Goal: Information Seeking & Learning: Learn about a topic

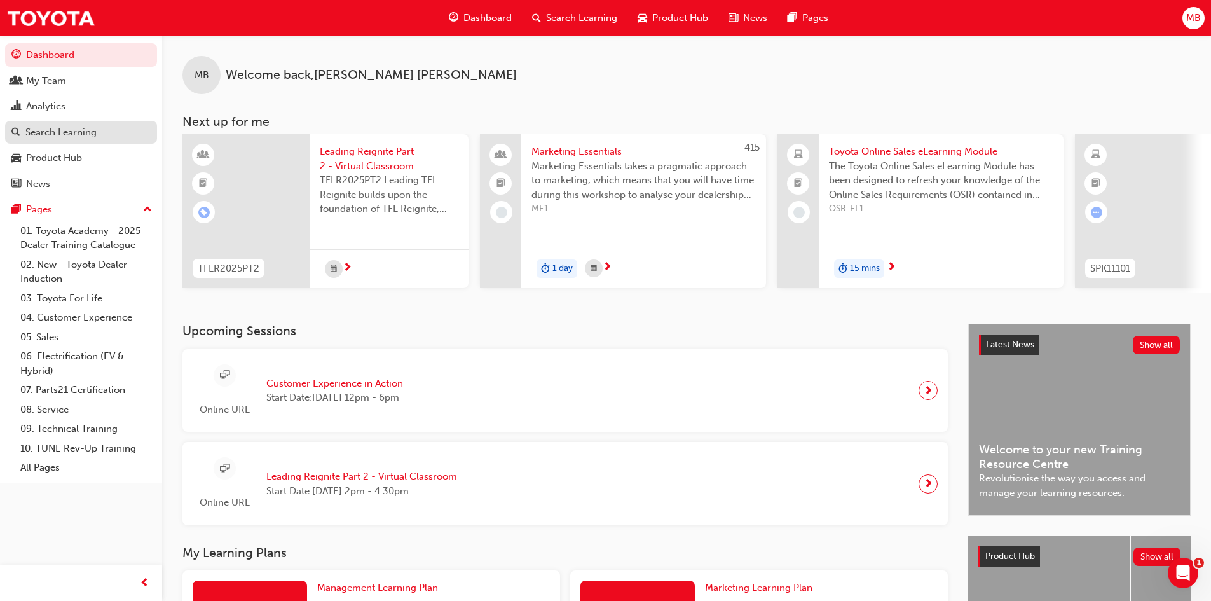
click at [45, 136] on div "Search Learning" at bounding box center [60, 132] width 71 height 15
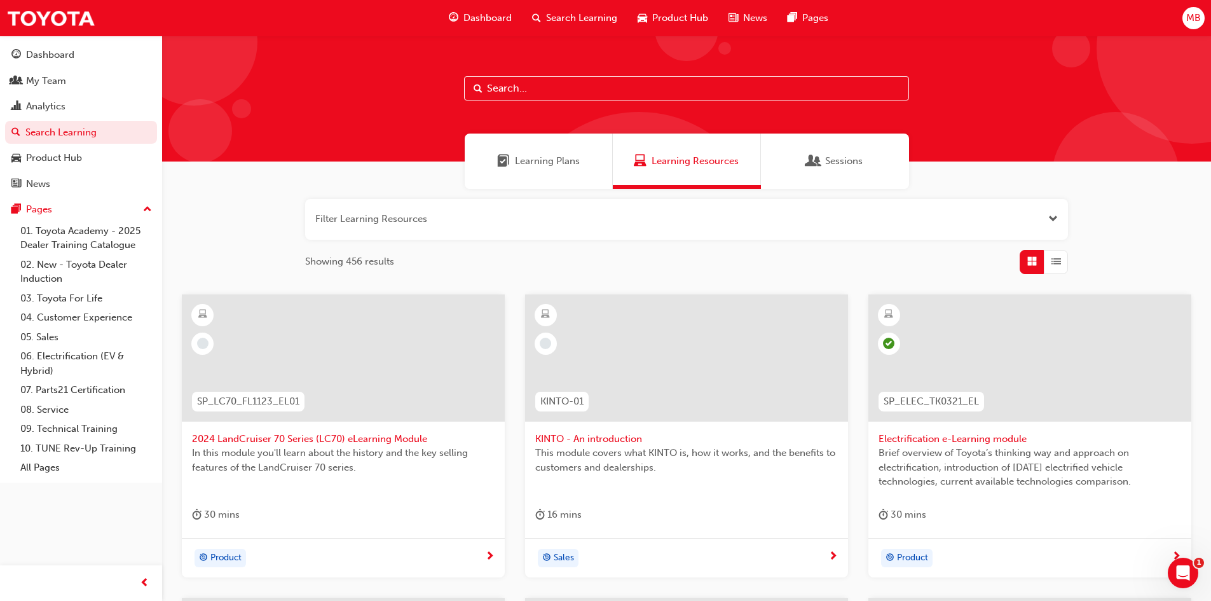
click at [668, 89] on input "text" at bounding box center [686, 88] width 445 height 24
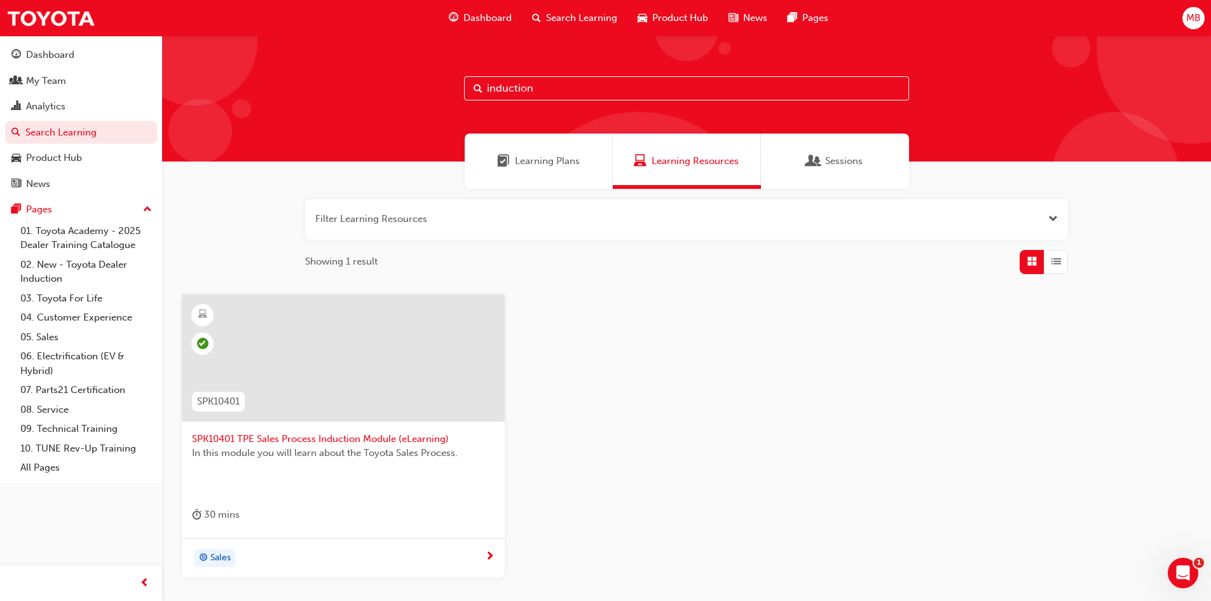
click at [486, 90] on input "induction" at bounding box center [686, 88] width 445 height 24
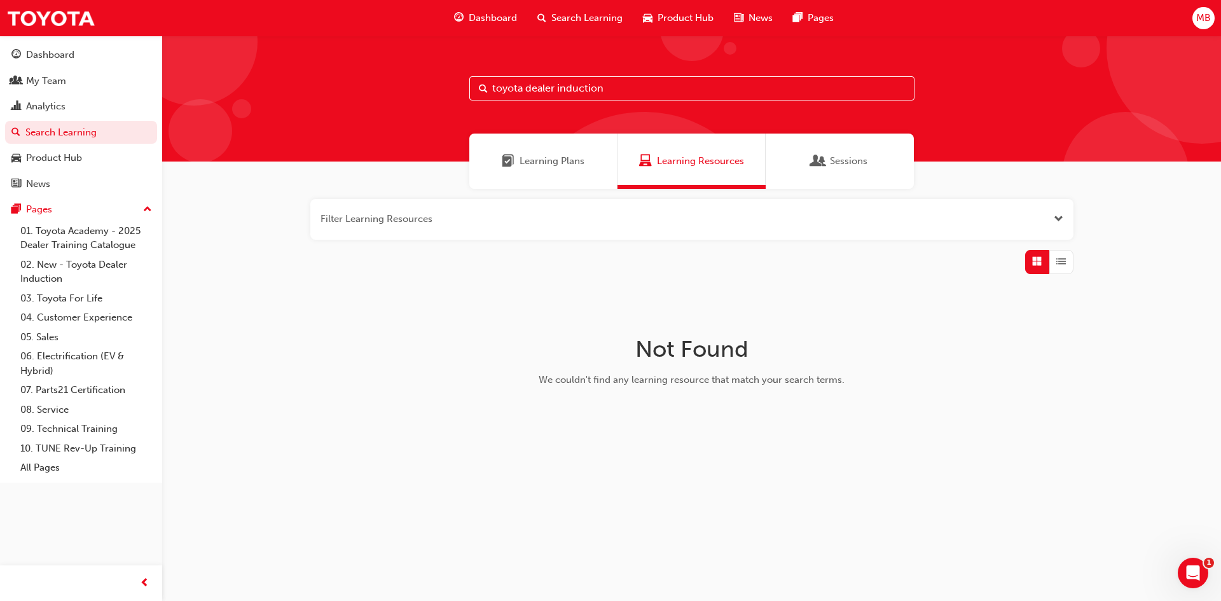
click at [555, 165] on span "Learning Plans" at bounding box center [551, 161] width 65 height 15
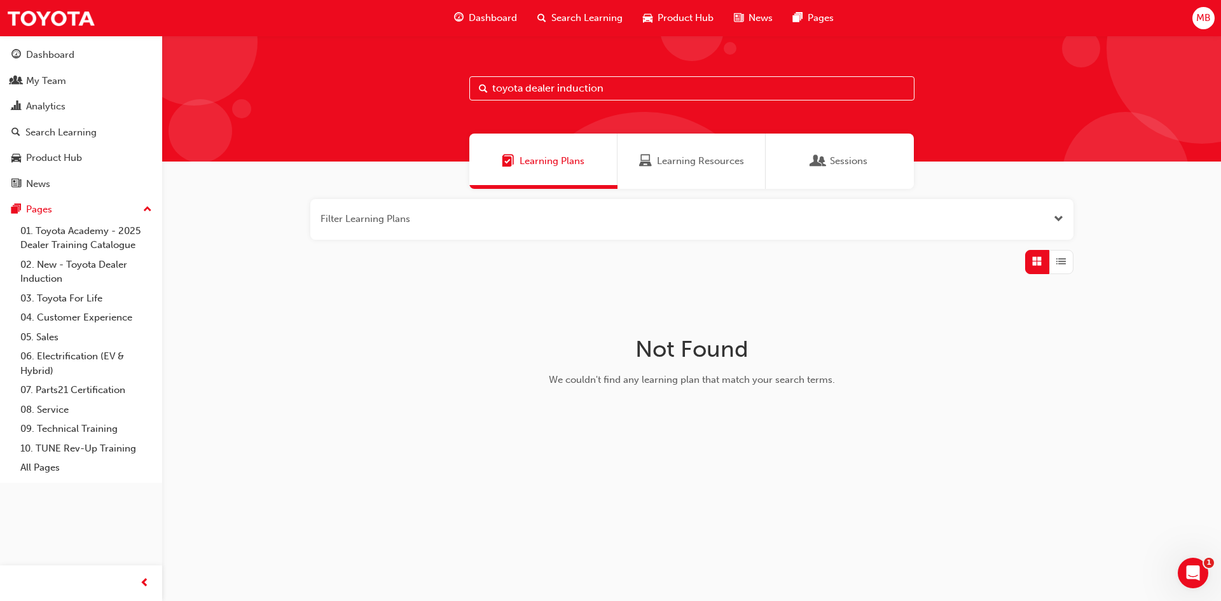
click at [617, 90] on input "toyota dealer induction" at bounding box center [691, 88] width 445 height 24
type input "TDI"
click at [675, 154] on span "Learning Resources" at bounding box center [700, 161] width 87 height 15
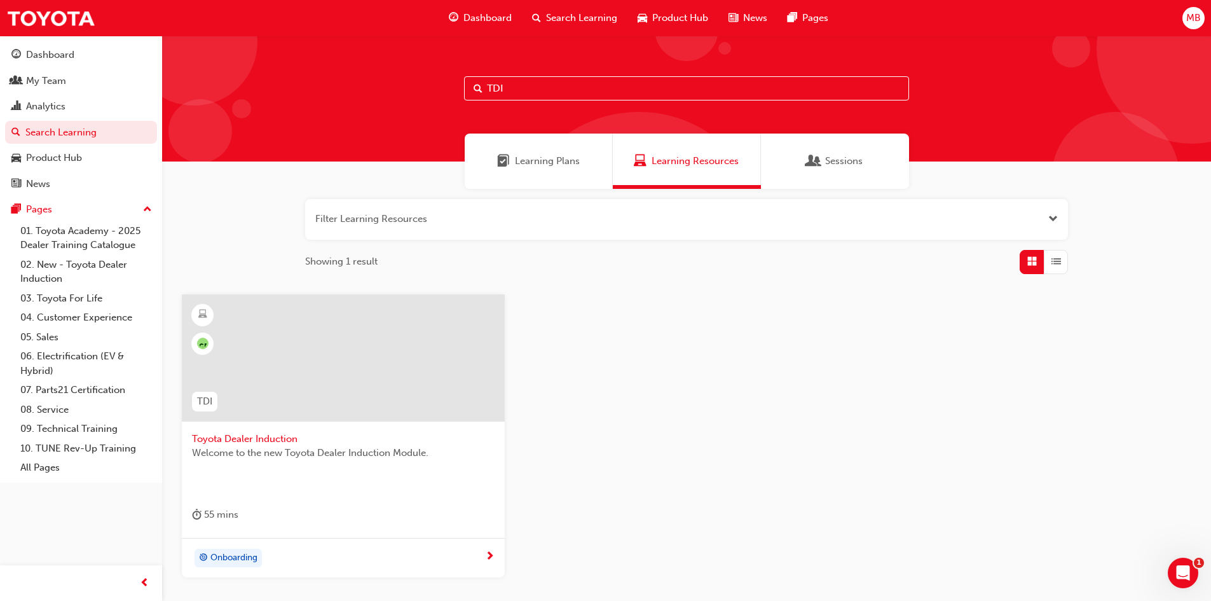
click at [272, 441] on span "Toyota Dealer Induction" at bounding box center [343, 439] width 303 height 15
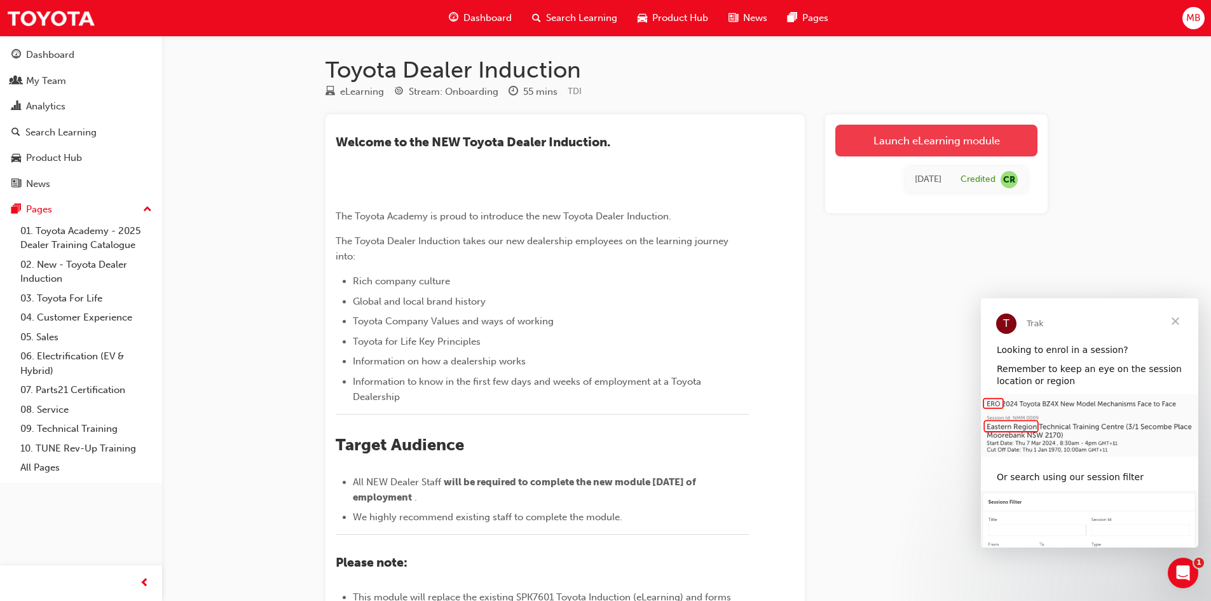
click at [916, 143] on link "Launch eLearning module" at bounding box center [936, 141] width 202 height 32
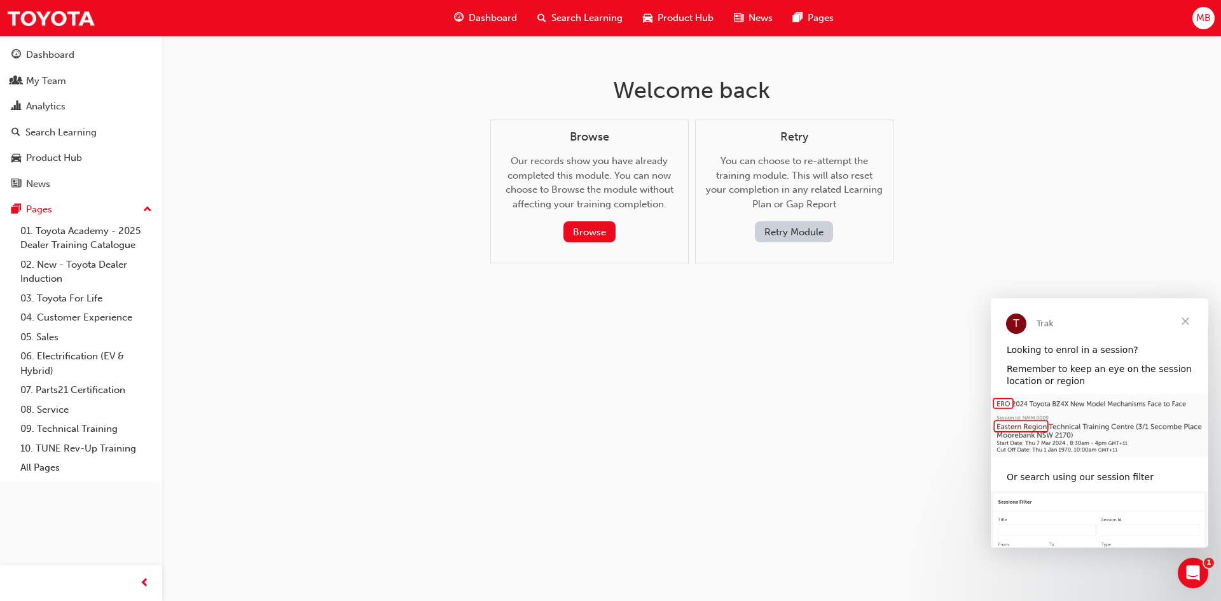
click at [791, 229] on button "Retry Module" at bounding box center [794, 231] width 78 height 21
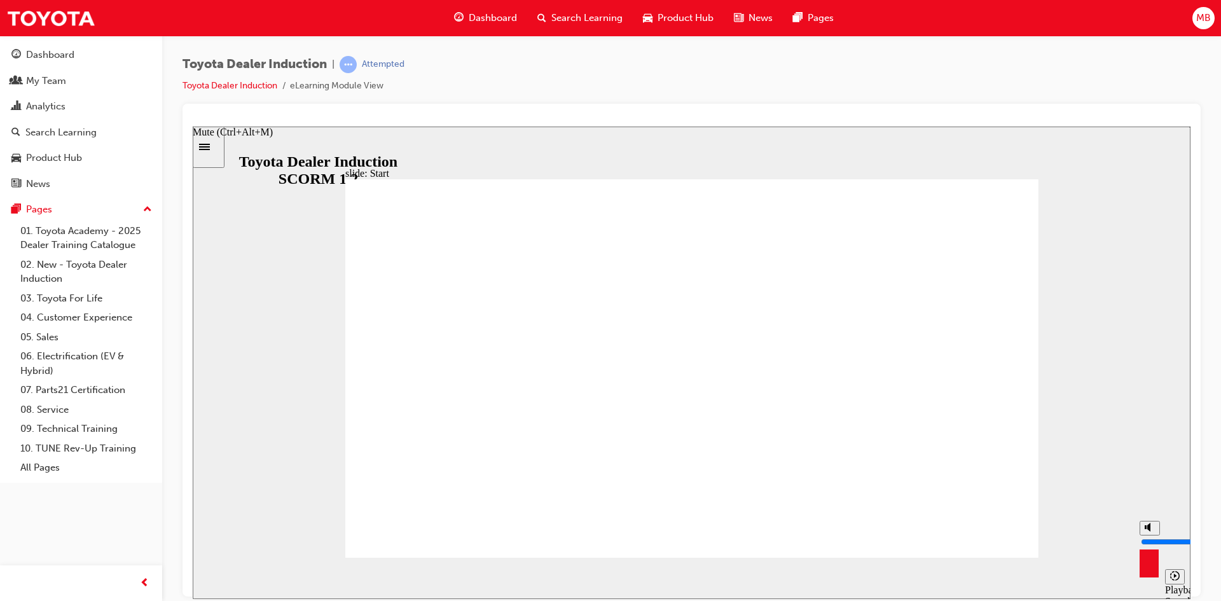
click at [1149, 572] on div "misc controls" at bounding box center [1148, 559] width 19 height 48
drag, startPoint x: 1149, startPoint y: 530, endPoint x: 1149, endPoint y: 518, distance: 12.1
type input "10"
click at [1149, 536] on input "volume" at bounding box center [1182, 541] width 82 height 10
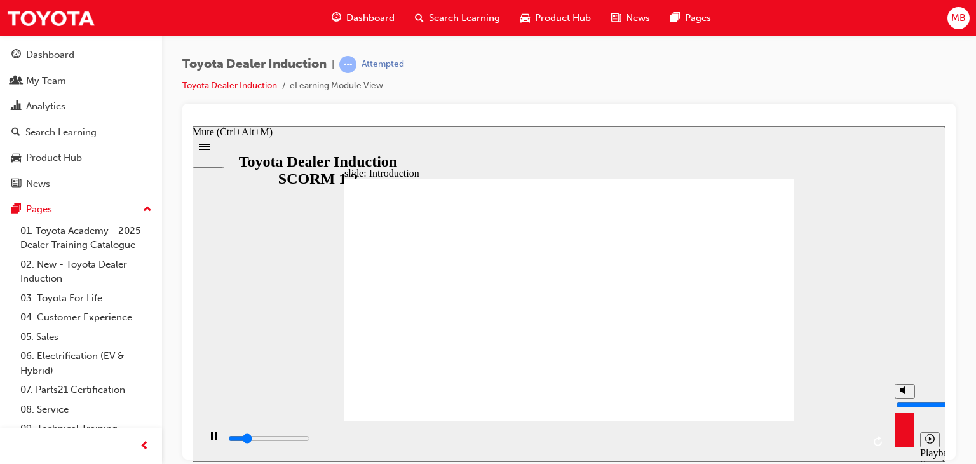
click at [907, 394] on icon "Mute (Ctrl+Alt+M)" at bounding box center [905, 389] width 10 height 9
type input "11300"
type input "0"
click at [907, 394] on icon "Unmute (Ctrl+Alt+M)" at bounding box center [905, 389] width 10 height 9
type input "12500"
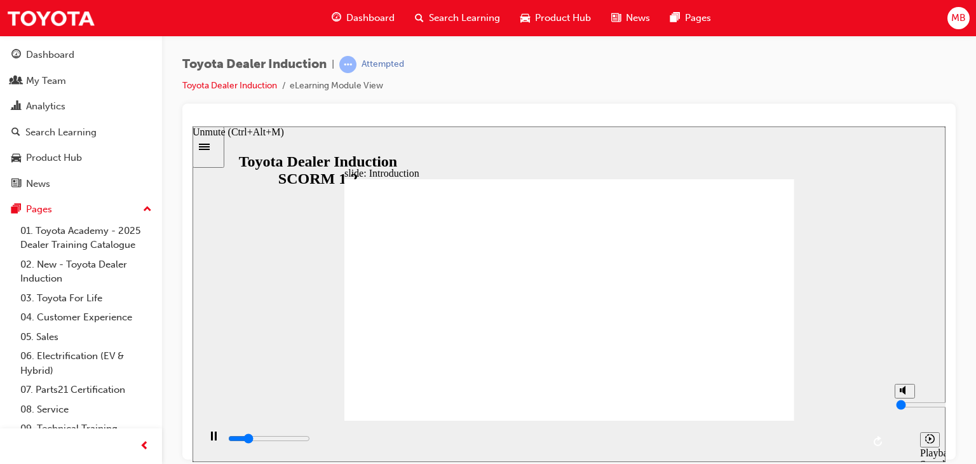
type input "10"
click at [914, 74] on div "Toyota Dealer Induction | Attempted Toyota Dealer Induction eLearning Module Vi…" at bounding box center [569, 80] width 774 height 48
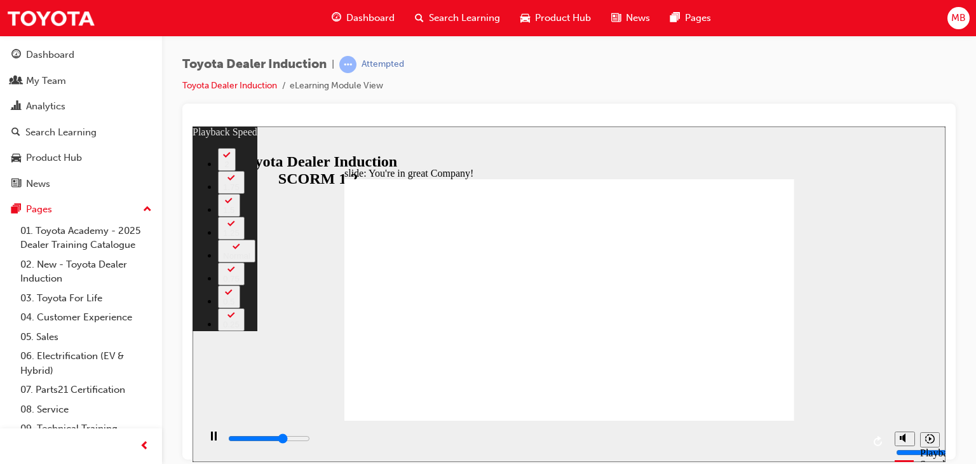
type input "5200"
type input "0"
type input "5400"
type input "0"
type input "5700"
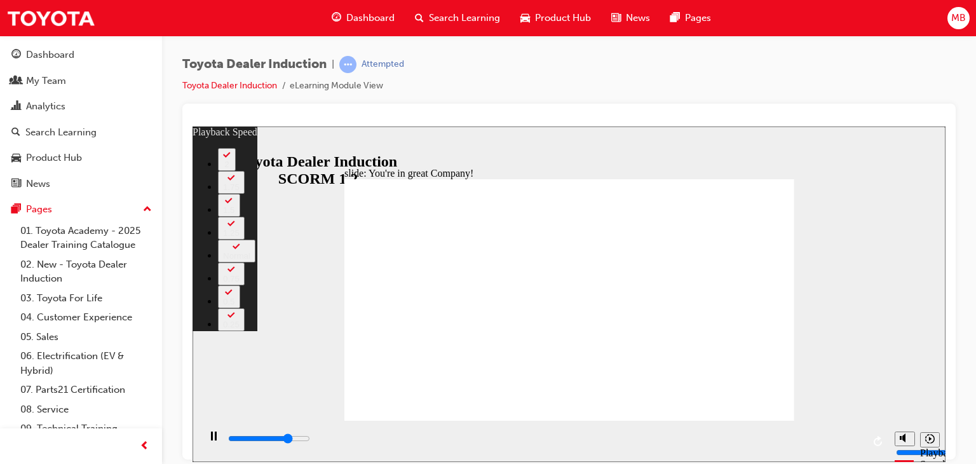
type input "1"
type input "5900"
type input "1"
type input "6200"
type input "1"
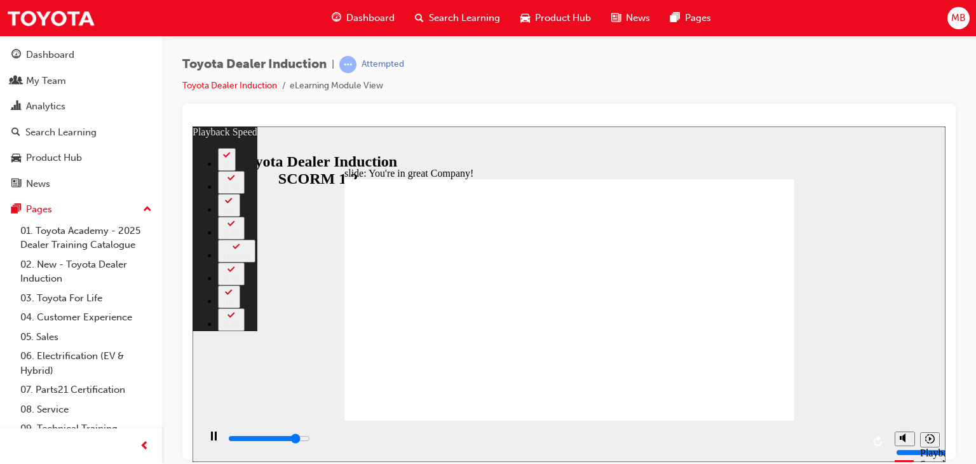
type input "6500"
type input "1"
type input "6700"
type input "2"
type input "7000"
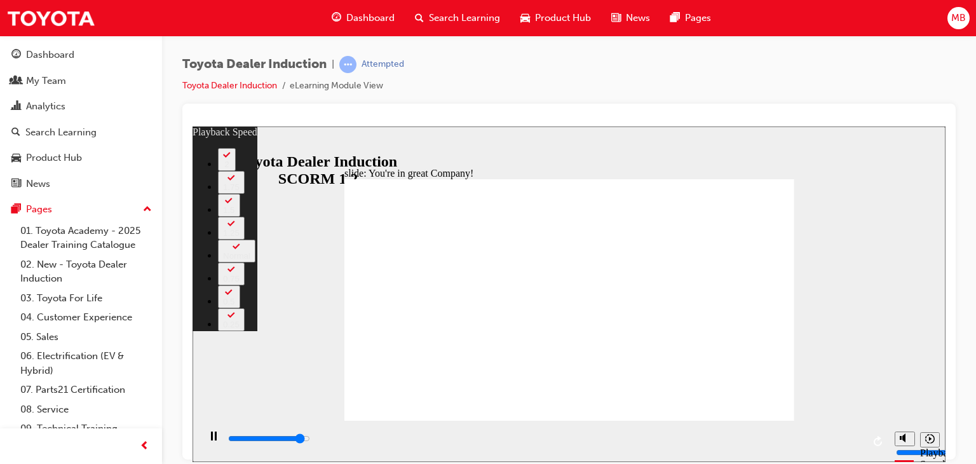
type input "2"
type input "7300"
type input "2"
type input "7500"
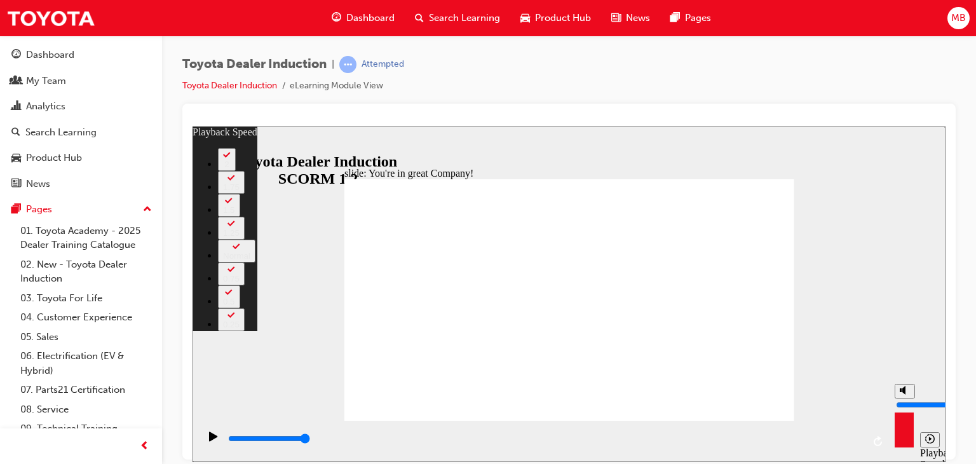
type input "156"
drag, startPoint x: 758, startPoint y: 406, endPoint x: 757, endPoint y: 399, distance: 7.7
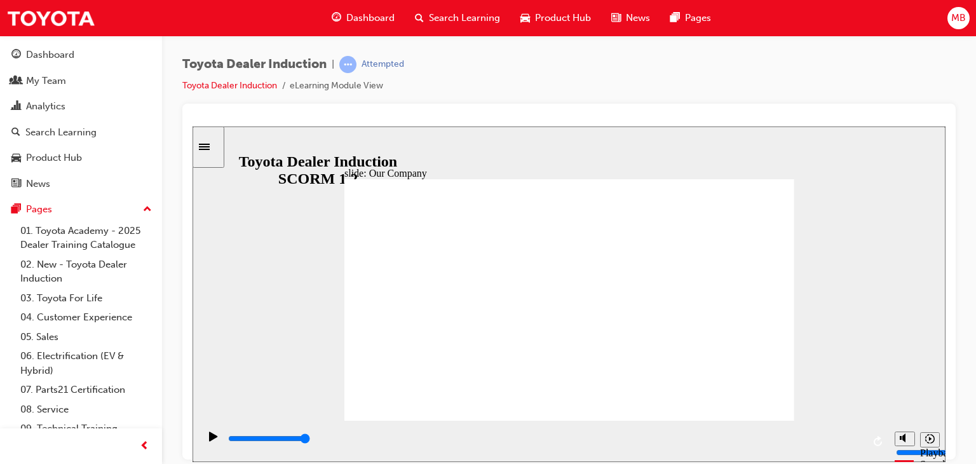
drag, startPoint x: 565, startPoint y: 374, endPoint x: 576, endPoint y: 376, distance: 11.0
drag, startPoint x: 439, startPoint y: 371, endPoint x: 458, endPoint y: 373, distance: 19.9
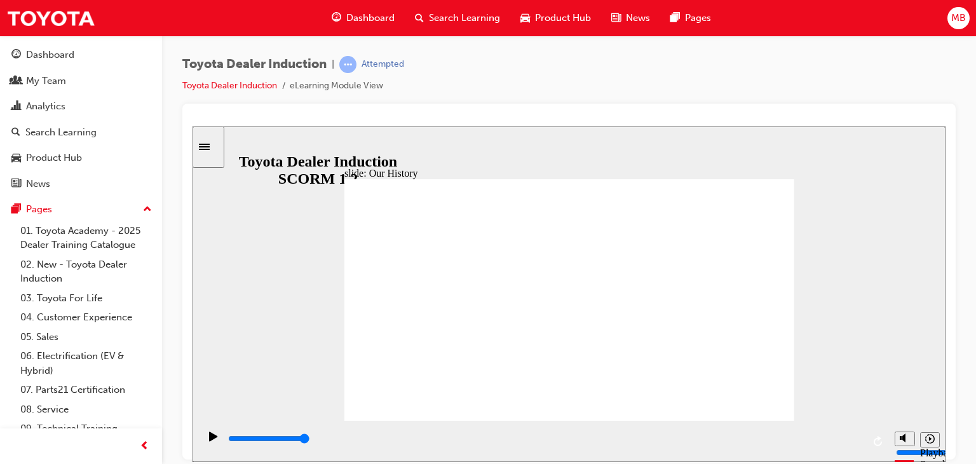
click at [210, 440] on icon "Play (Ctrl+Alt+P)" at bounding box center [213, 436] width 8 height 10
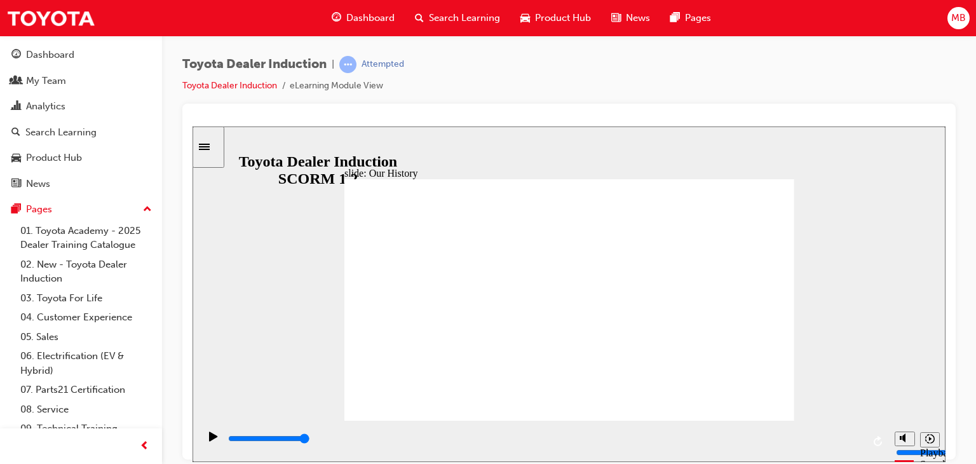
drag, startPoint x: 440, startPoint y: 366, endPoint x: 433, endPoint y: 338, distance: 28.8
drag, startPoint x: 433, startPoint y: 338, endPoint x: 428, endPoint y: 317, distance: 21.4
drag, startPoint x: 566, startPoint y: 373, endPoint x: 620, endPoint y: 373, distance: 54.7
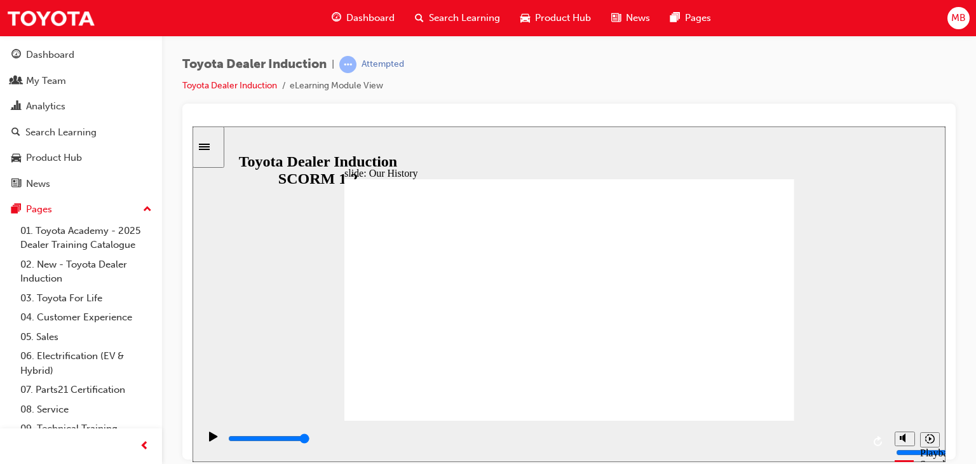
drag, startPoint x: 575, startPoint y: 386, endPoint x: 458, endPoint y: 378, distance: 117.9
drag, startPoint x: 448, startPoint y: 369, endPoint x: 571, endPoint y: 376, distance: 123.5
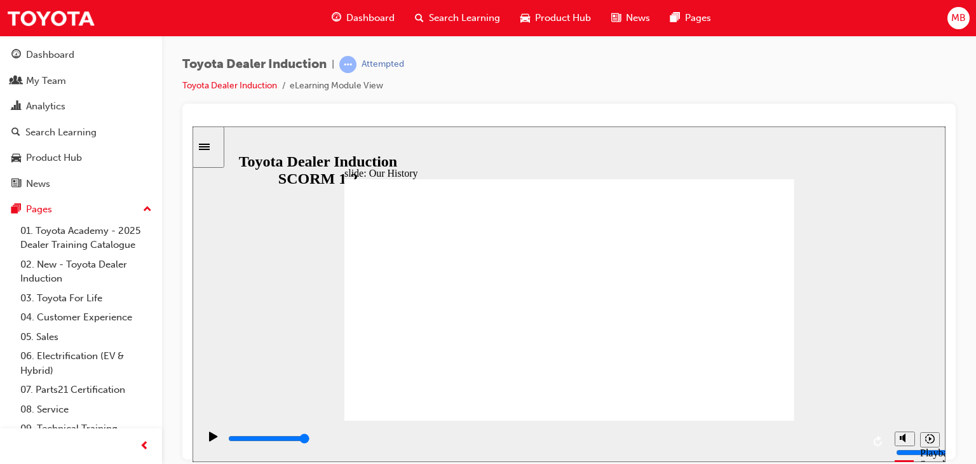
click at [865, 439] on div "playback controls" at bounding box center [544, 440] width 690 height 41
click at [880, 440] on icon "Replay (Ctrl+Alt+R)" at bounding box center [879, 440] width 10 height 10
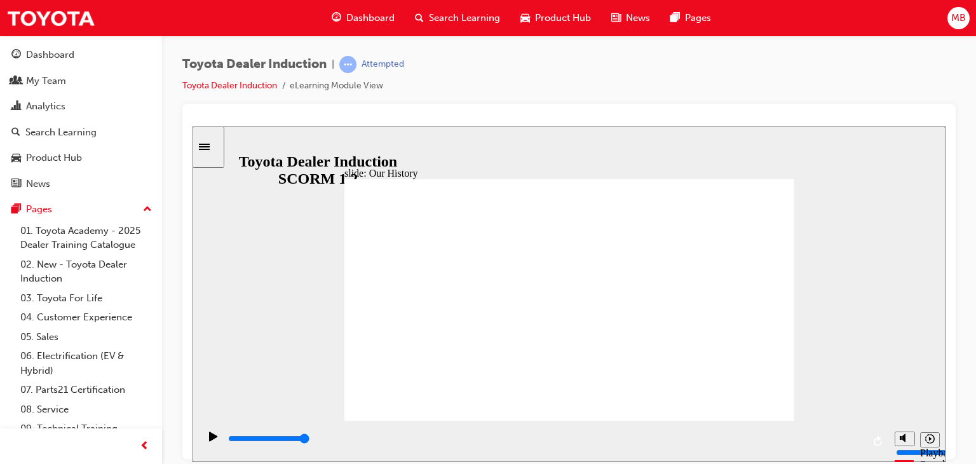
drag, startPoint x: 437, startPoint y: 376, endPoint x: 473, endPoint y: 372, distance: 35.8
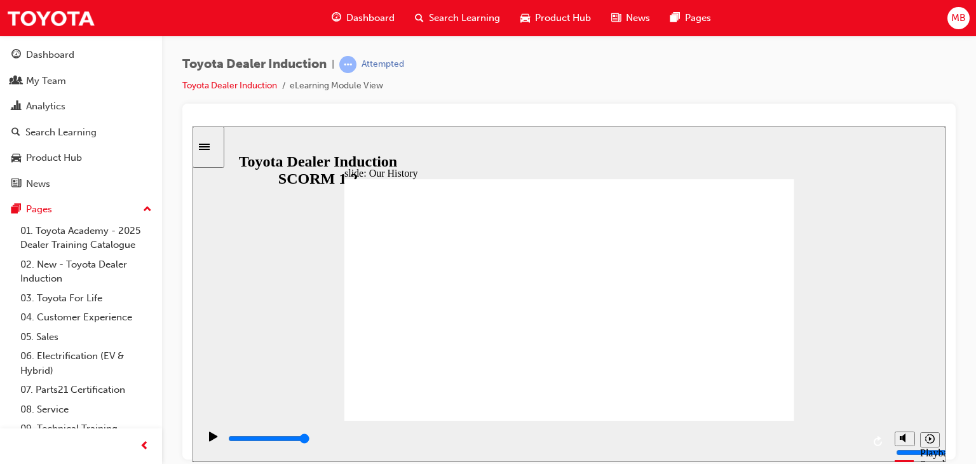
drag, startPoint x: 473, startPoint y: 372, endPoint x: 493, endPoint y: 373, distance: 20.4
drag, startPoint x: 529, startPoint y: 373, endPoint x: 544, endPoint y: 373, distance: 14.6
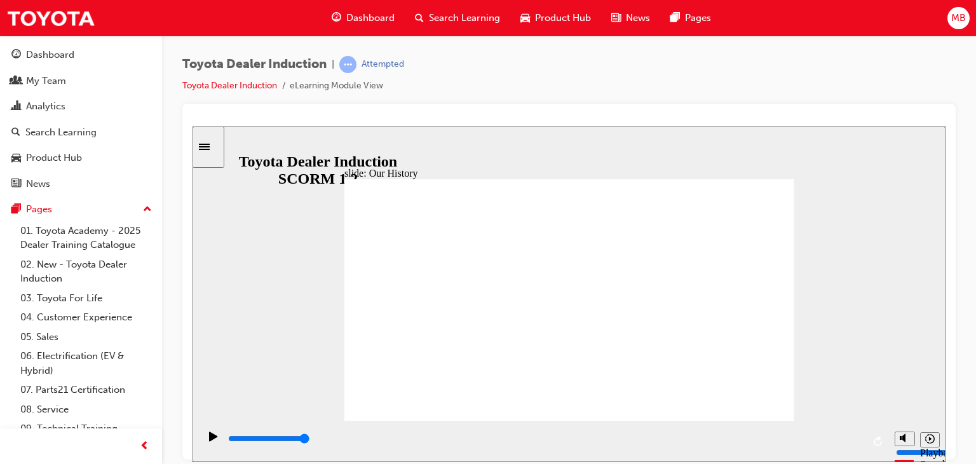
drag, startPoint x: 544, startPoint y: 373, endPoint x: 554, endPoint y: 374, distance: 10.2
drag, startPoint x: 555, startPoint y: 374, endPoint x: 575, endPoint y: 373, distance: 19.7
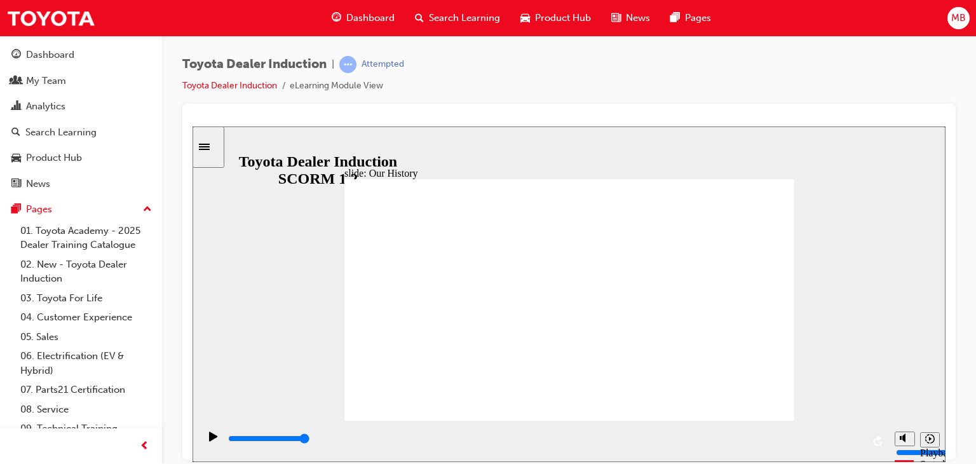
drag, startPoint x: 567, startPoint y: 442, endPoint x: 629, endPoint y: 444, distance: 61.7
click at [629, 444] on div "playback controls" at bounding box center [545, 439] width 636 height 14
drag, startPoint x: 628, startPoint y: 439, endPoint x: 677, endPoint y: 436, distance: 49.1
click at [677, 436] on div "playback controls" at bounding box center [545, 439] width 636 height 14
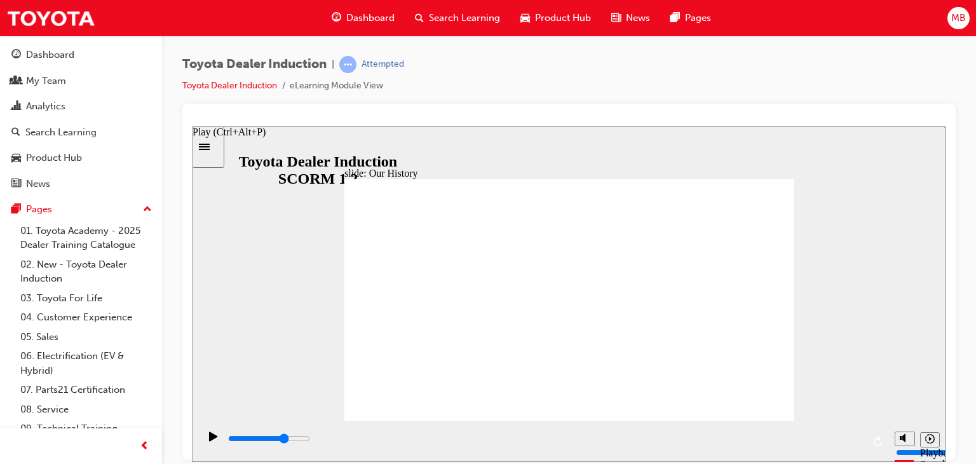
click at [211, 441] on icon "Play (Ctrl+Alt+P)" at bounding box center [213, 436] width 8 height 10
drag, startPoint x: 442, startPoint y: 345, endPoint x: 470, endPoint y: 352, distance: 28.2
drag, startPoint x: 443, startPoint y: 360, endPoint x: 549, endPoint y: 360, distance: 105.5
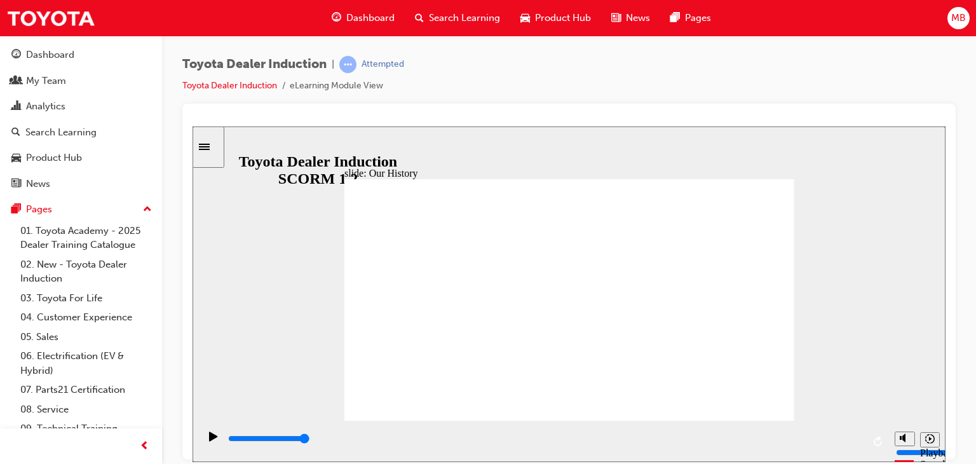
drag, startPoint x: 974, startPoint y: 209, endPoint x: 968, endPoint y: 324, distance: 115.2
click at [968, 320] on div "Toyota Dealer Induction | Attempted Toyota Dealer Induction eLearning Module Vi…" at bounding box center [569, 234] width 814 height 397
click at [928, 289] on div "slide: Our History Group 1 Freeform 3 Freeform 1 Freeform 2 Freeform 4 Rectangl…" at bounding box center [569, 294] width 753 height 336
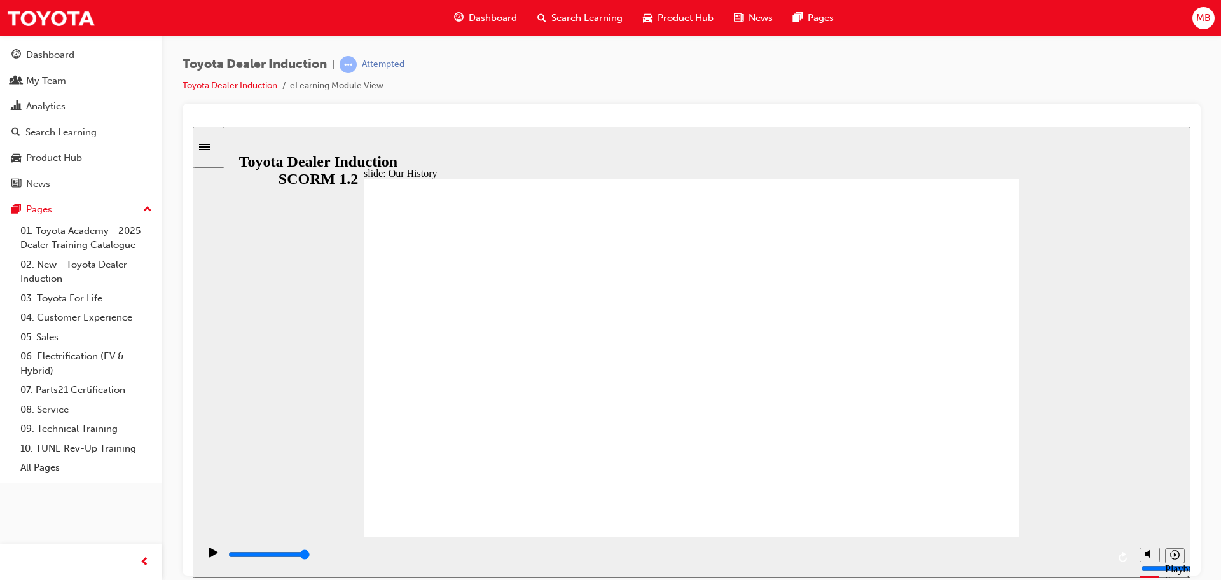
drag, startPoint x: 928, startPoint y: 289, endPoint x: 1161, endPoint y: 360, distance: 243.3
click at [1161, 360] on div "slide: Our History Group 1 Freeform 3 Freeform 1 Freeform 2 Freeform 4 Rectangl…" at bounding box center [691, 351] width 997 height 451
click at [1123, 558] on icon "Replay (Ctrl+Alt+R)" at bounding box center [1123, 556] width 10 height 10
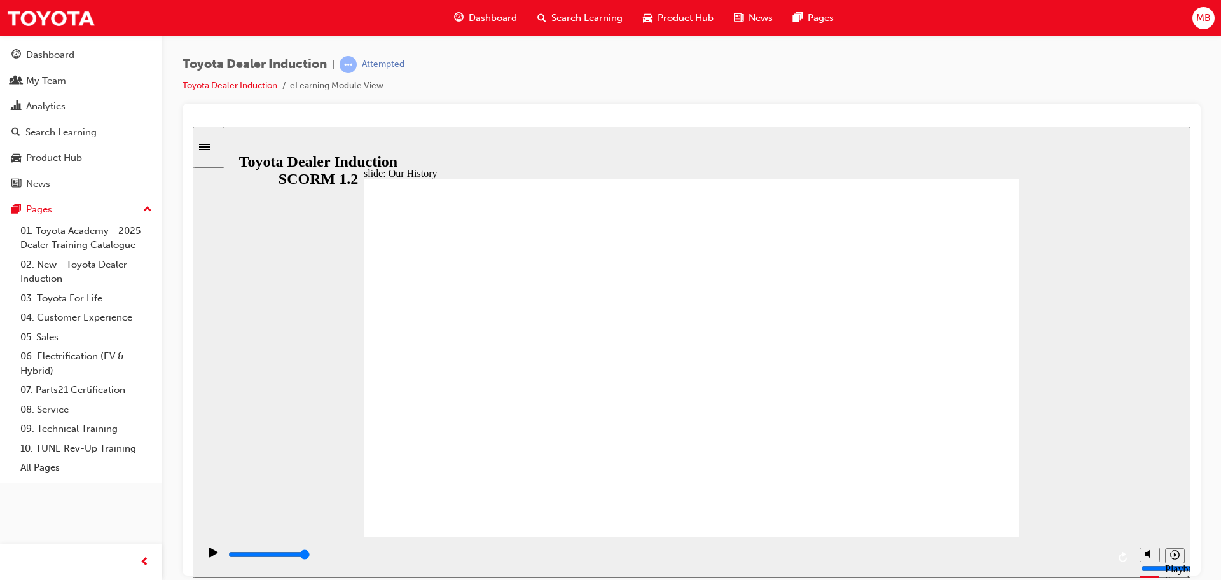
drag, startPoint x: 512, startPoint y: 455, endPoint x: 591, endPoint y: 466, distance: 79.0
drag, startPoint x: 597, startPoint y: 468, endPoint x: 604, endPoint y: 466, distance: 7.2
drag, startPoint x: 605, startPoint y: 466, endPoint x: 662, endPoint y: 465, distance: 57.2
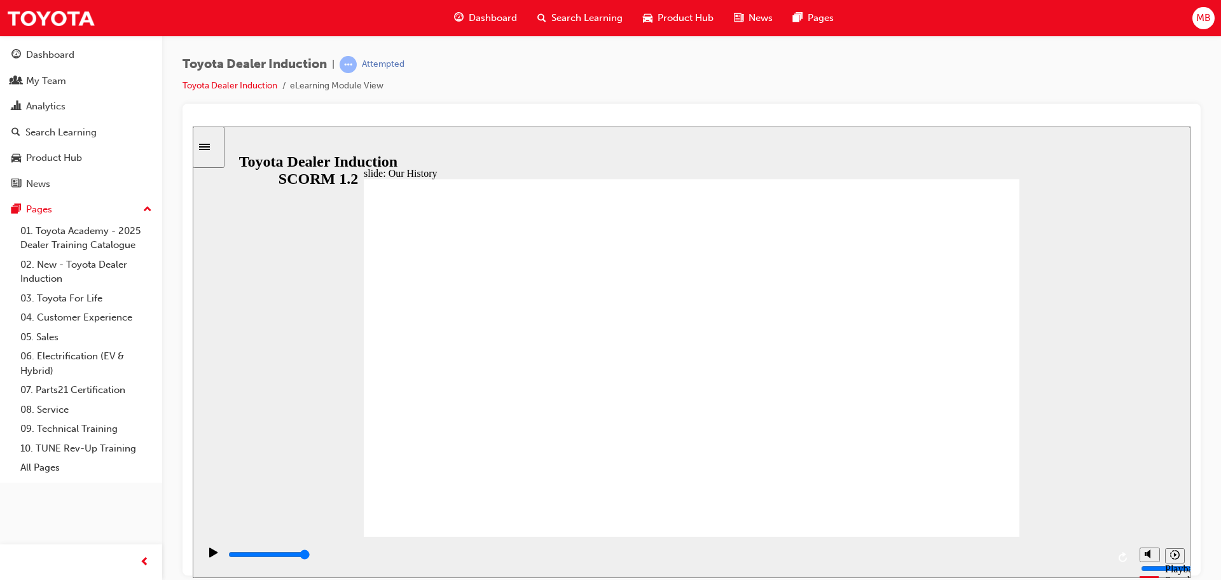
drag, startPoint x: 662, startPoint y: 465, endPoint x: 669, endPoint y: 465, distance: 7.0
drag, startPoint x: 669, startPoint y: 465, endPoint x: 680, endPoint y: 465, distance: 10.2
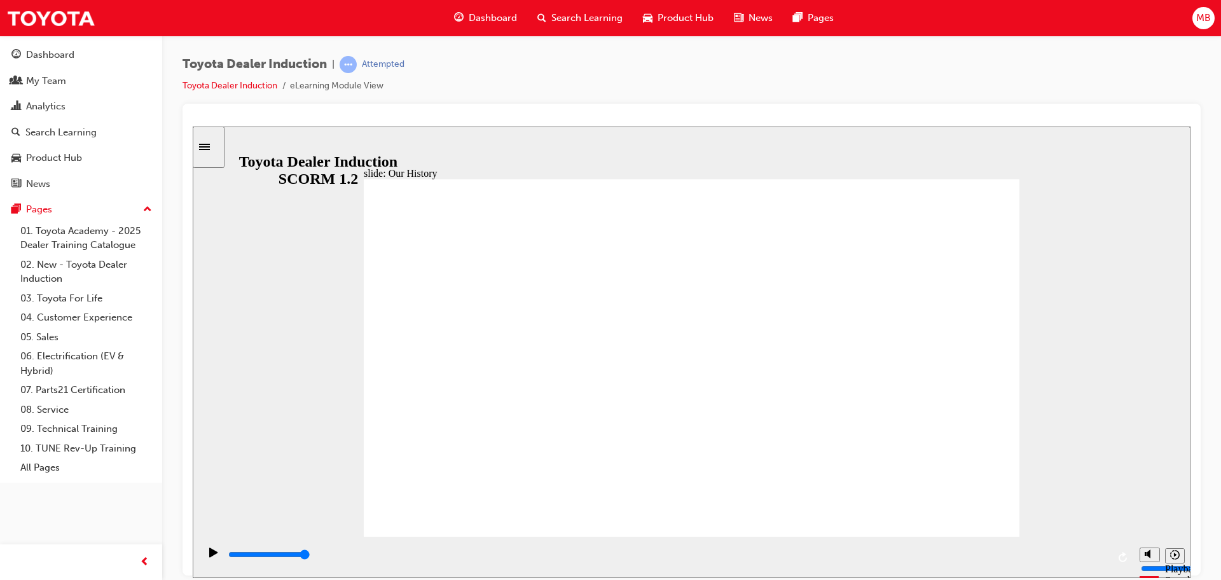
drag, startPoint x: 516, startPoint y: 462, endPoint x: 509, endPoint y: 407, distance: 55.1
drag, startPoint x: 509, startPoint y: 423, endPoint x: 601, endPoint y: 448, distance: 95.5
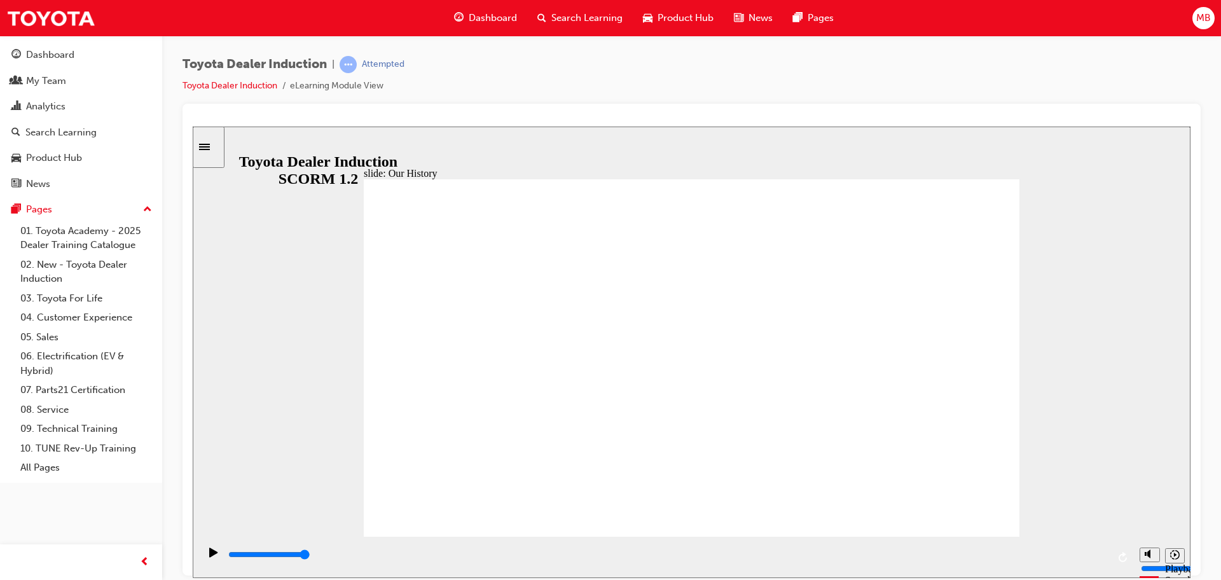
drag, startPoint x: 687, startPoint y: 465, endPoint x: 811, endPoint y: 465, distance: 124.6
drag, startPoint x: 700, startPoint y: 499, endPoint x: 627, endPoint y: 500, distance: 73.1
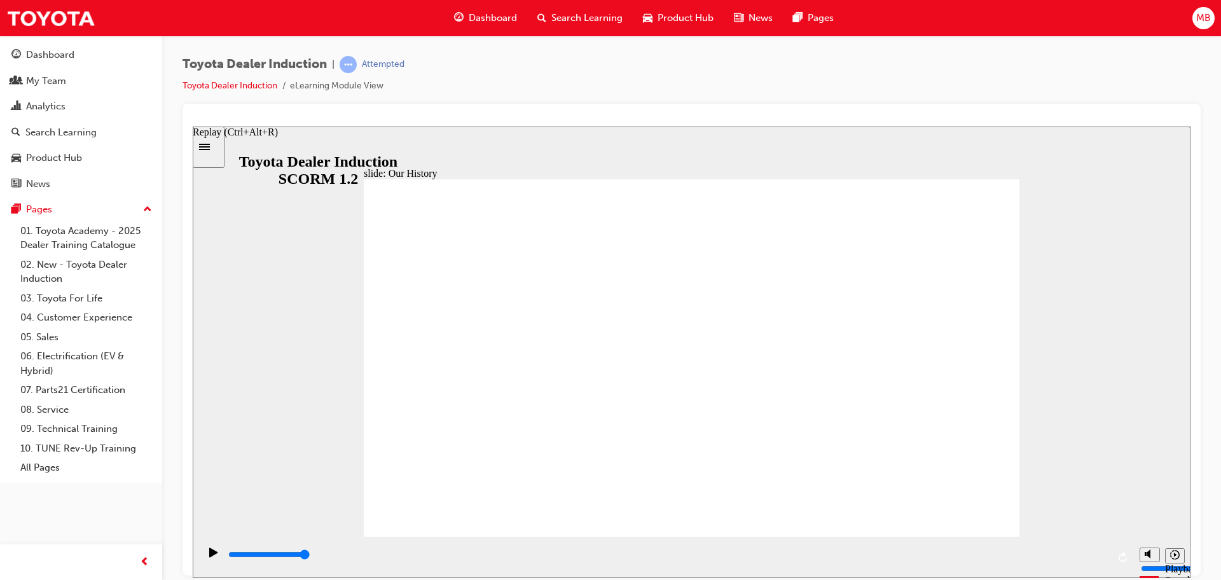
drag, startPoint x: 708, startPoint y: 555, endPoint x: 1123, endPoint y: 561, distance: 415.2
click at [1123, 561] on div "playback controls" at bounding box center [666, 556] width 934 height 41
click at [1174, 555] on icon "Playback speed" at bounding box center [1175, 554] width 10 height 10
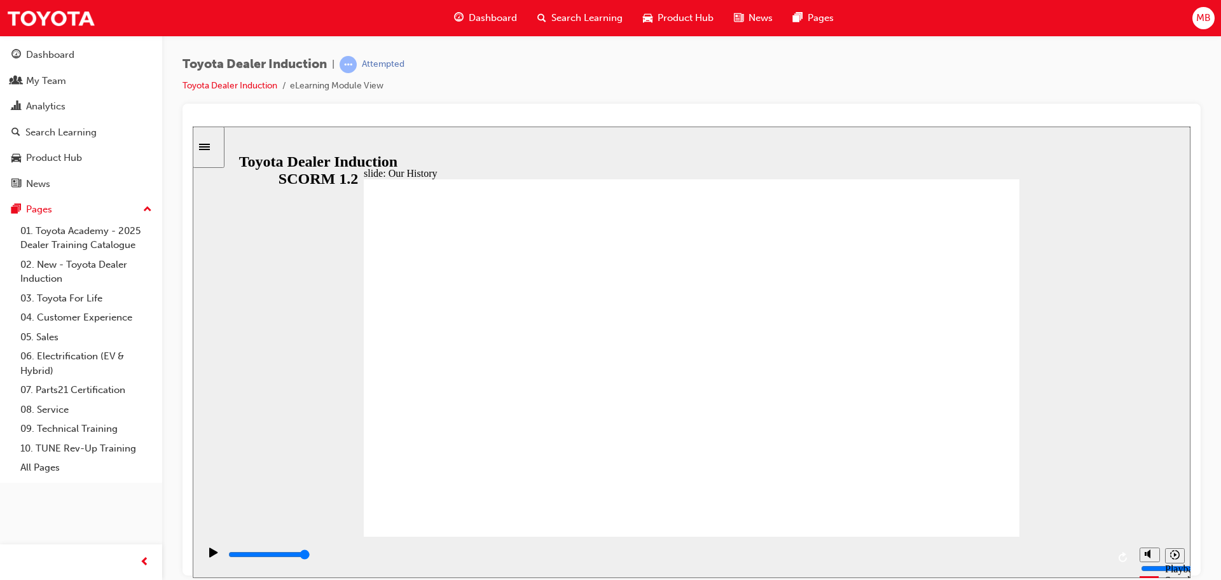
drag, startPoint x: 500, startPoint y: 470, endPoint x: 702, endPoint y: 483, distance: 202.6
drag, startPoint x: 683, startPoint y: 463, endPoint x: 742, endPoint y: 463, distance: 58.5
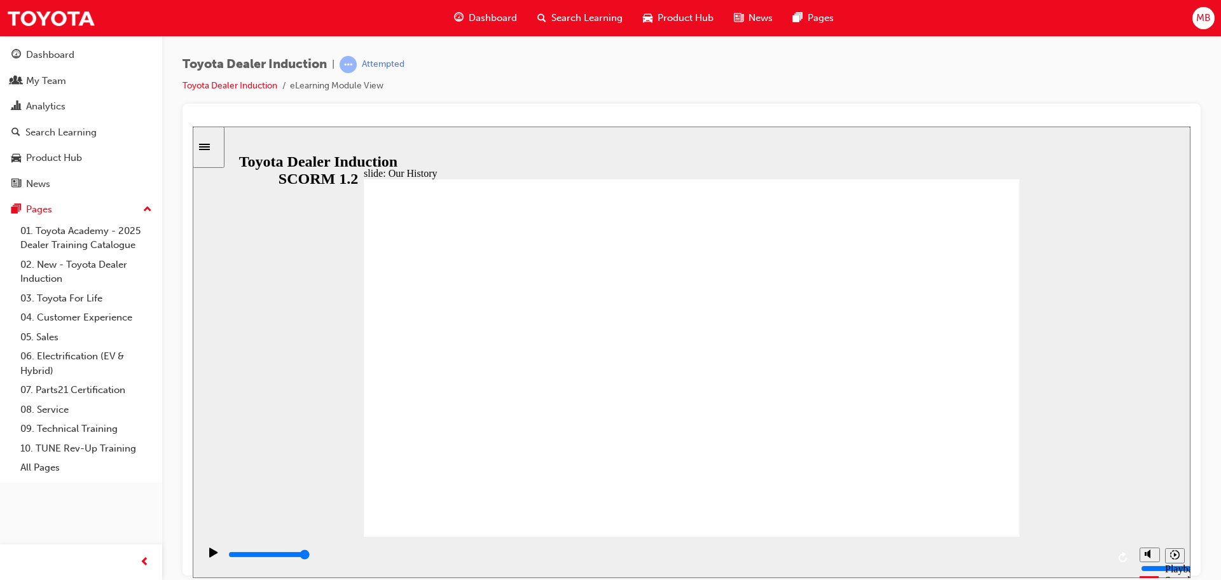
drag, startPoint x: 686, startPoint y: 460, endPoint x: 770, endPoint y: 463, distance: 84.0
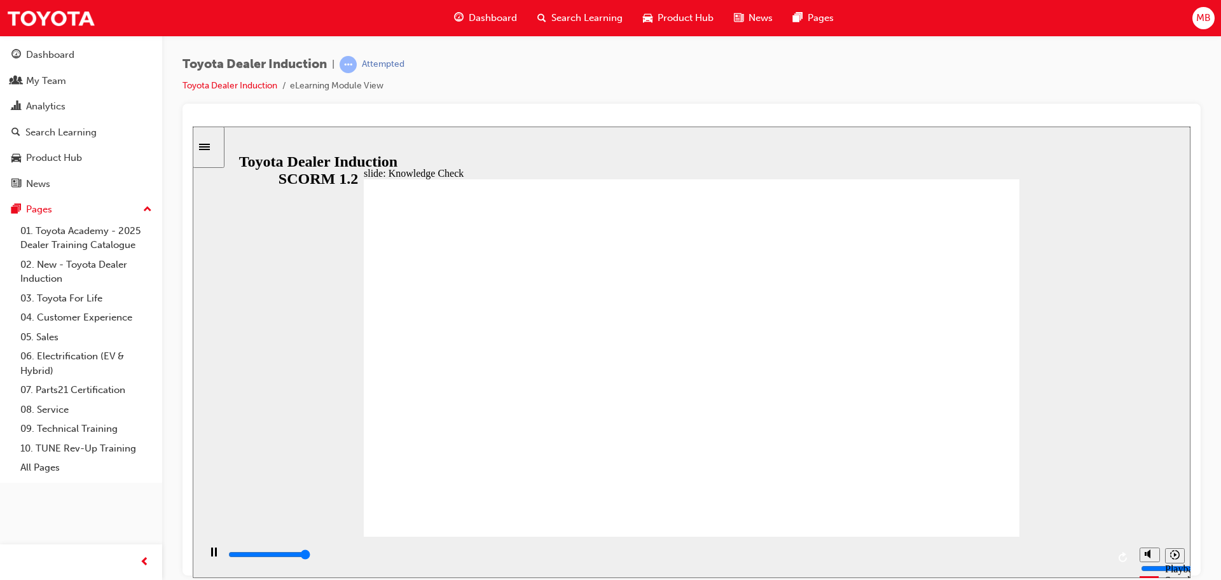
type input "5000"
radio input "true"
type input "5000"
radio input "true"
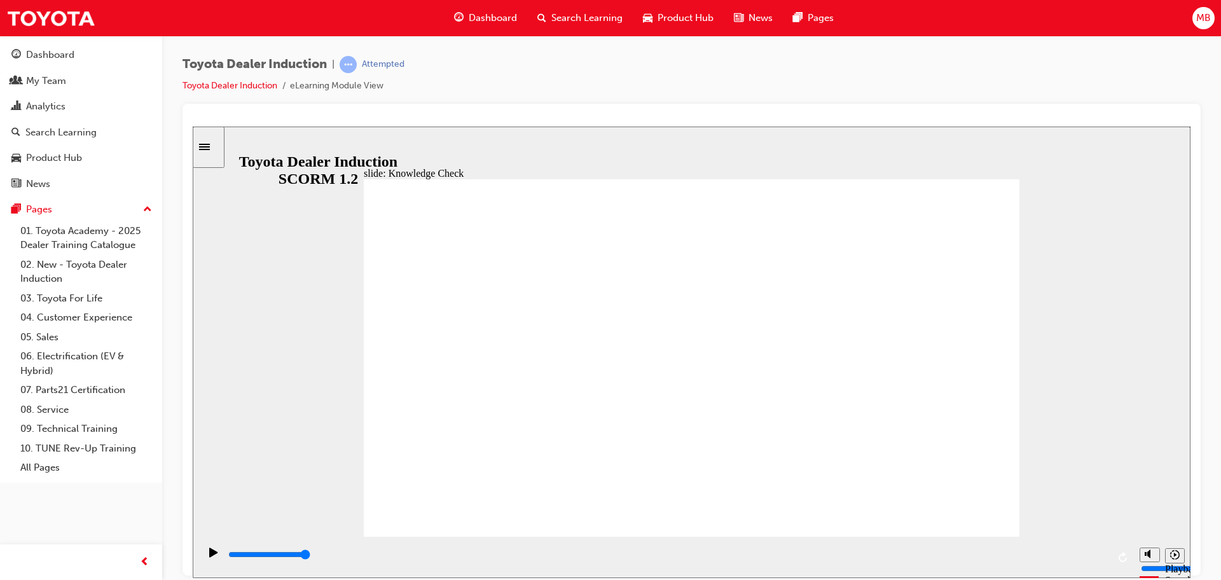
type input "4300"
radio input "true"
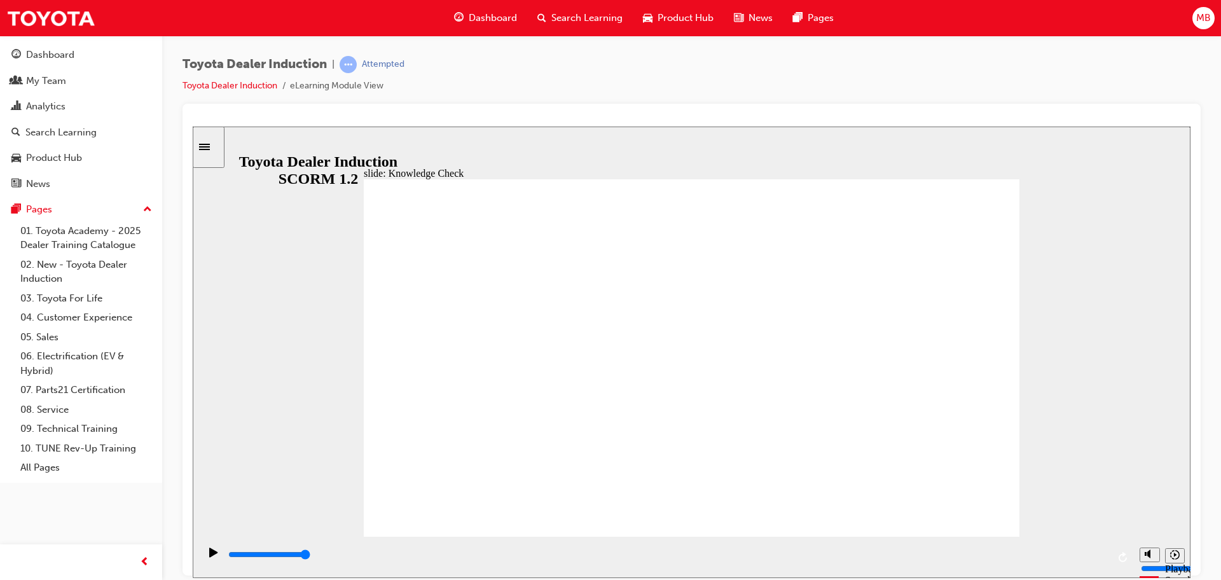
type input "5000"
radio input "true"
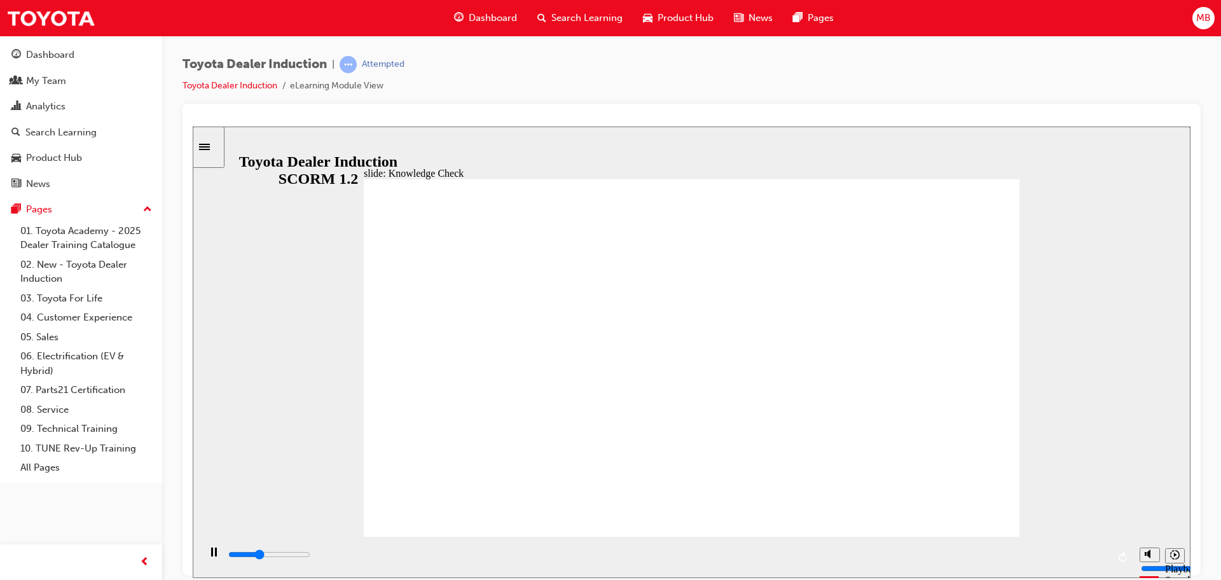
type input "5000"
radio input "true"
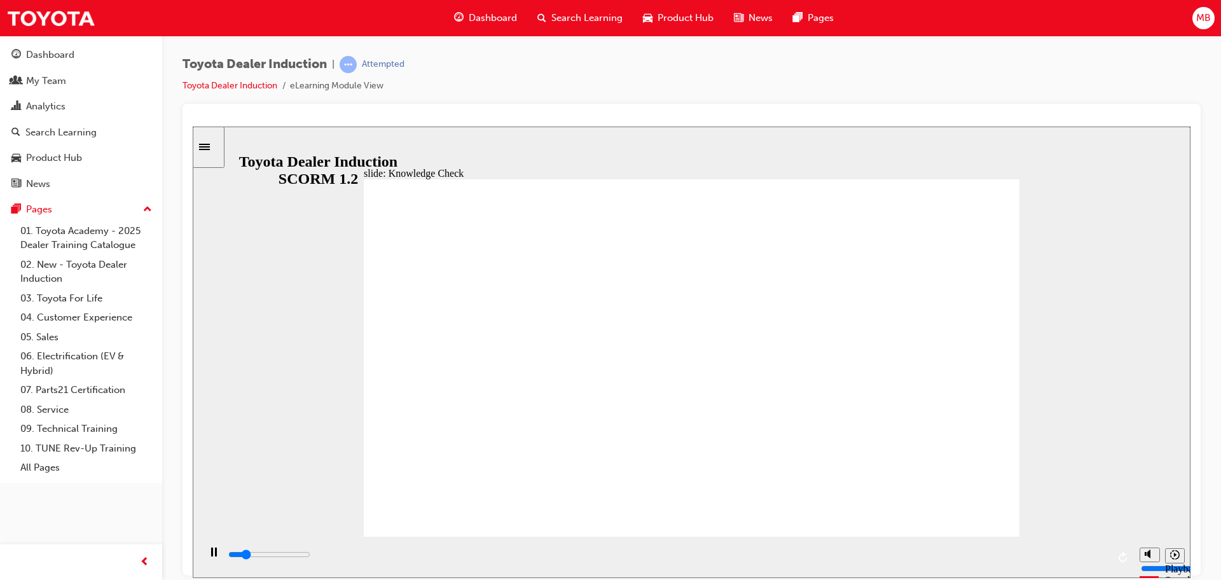
type input "3300"
radio input "true"
type input "5000"
radio input "false"
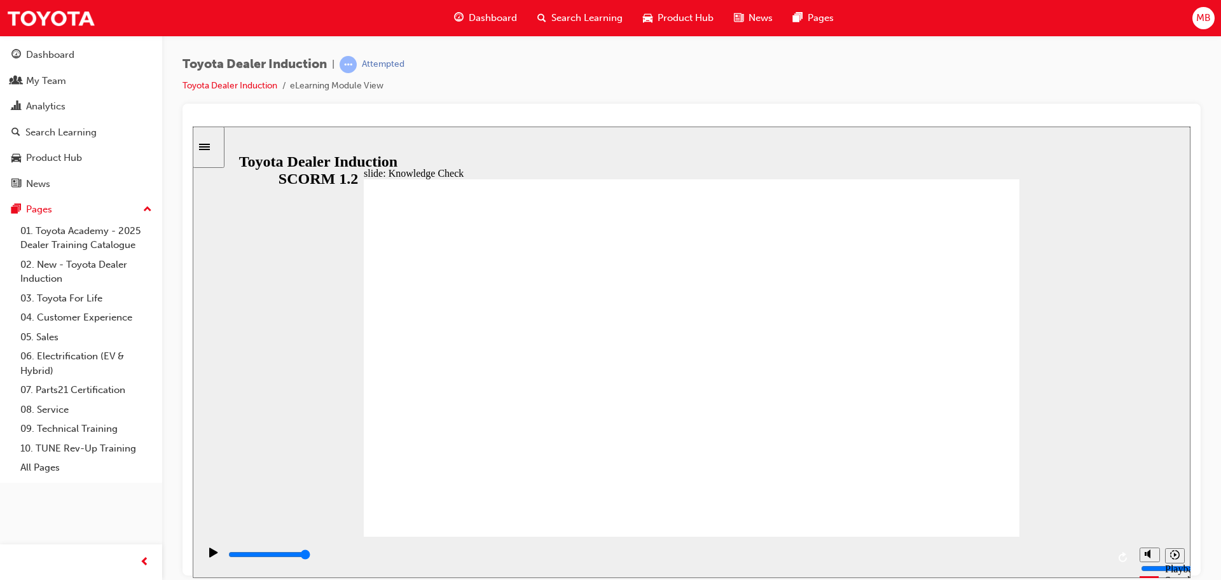
radio input "true"
type input "2300"
radio input "true"
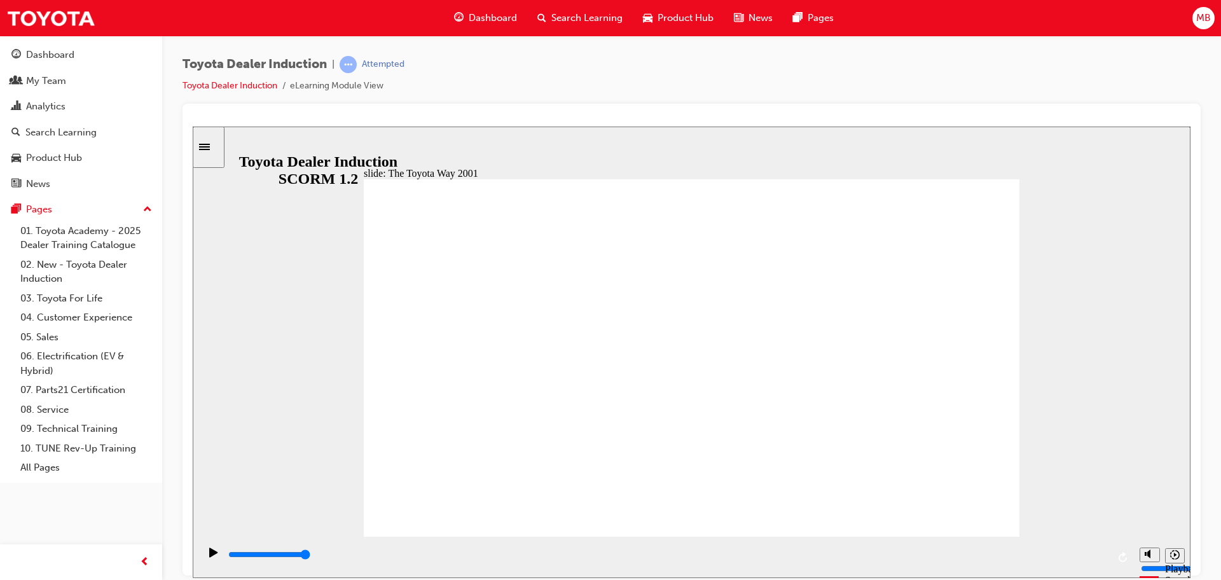
drag, startPoint x: 790, startPoint y: 509, endPoint x: 868, endPoint y: 494, distance: 79.0
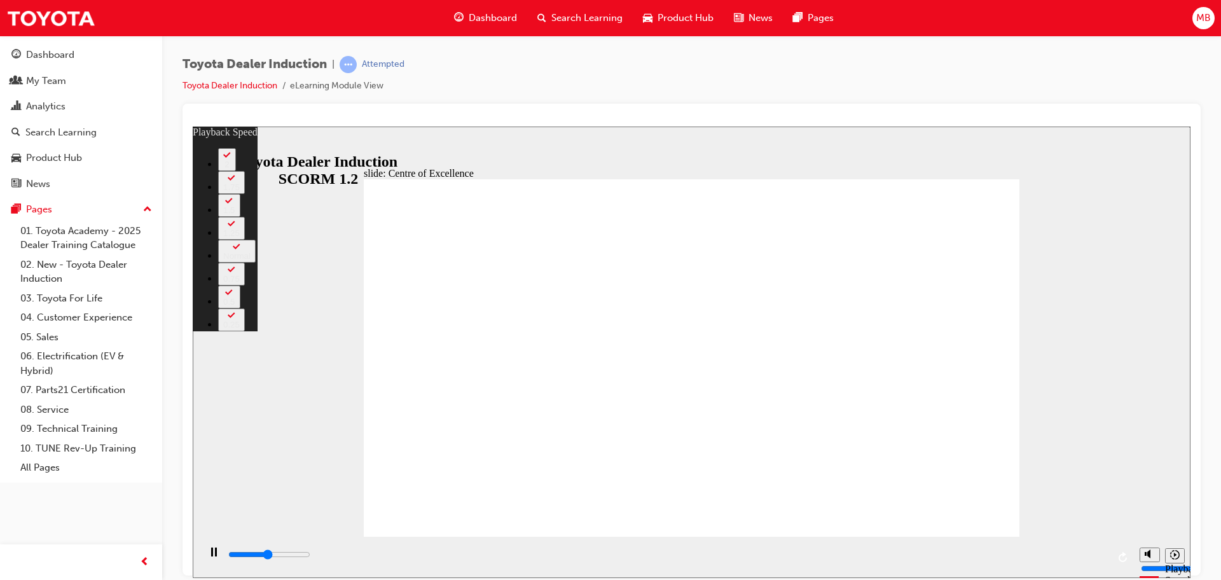
type input "7300"
type input "0"
type input "7600"
type input "0"
type input "7900"
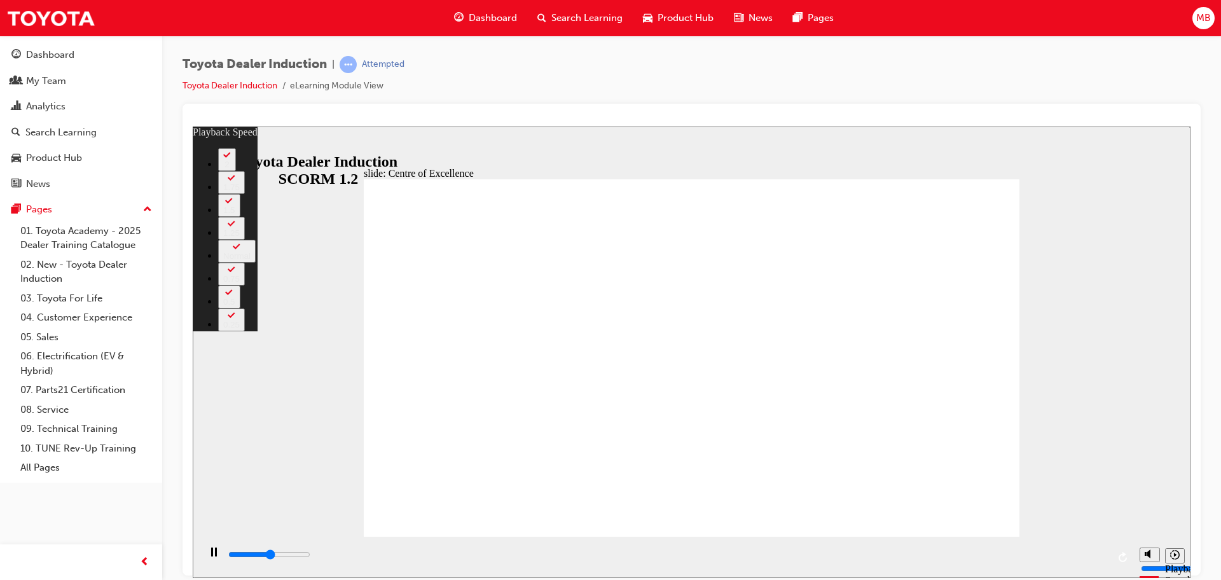
type input "1"
type input "8200"
type input "1"
type input "8500"
type input "1"
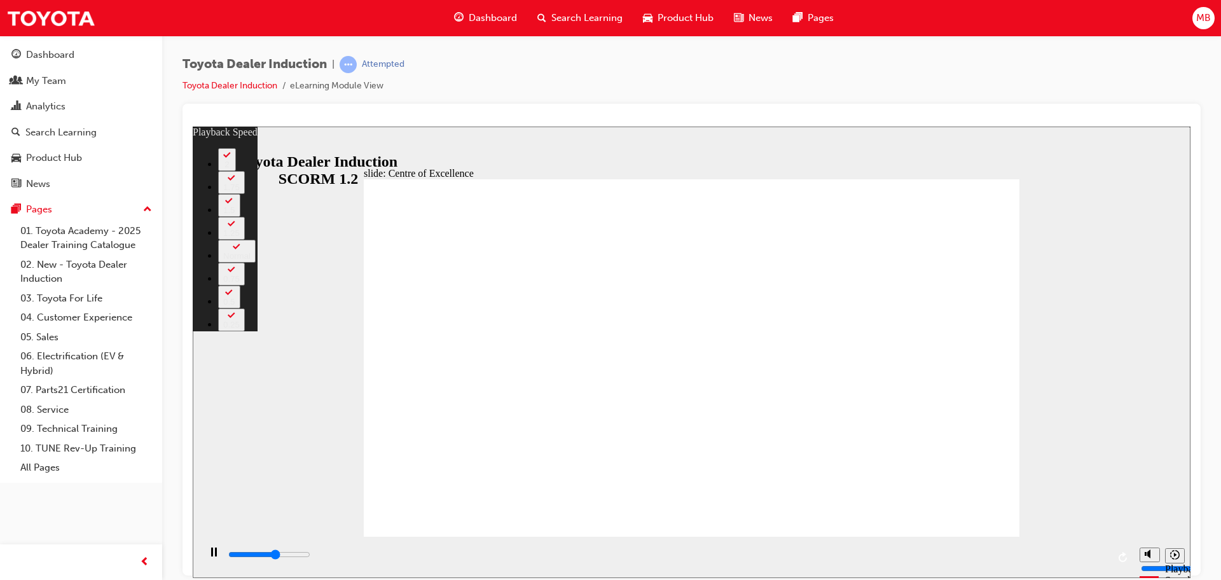
type input "8900"
type input "2"
type input "9200"
type input "2"
type input "9500"
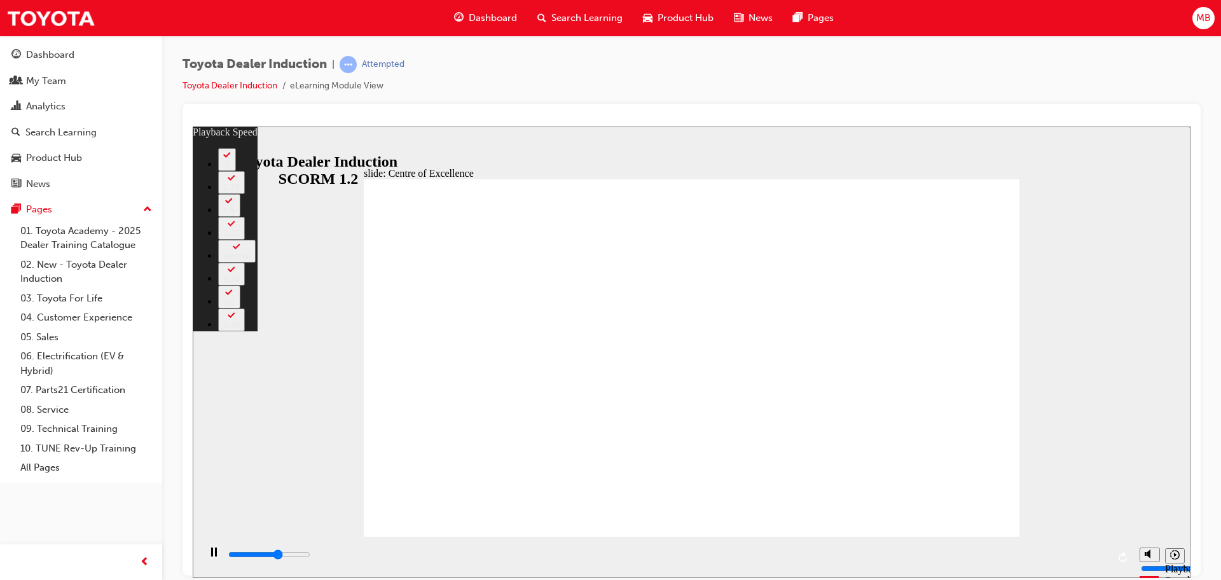
type input "2"
type input "9900"
type input "3"
type input "10200"
type input "3"
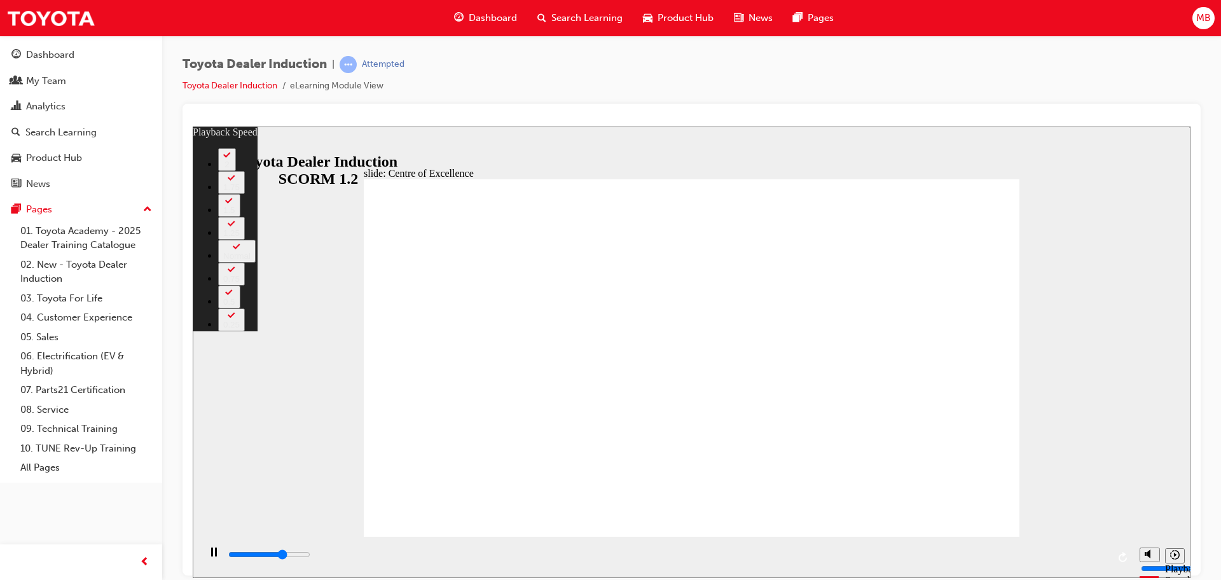
type input "10500"
type input "3"
type input "10900"
type input "4"
type input "11200"
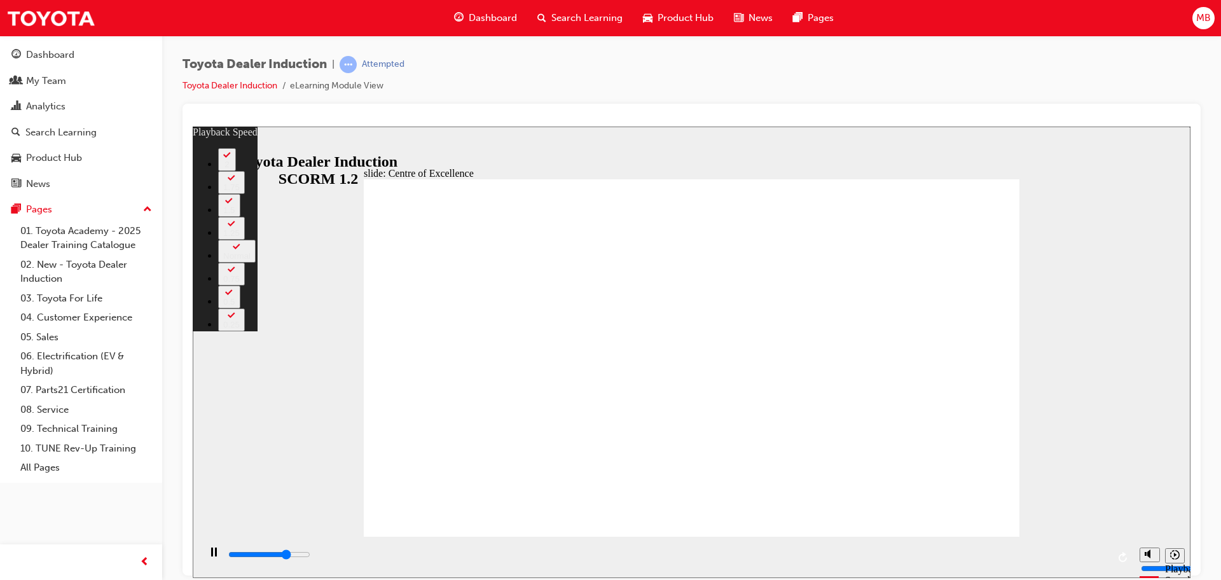
type input "4"
type input "11500"
type input "4"
type input "11900"
type input "5"
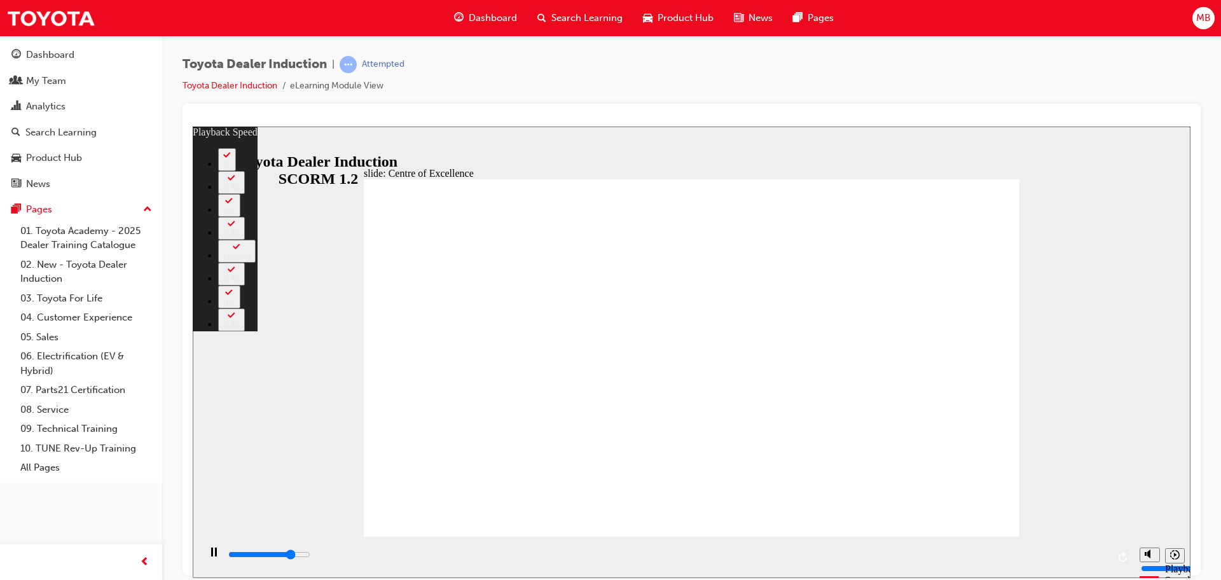
type input "12200"
type input "5"
type input "12500"
type input "5"
type input "12900"
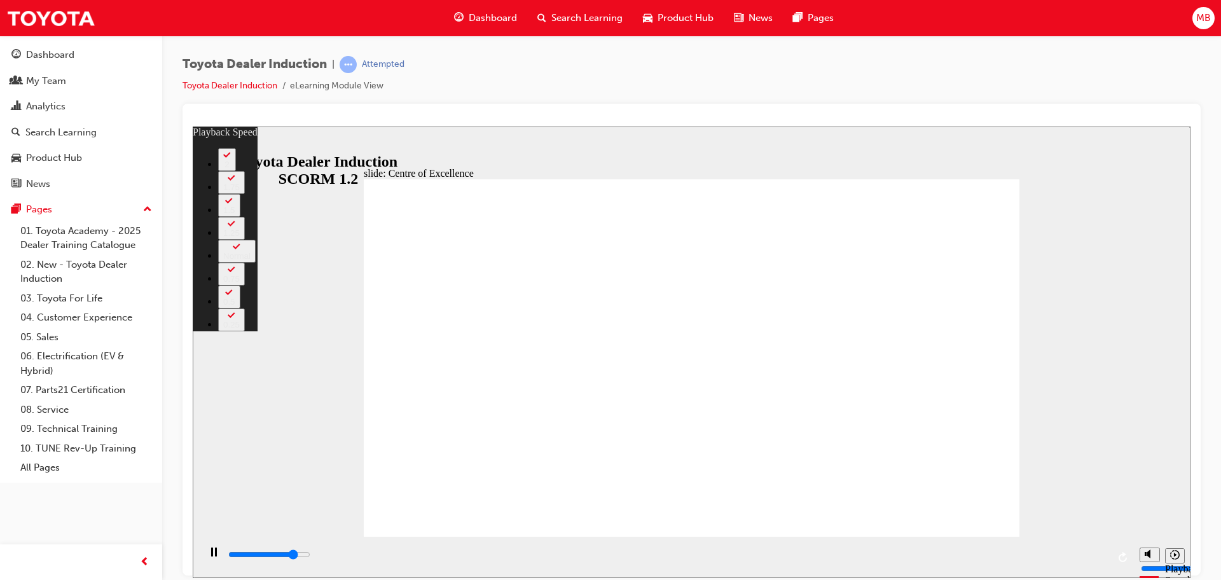
type input "6"
type input "13200"
type input "6"
type input "13600"
type input "6"
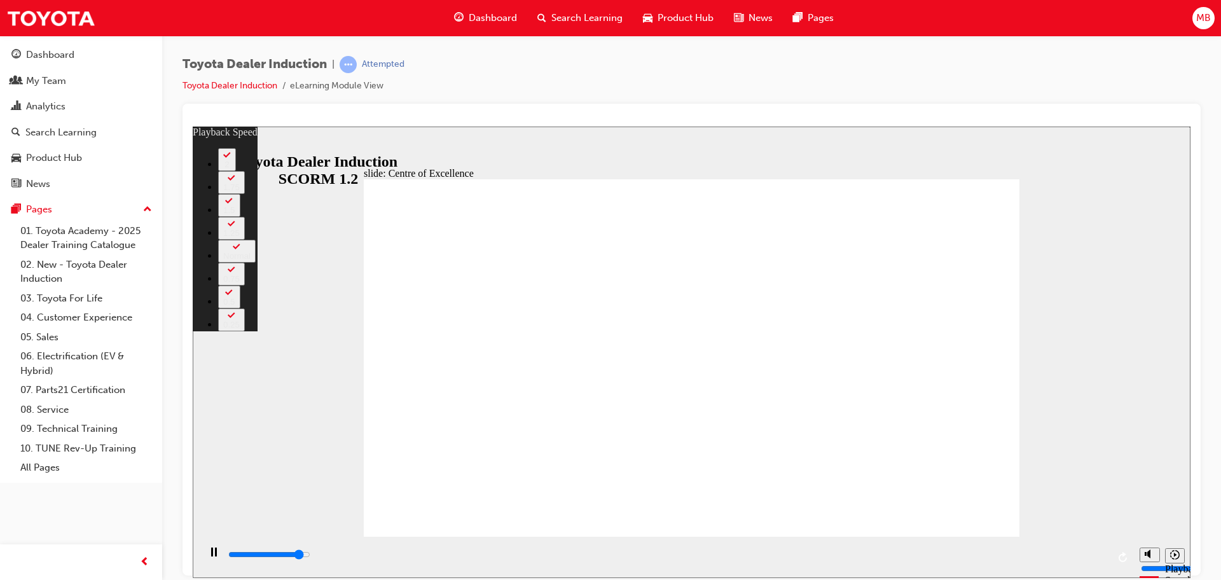
type input "13900"
type input "7"
type input "13900"
type input "7"
type input "14200"
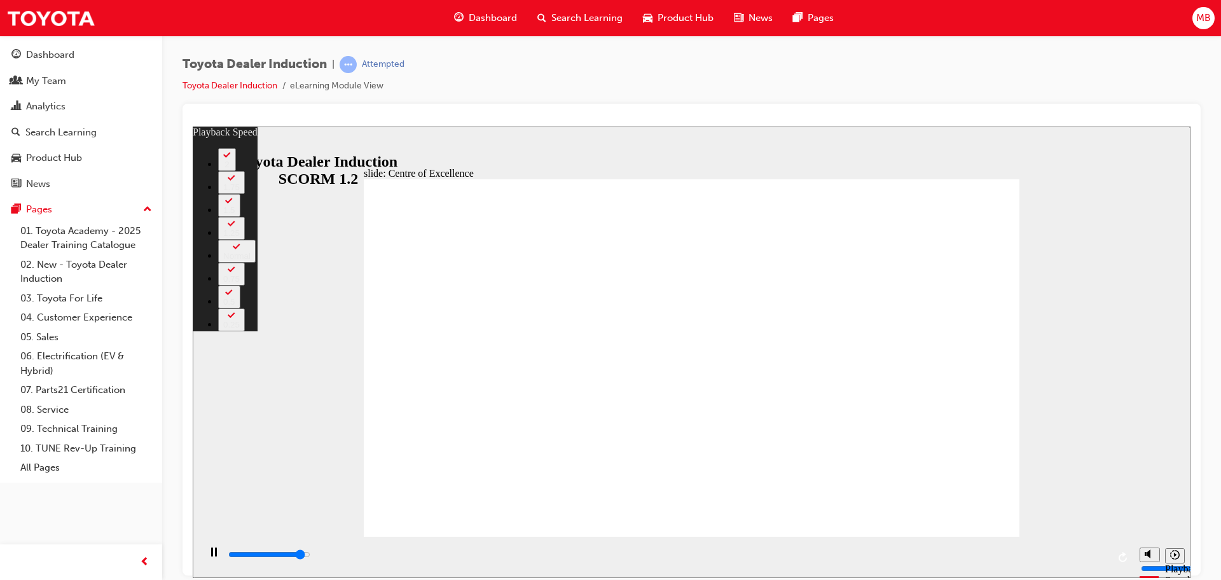
type input "7"
type input "14500"
type input "7"
type input "14900"
type input "8"
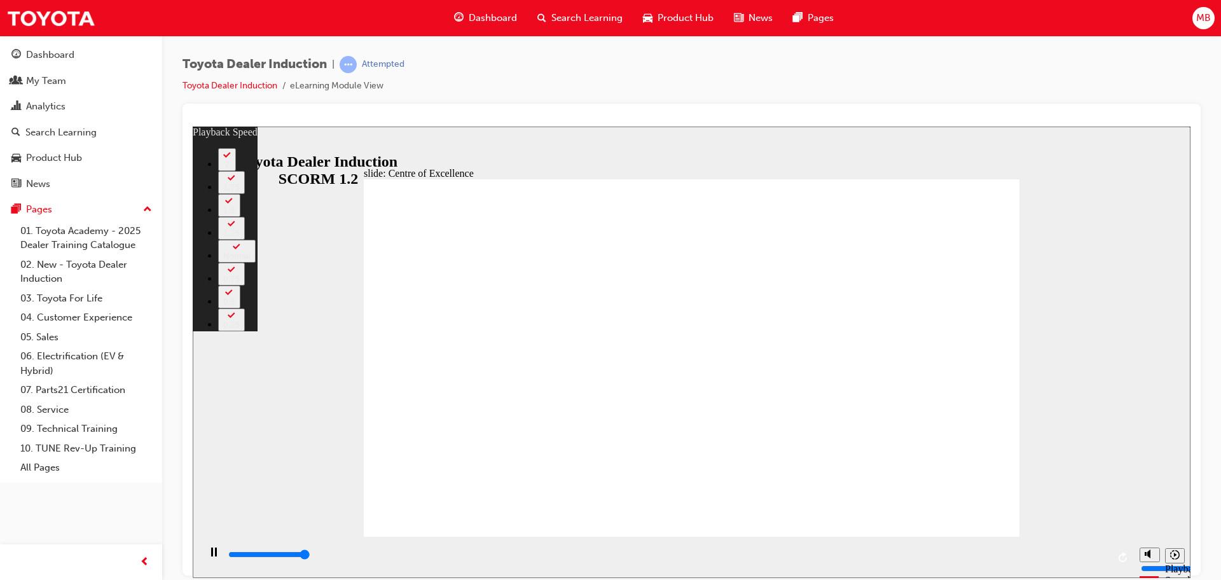
type input "15200"
type input "8"
type input "15300"
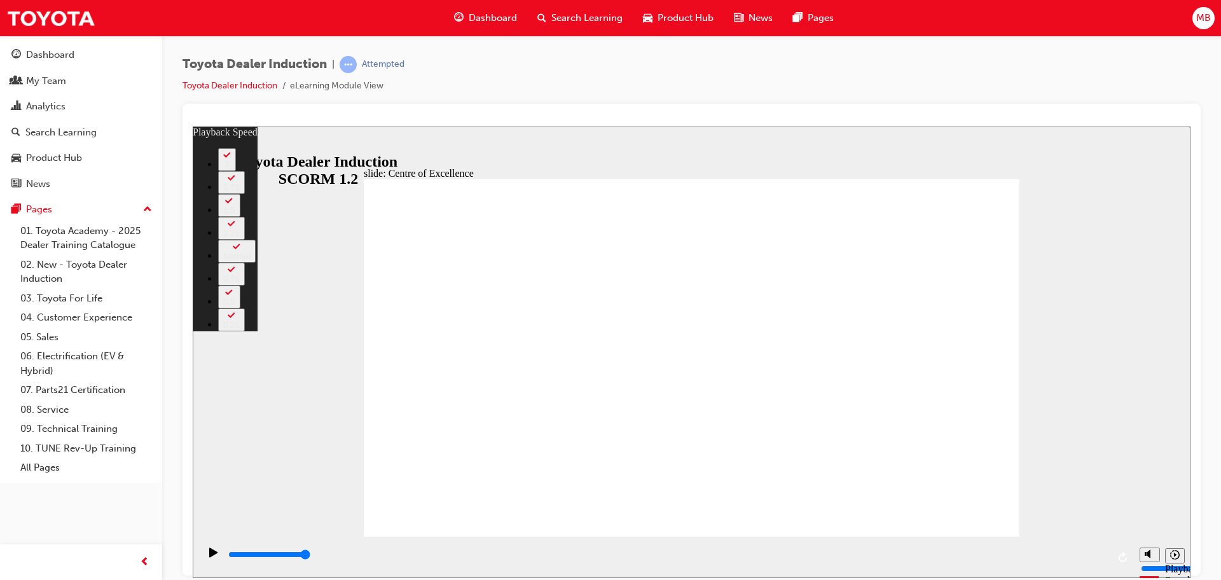
type input "248"
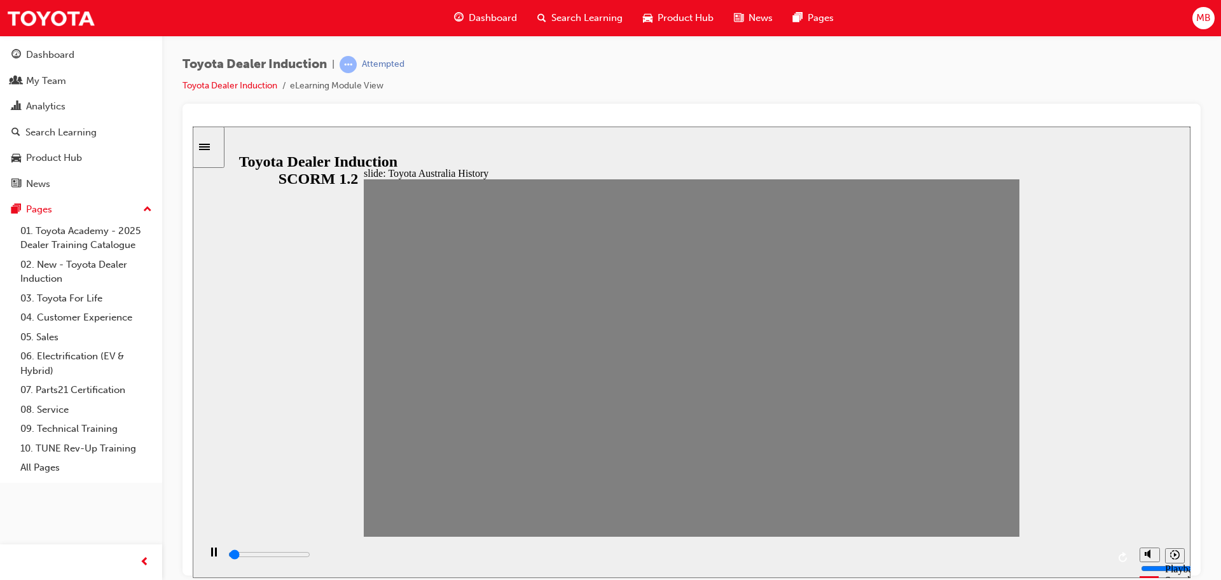
drag, startPoint x: 385, startPoint y: 376, endPoint x: 405, endPoint y: 371, distance: 21.0
drag, startPoint x: 413, startPoint y: 366, endPoint x: 441, endPoint y: 366, distance: 28.6
drag, startPoint x: 441, startPoint y: 366, endPoint x: 472, endPoint y: 366, distance: 31.2
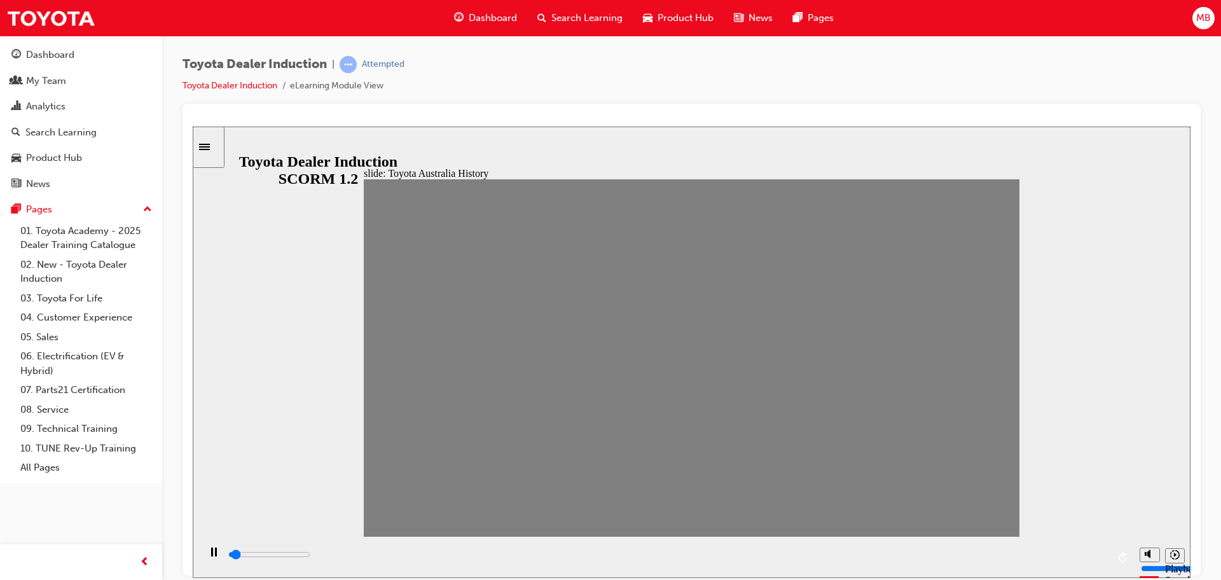
drag, startPoint x: 468, startPoint y: 367, endPoint x: 500, endPoint y: 367, distance: 32.4
drag, startPoint x: 500, startPoint y: 367, endPoint x: 525, endPoint y: 367, distance: 24.8
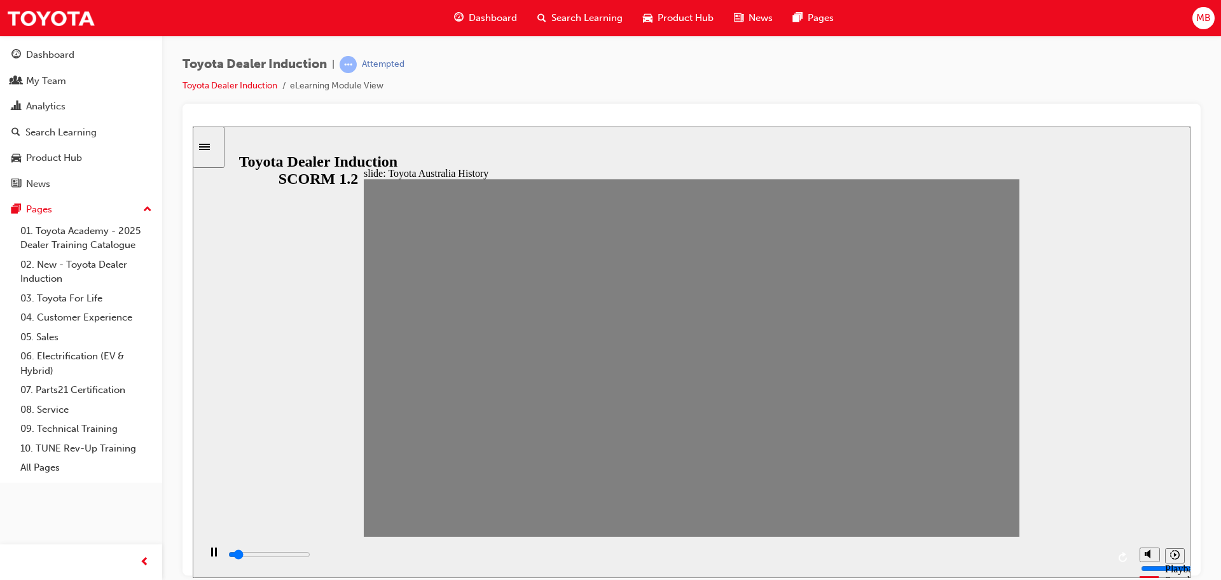
drag, startPoint x: 528, startPoint y: 368, endPoint x: 554, endPoint y: 370, distance: 26.8
drag, startPoint x: 556, startPoint y: 371, endPoint x: 579, endPoint y: 371, distance: 22.3
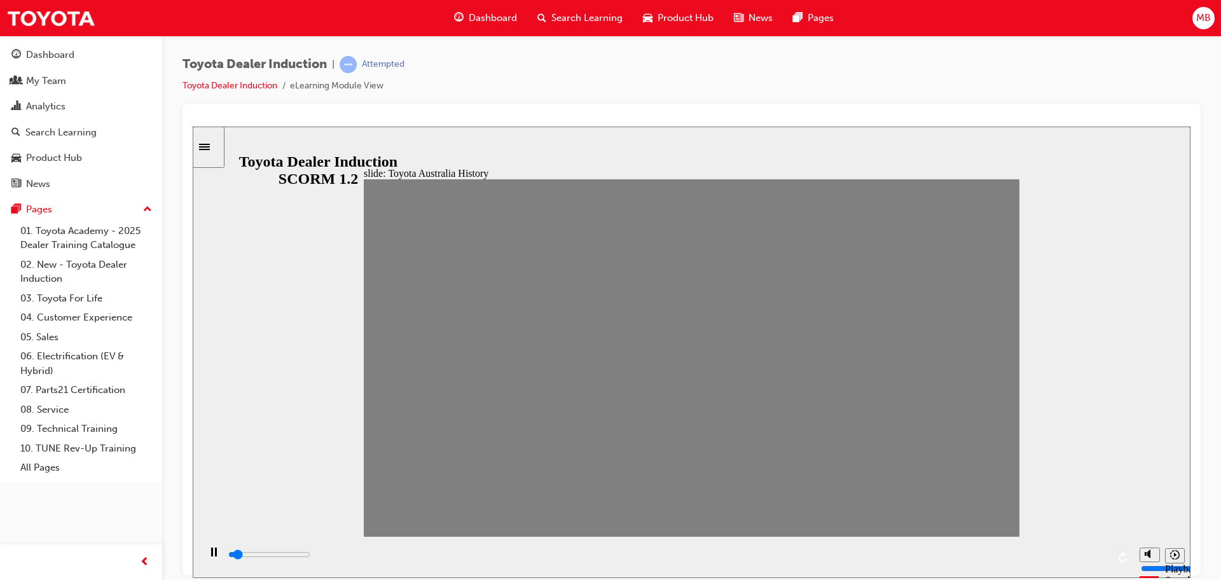
drag, startPoint x: 589, startPoint y: 367, endPoint x: 619, endPoint y: 367, distance: 29.9
drag, startPoint x: 619, startPoint y: 367, endPoint x: 650, endPoint y: 369, distance: 30.5
drag, startPoint x: 651, startPoint y: 369, endPoint x: 675, endPoint y: 369, distance: 23.5
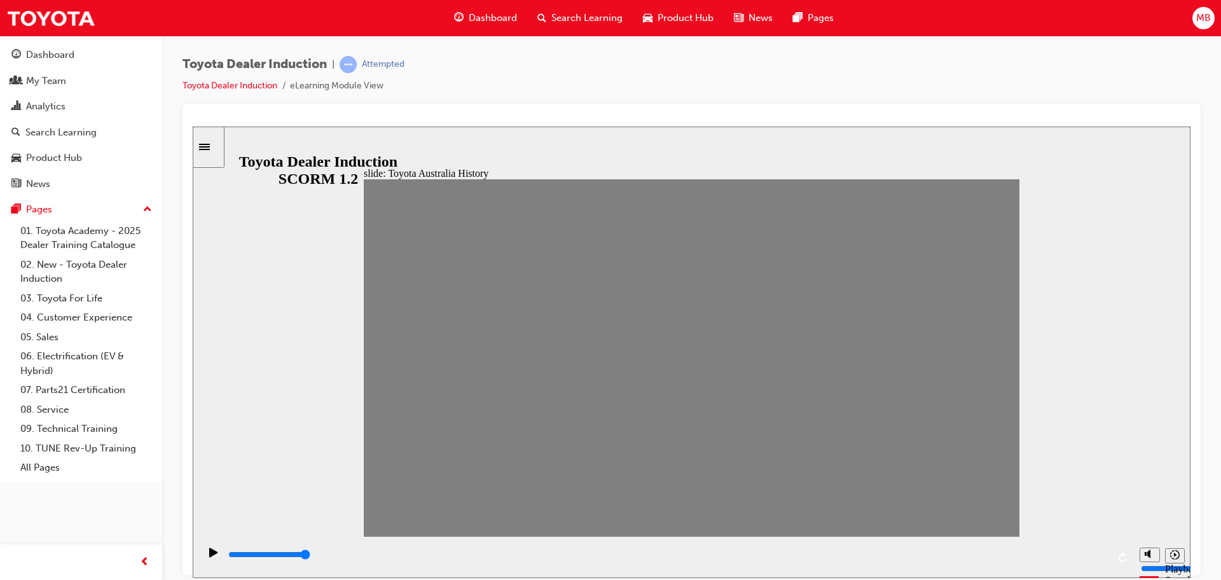
drag, startPoint x: 675, startPoint y: 369, endPoint x: 715, endPoint y: 367, distance: 40.7
drag, startPoint x: 690, startPoint y: 366, endPoint x: 715, endPoint y: 369, distance: 25.0
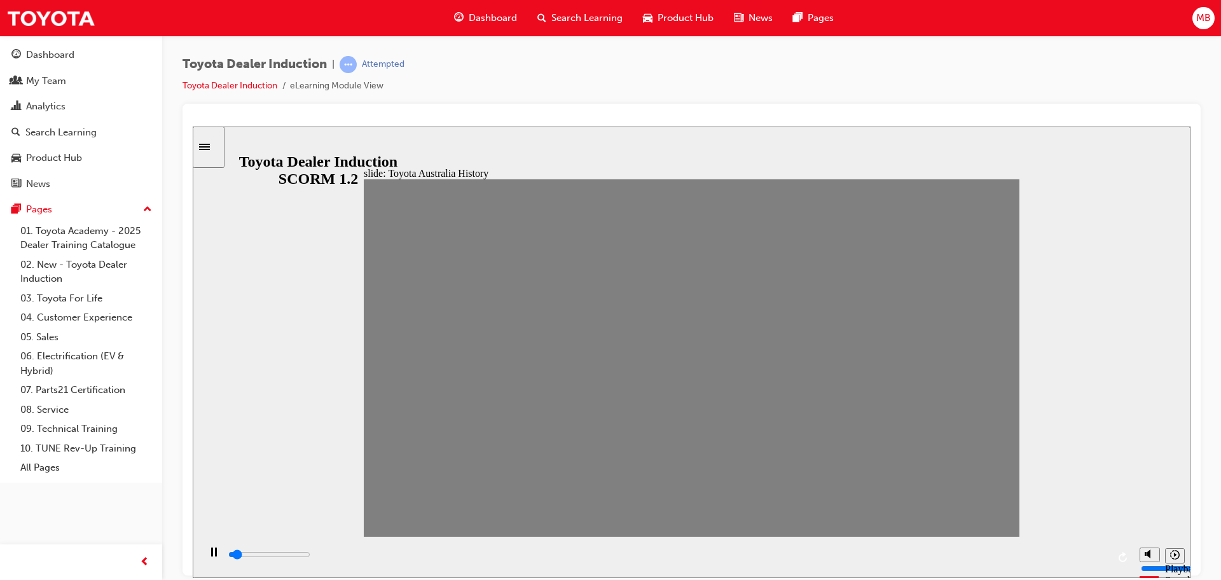
drag, startPoint x: 715, startPoint y: 364, endPoint x: 737, endPoint y: 365, distance: 22.3
drag, startPoint x: 744, startPoint y: 364, endPoint x: 772, endPoint y: 363, distance: 28.0
drag, startPoint x: 772, startPoint y: 364, endPoint x: 798, endPoint y: 362, distance: 25.5
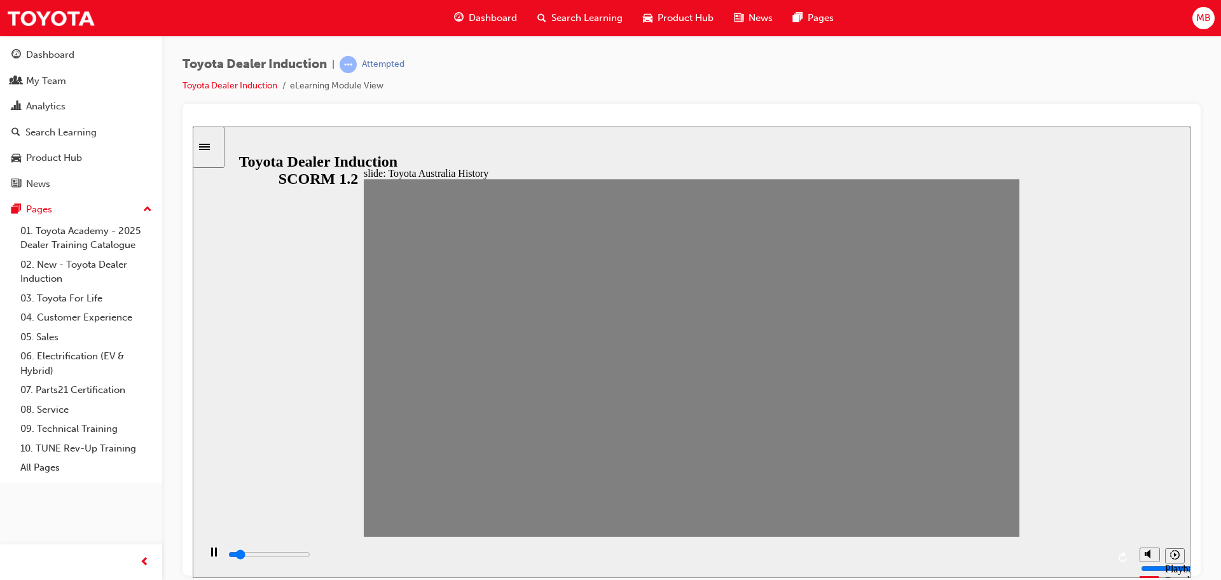
drag, startPoint x: 798, startPoint y: 362, endPoint x: 823, endPoint y: 362, distance: 25.4
drag, startPoint x: 831, startPoint y: 360, endPoint x: 863, endPoint y: 362, distance: 32.5
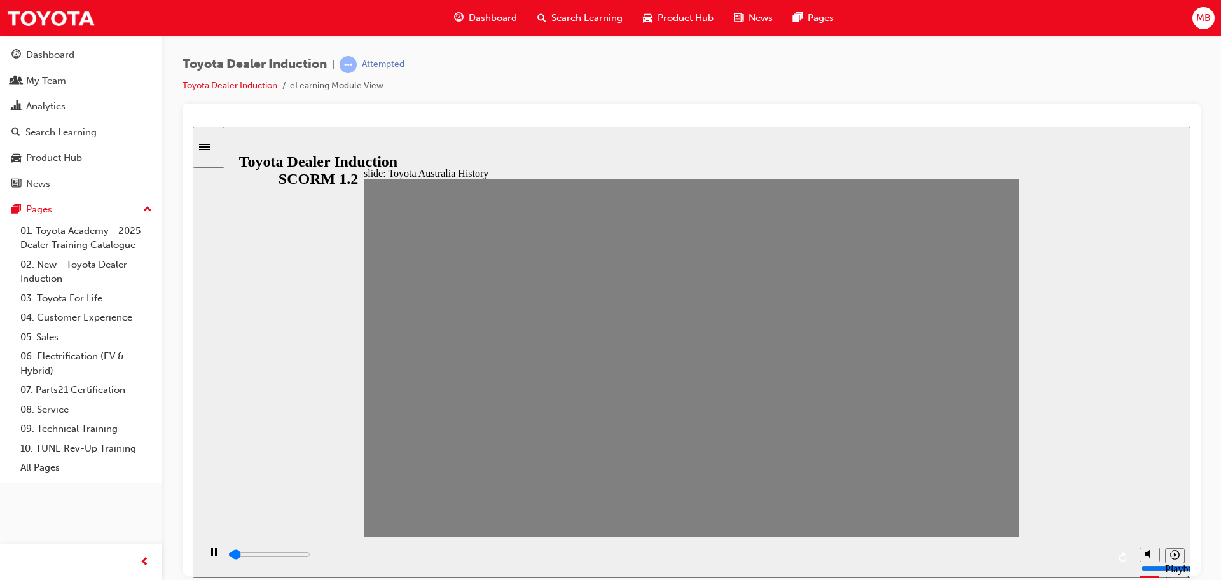
drag, startPoint x: 863, startPoint y: 364, endPoint x: 886, endPoint y: 364, distance: 22.9
drag, startPoint x: 886, startPoint y: 364, endPoint x: 928, endPoint y: 362, distance: 42.0
drag, startPoint x: 900, startPoint y: 361, endPoint x: 930, endPoint y: 364, distance: 30.0
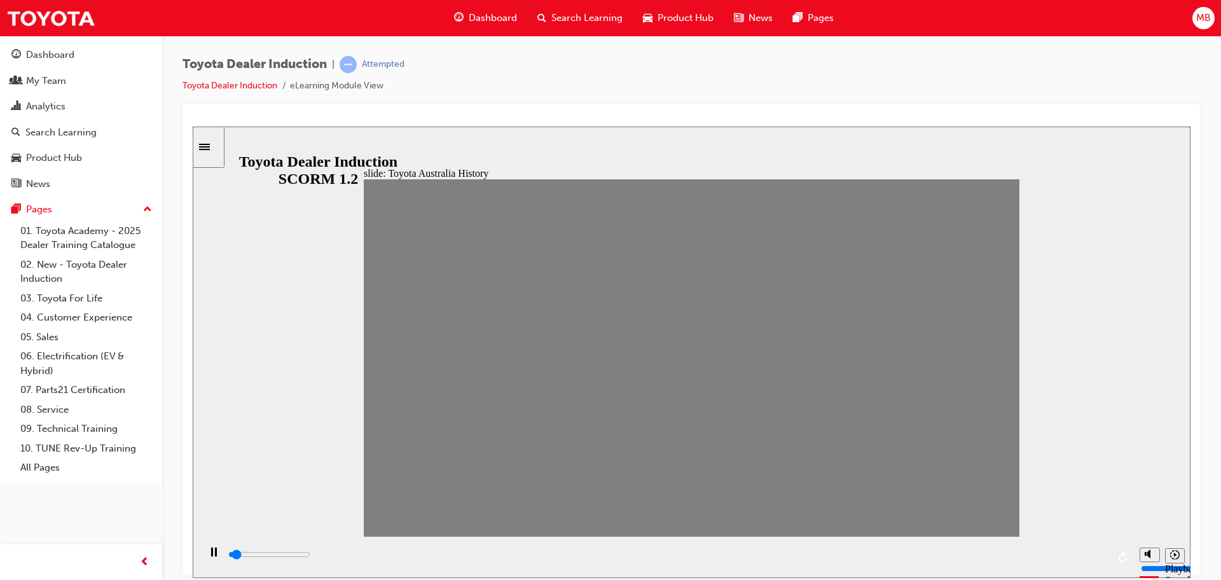
drag, startPoint x: 928, startPoint y: 364, endPoint x: 951, endPoint y: 366, distance: 23.6
drag, startPoint x: 953, startPoint y: 364, endPoint x: 987, endPoint y: 367, distance: 34.5
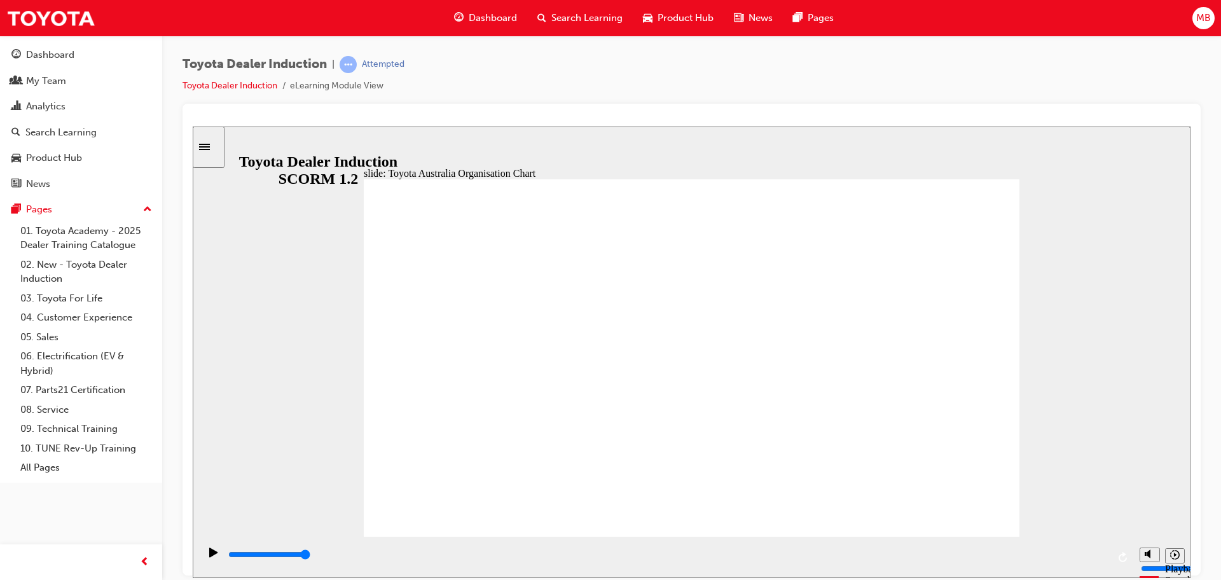
type input "5000"
radio input "true"
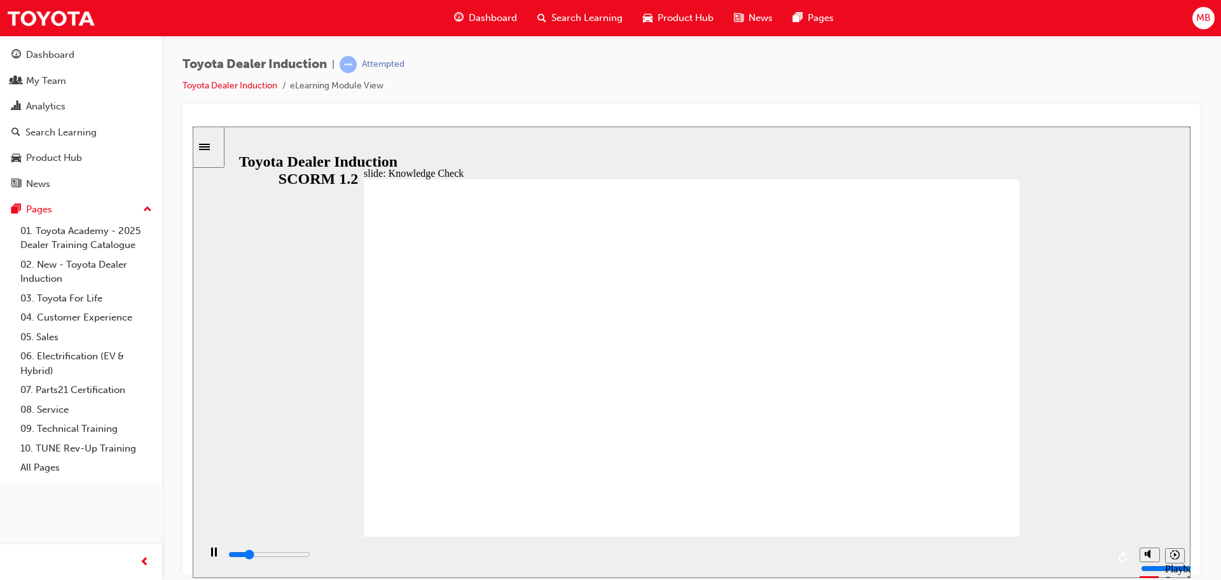
type input "2100"
radio input "true"
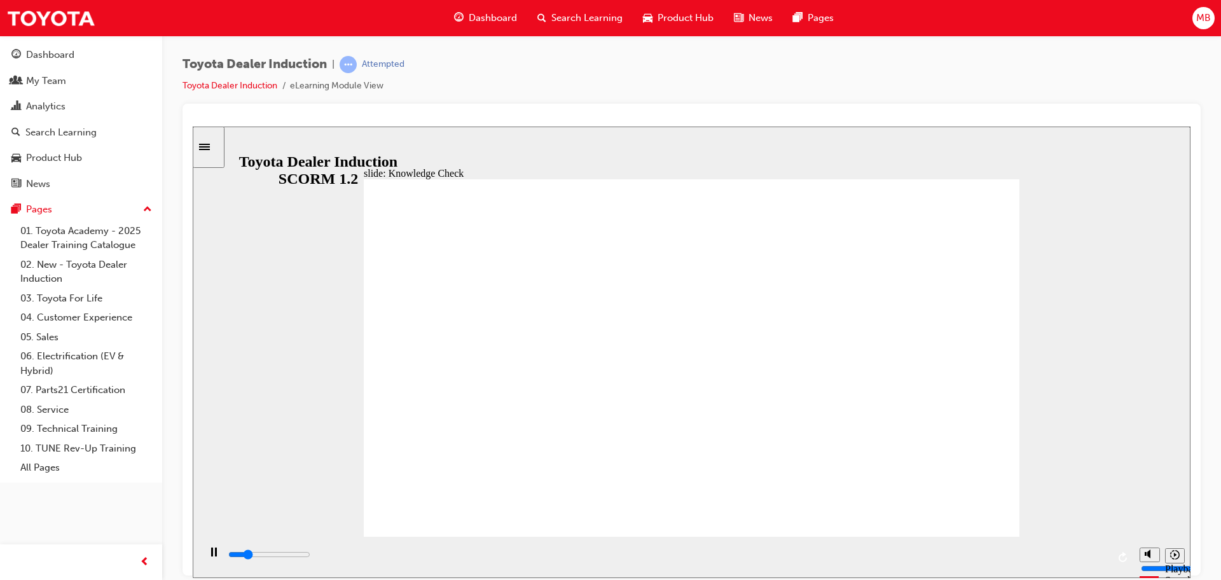
type input "1800"
radio input "true"
type input "5000"
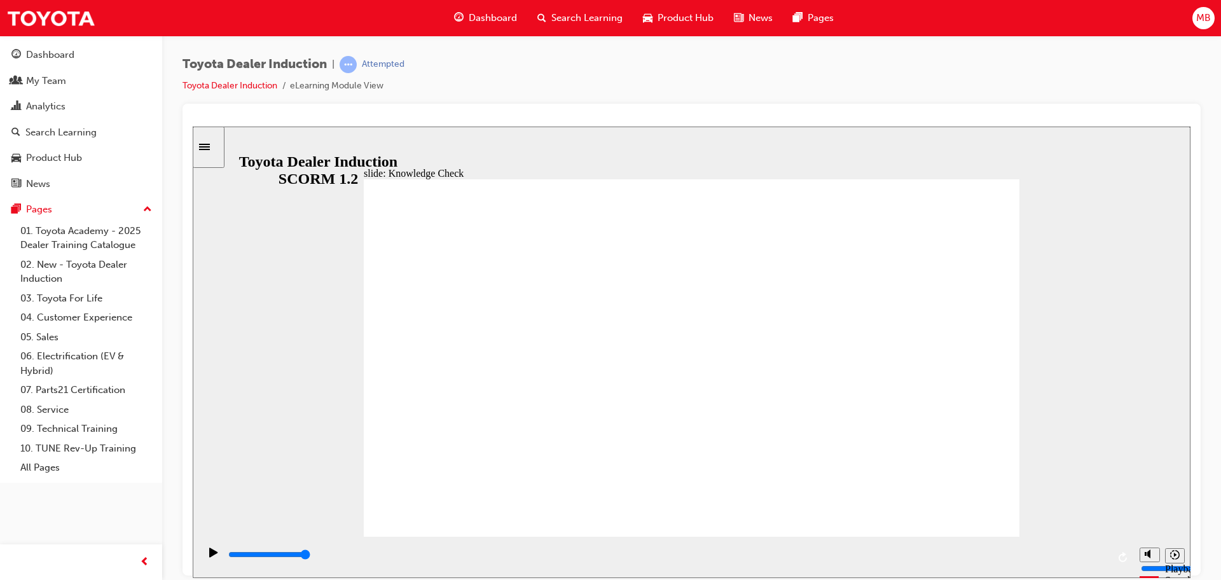
radio input "true"
type input "5000"
radio input "true"
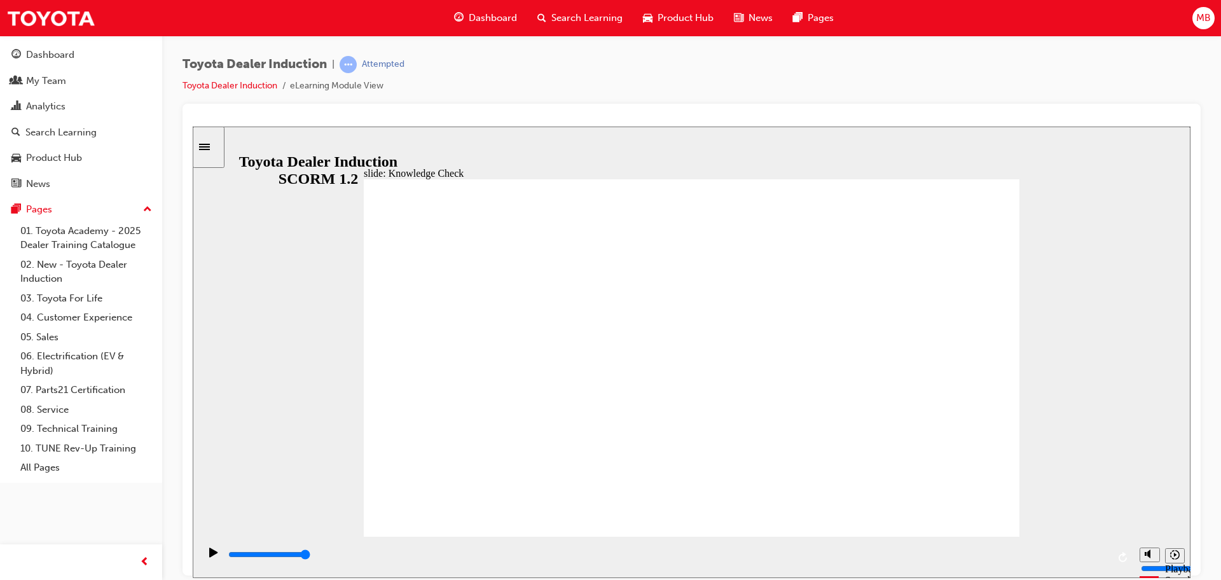
type input "9200"
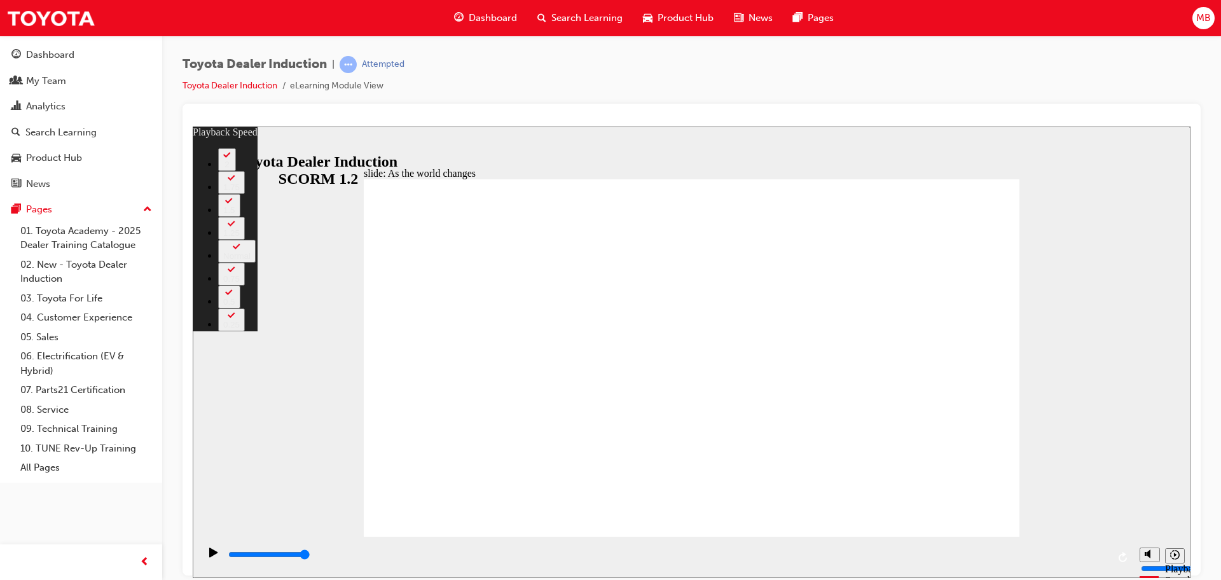
type input "36"
drag, startPoint x: 853, startPoint y: 510, endPoint x: 884, endPoint y: 505, distance: 31.5
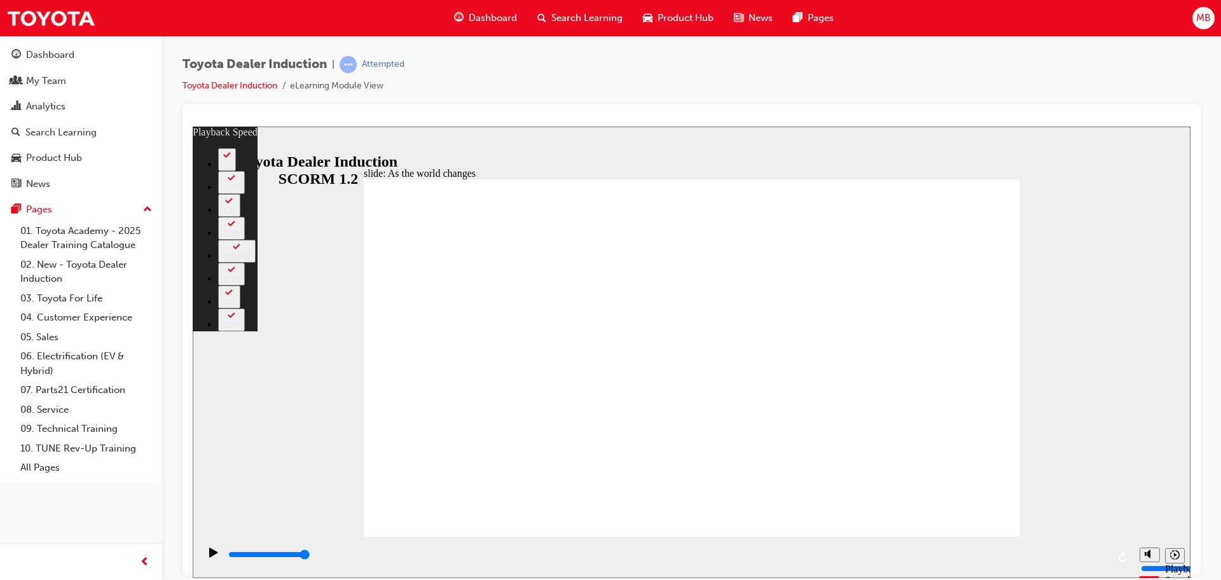
type input "128"
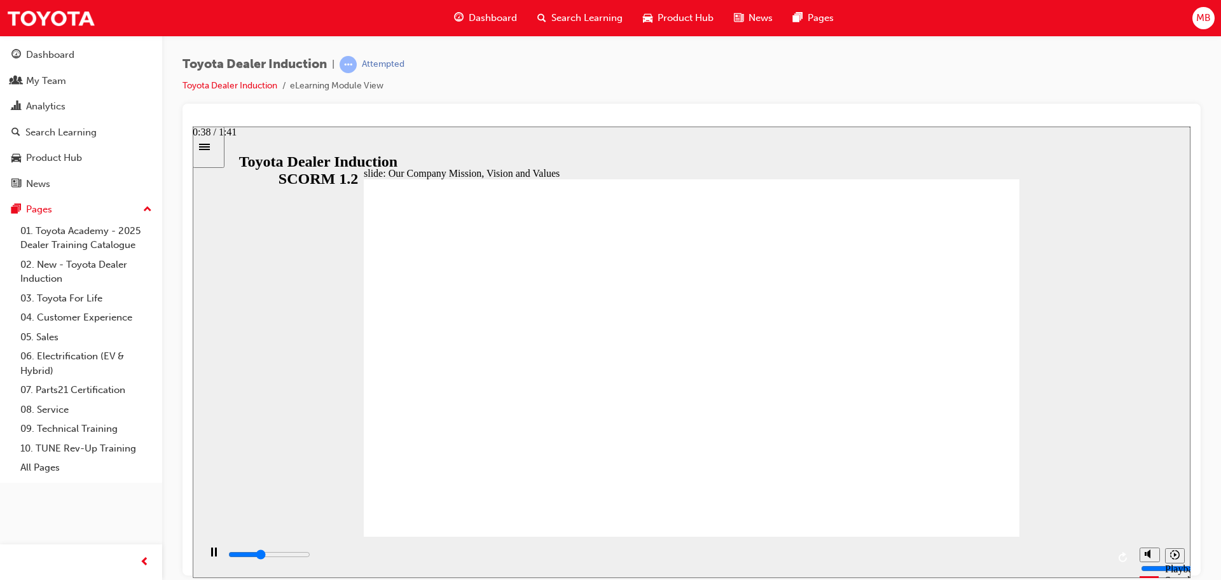
click at [310, 556] on input "slide progress" at bounding box center [269, 554] width 82 height 10
click at [687, 552] on div "playback controls" at bounding box center [667, 554] width 880 height 14
click at [769, 552] on div "playback controls" at bounding box center [667, 554] width 880 height 14
click at [310, 556] on input "slide progress" at bounding box center [269, 554] width 82 height 10
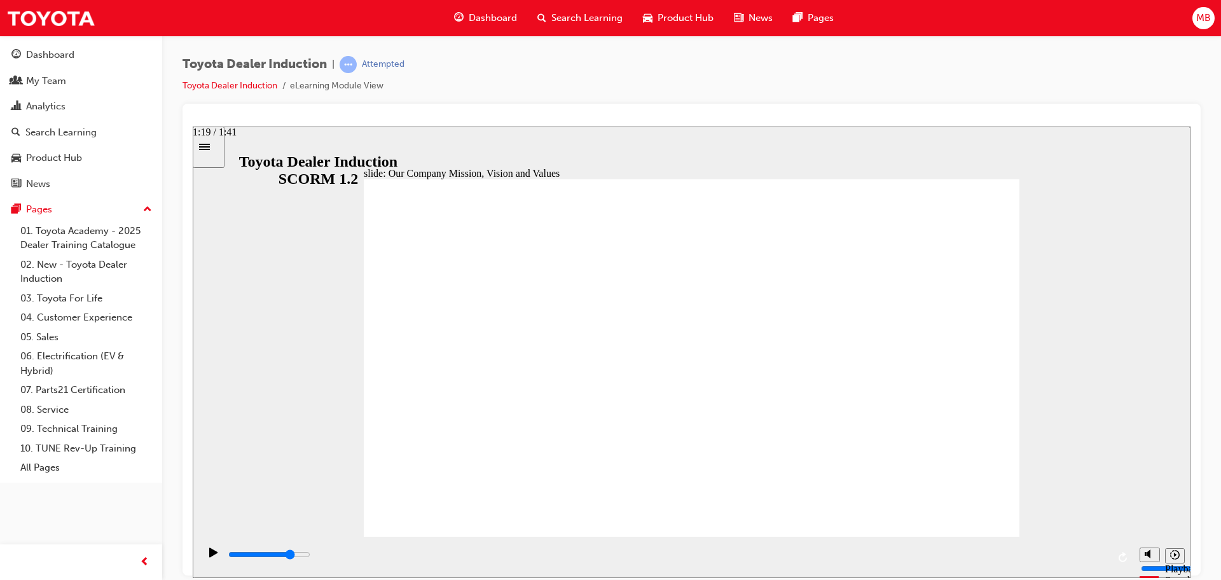
click at [310, 555] on input "slide progress" at bounding box center [269, 554] width 82 height 10
click at [989, 554] on div "playback controls" at bounding box center [667, 554] width 880 height 14
click at [310, 555] on input "slide progress" at bounding box center [269, 554] width 82 height 10
click at [310, 556] on input "slide progress" at bounding box center [269, 554] width 82 height 10
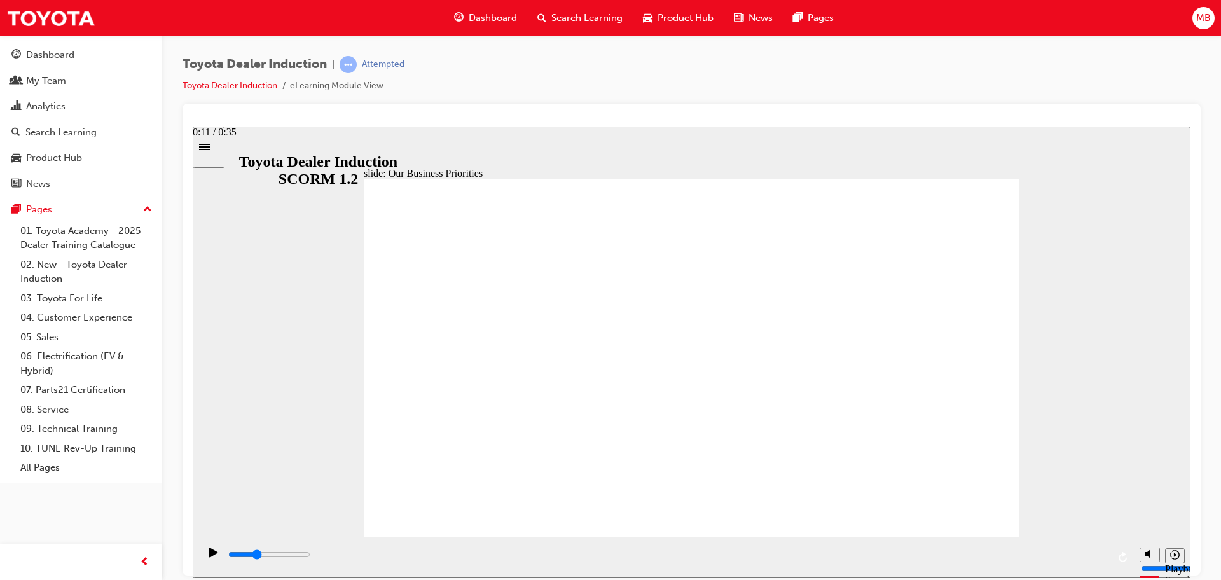
click at [517, 558] on div "playback controls" at bounding box center [667, 554] width 880 height 14
drag, startPoint x: 610, startPoint y: 559, endPoint x: 618, endPoint y: 561, distance: 8.0
click at [612, 559] on div "playback controls" at bounding box center [667, 554] width 880 height 14
drag, startPoint x: 717, startPoint y: 556, endPoint x: 745, endPoint y: 556, distance: 28.0
click at [310, 556] on input "slide progress" at bounding box center [269, 554] width 82 height 10
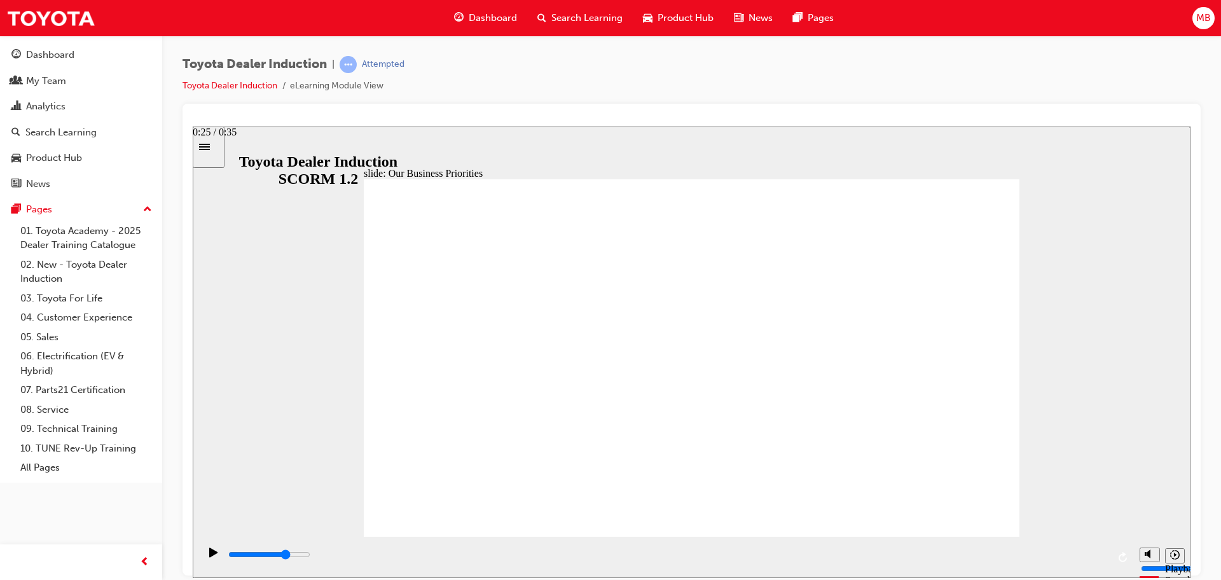
drag, startPoint x: 868, startPoint y: 558, endPoint x: 898, endPoint y: 558, distance: 29.9
click at [868, 558] on div "playback controls" at bounding box center [667, 554] width 880 height 14
click at [951, 559] on div "playback controls" at bounding box center [667, 554] width 880 height 14
click at [1021, 558] on div "playback controls" at bounding box center [667, 554] width 880 height 14
click at [310, 556] on input "slide progress" at bounding box center [269, 554] width 82 height 10
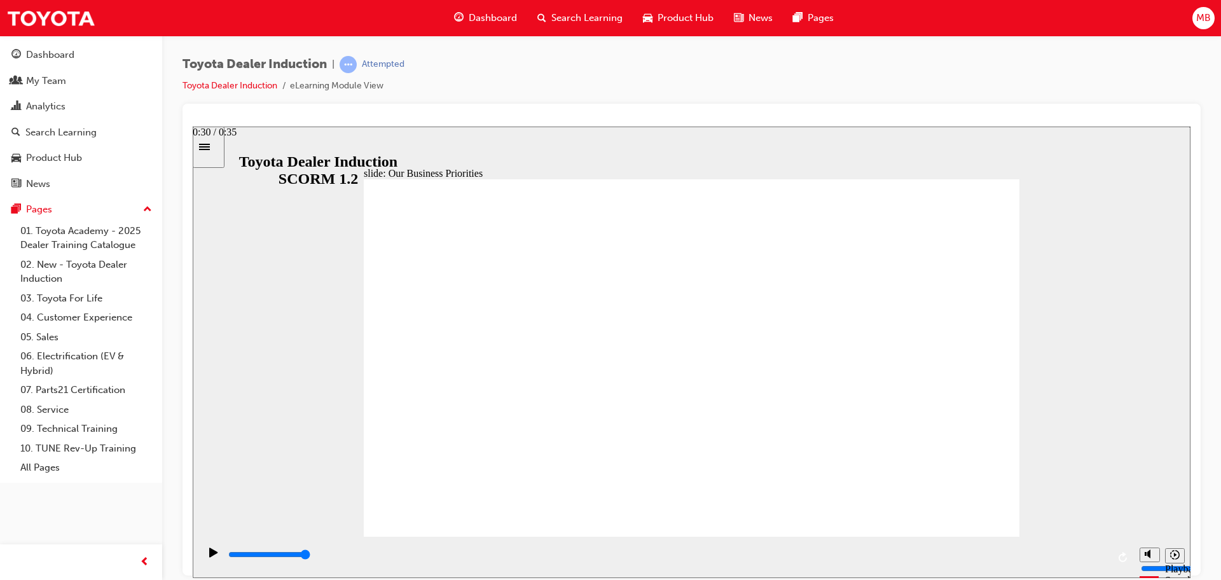
type input "5000"
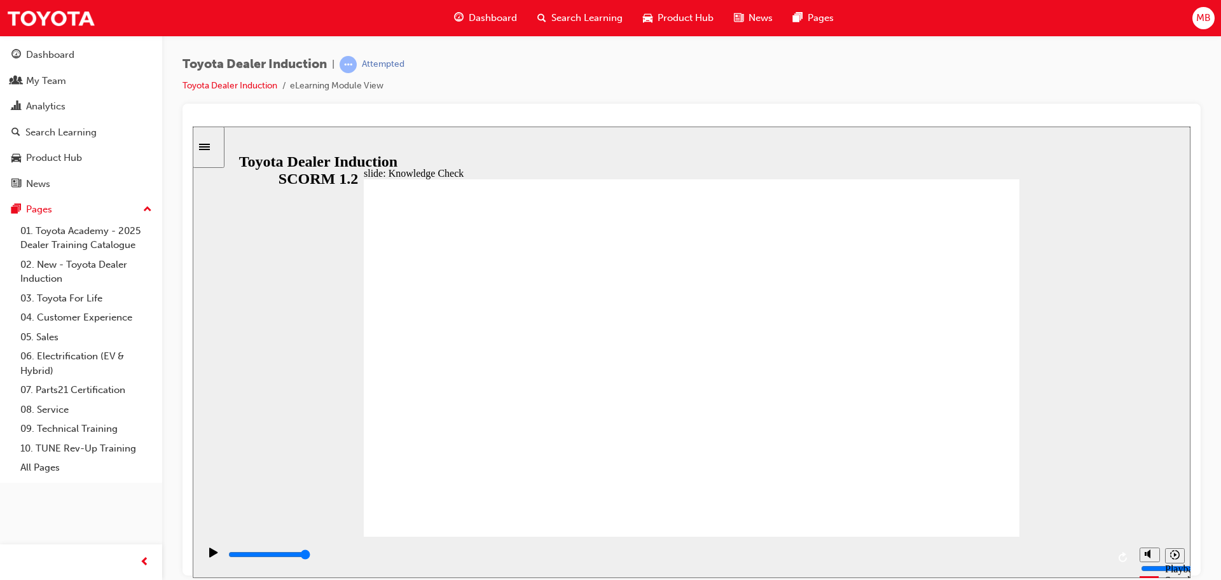
type input "M"
type input "Mo"
type input "Mob"
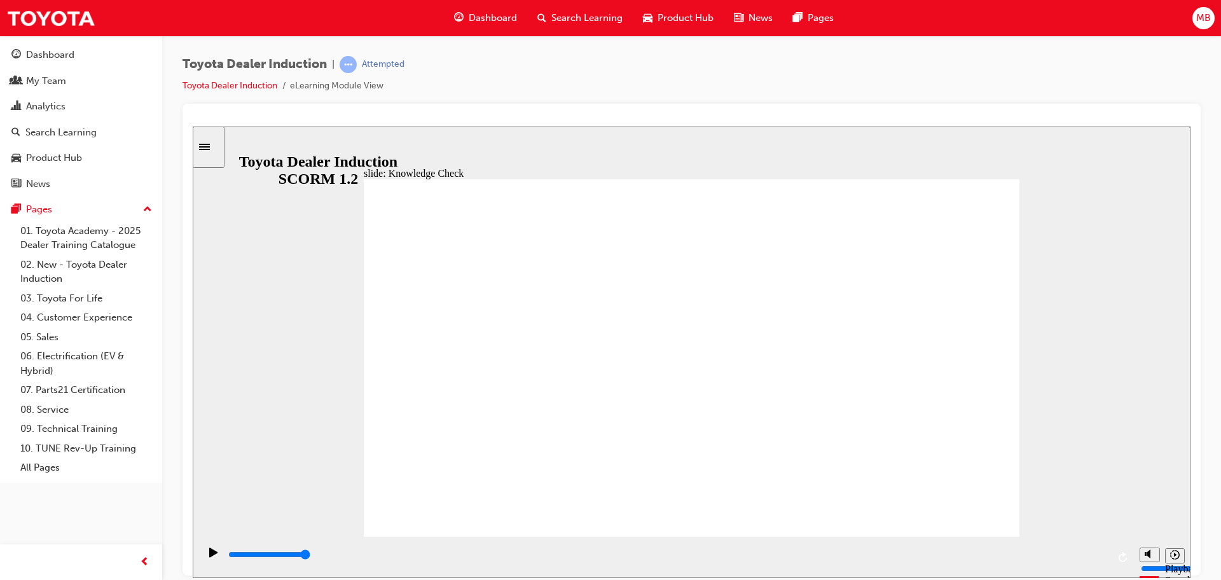
type input "Mob"
type input "Mobi"
type input "Mobil"
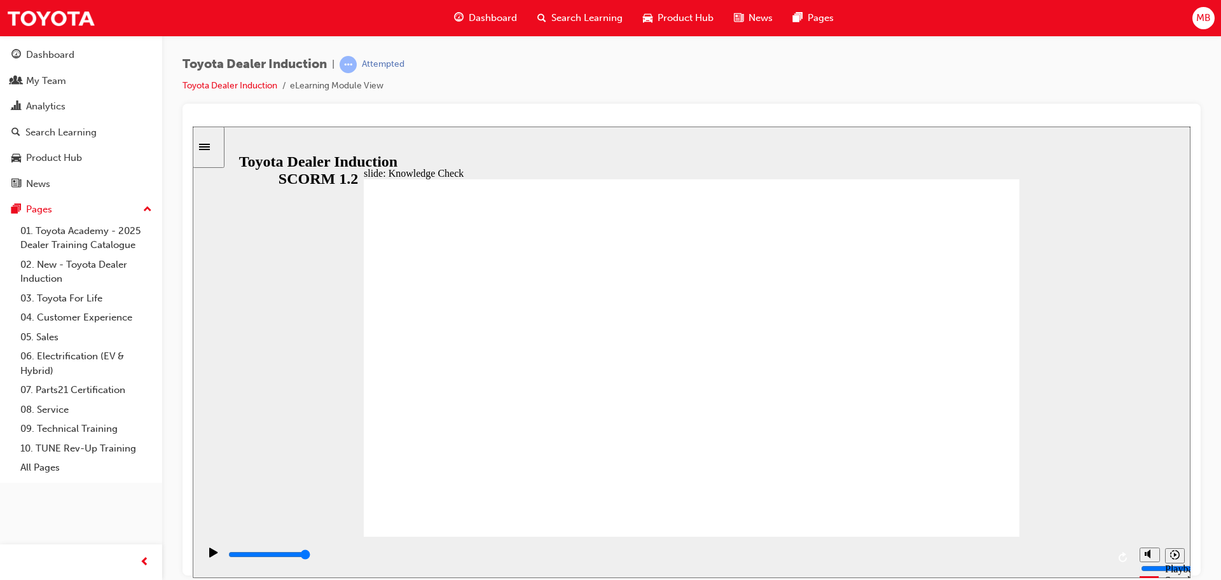
type input "Mobili"
type input "Mobilit"
type input "Mobility"
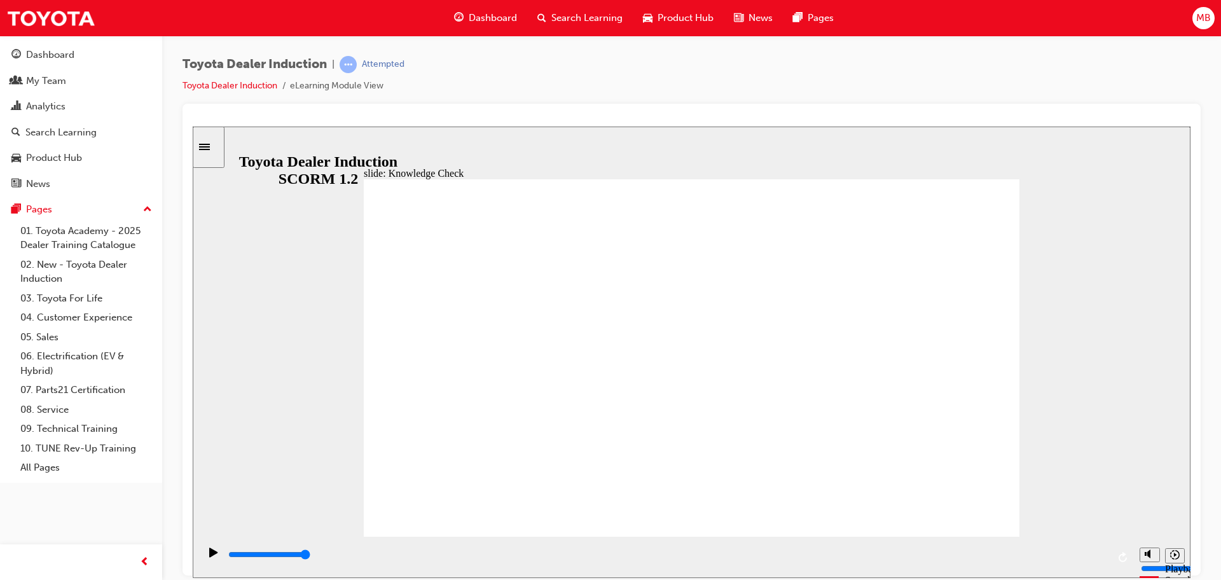
type input "Mobility"
type input "800"
type input "Mobility"
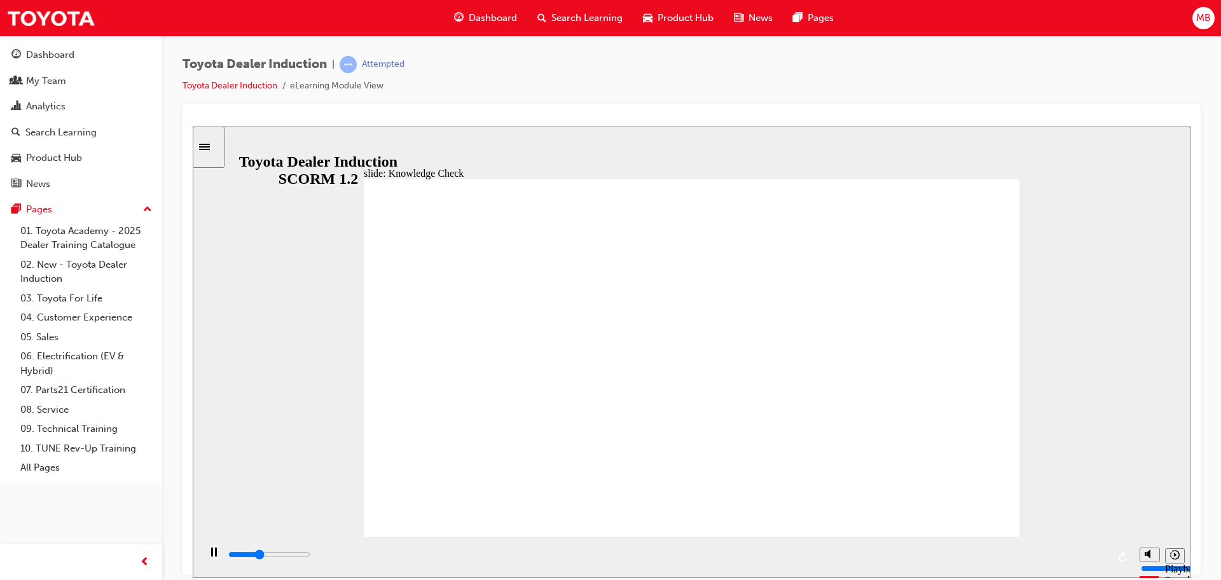
type input "3500"
type input "h"
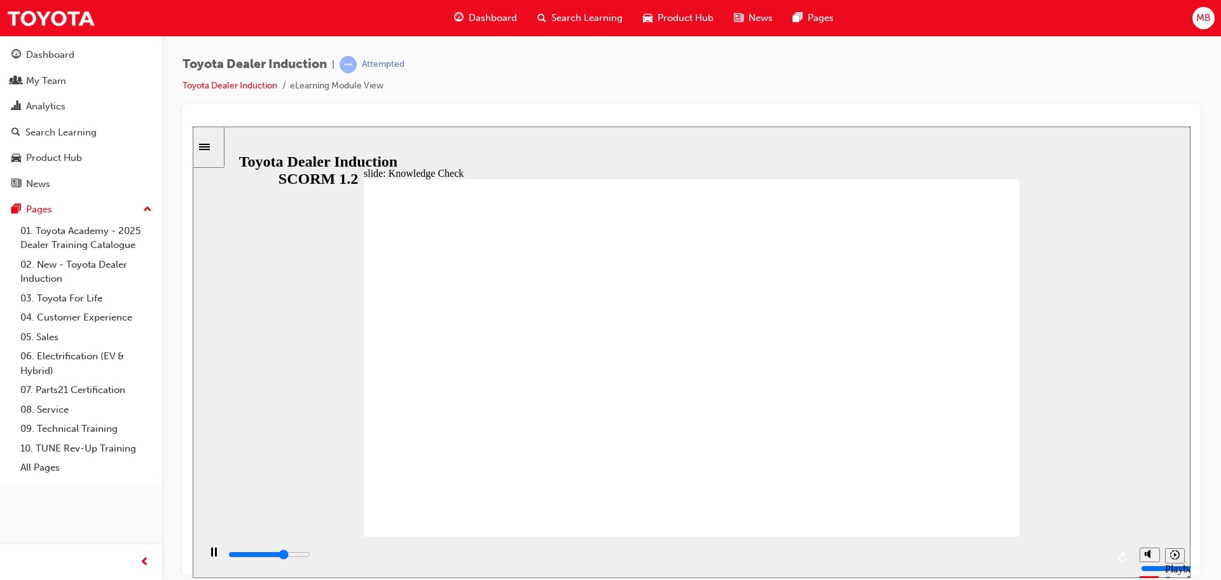
type input "h"
type input "3700"
type input "ha"
type input "4100"
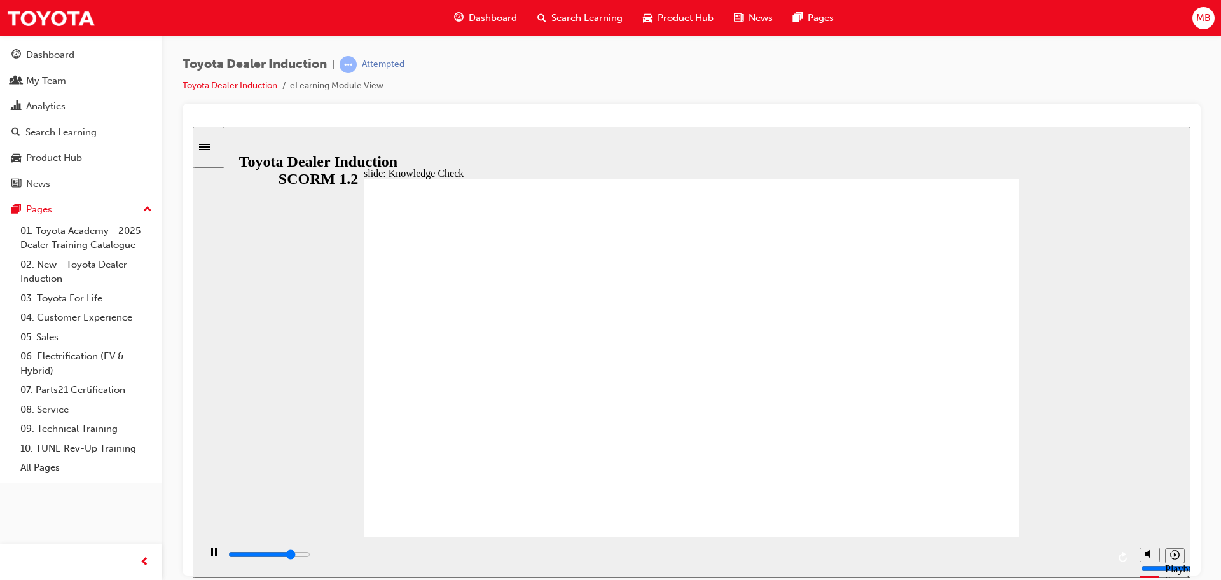
type input "hap"
type input "4200"
type input "happ"
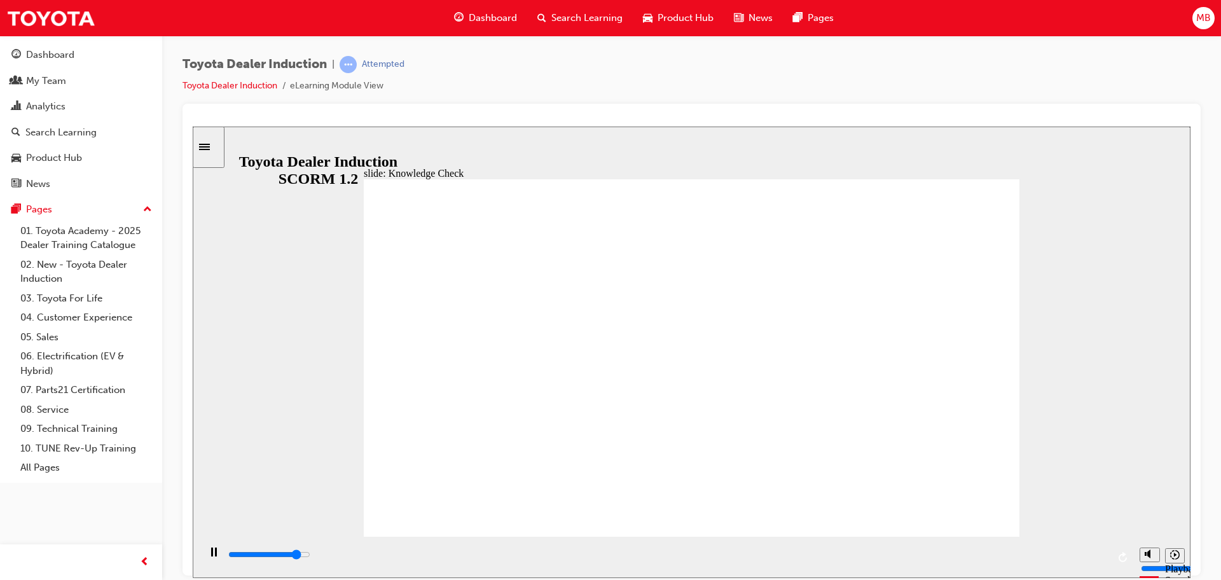
type input "4500"
type input "happi"
type input "4700"
type input "happin"
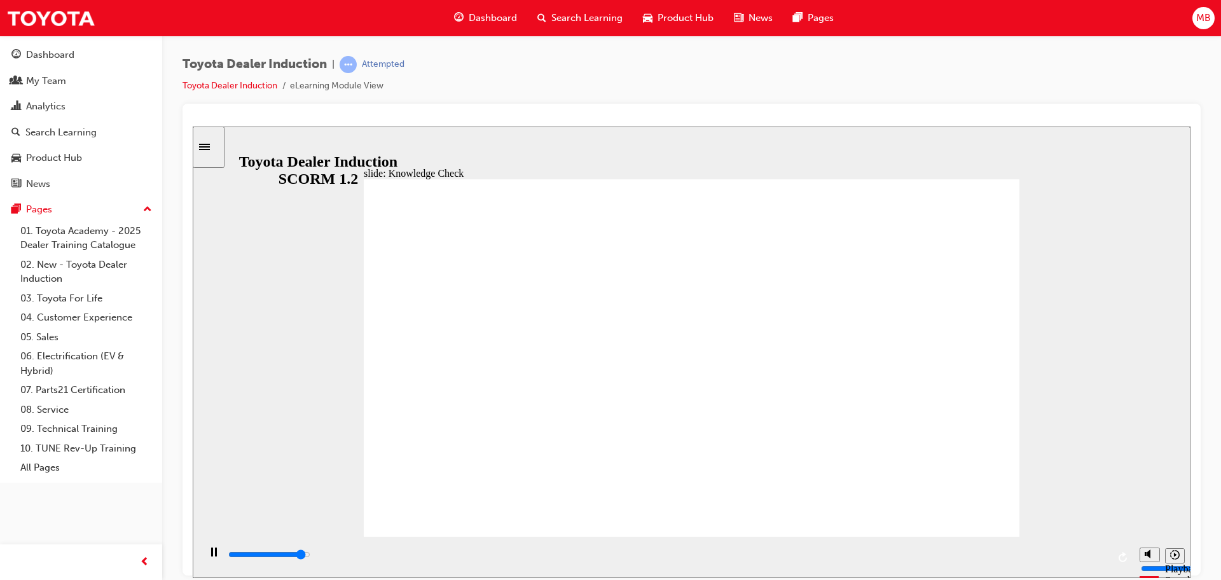
type input "happin"
type input "4900"
type input "happine"
type input "5000"
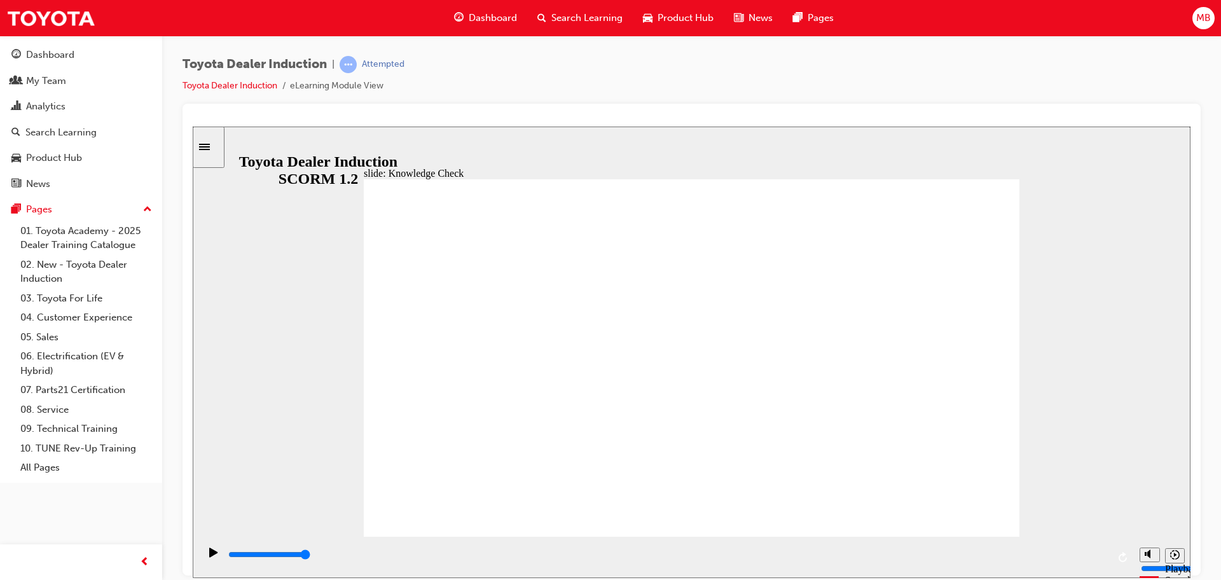
type input "happines"
type input "happiness"
type input "5000"
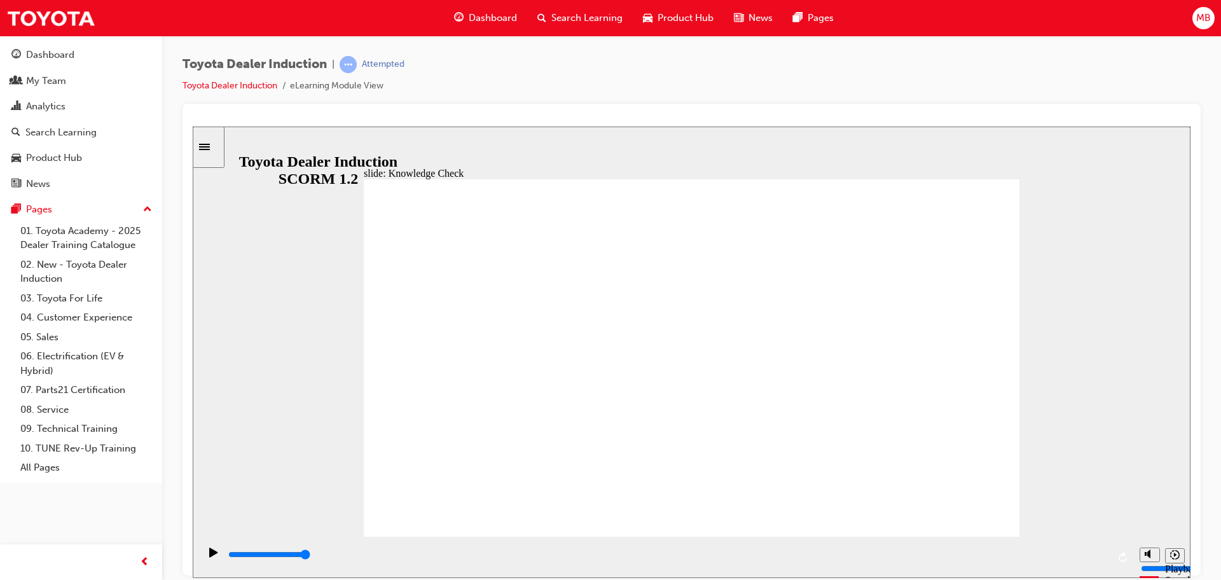
type input "s"
type input "sa"
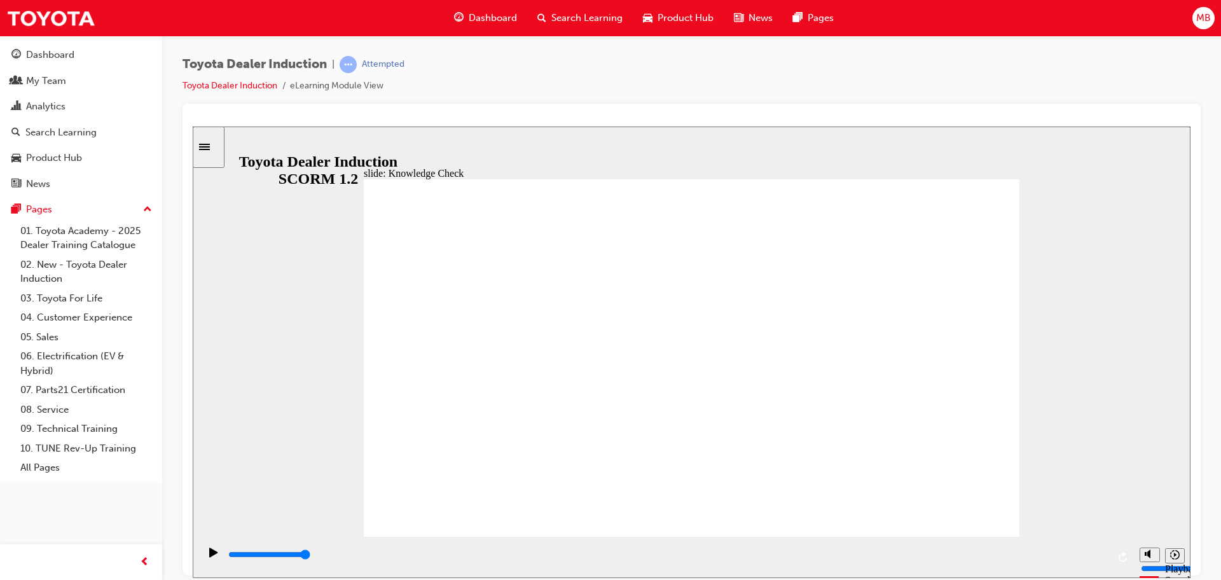
type input "sa"
type input "saf"
type input "safe"
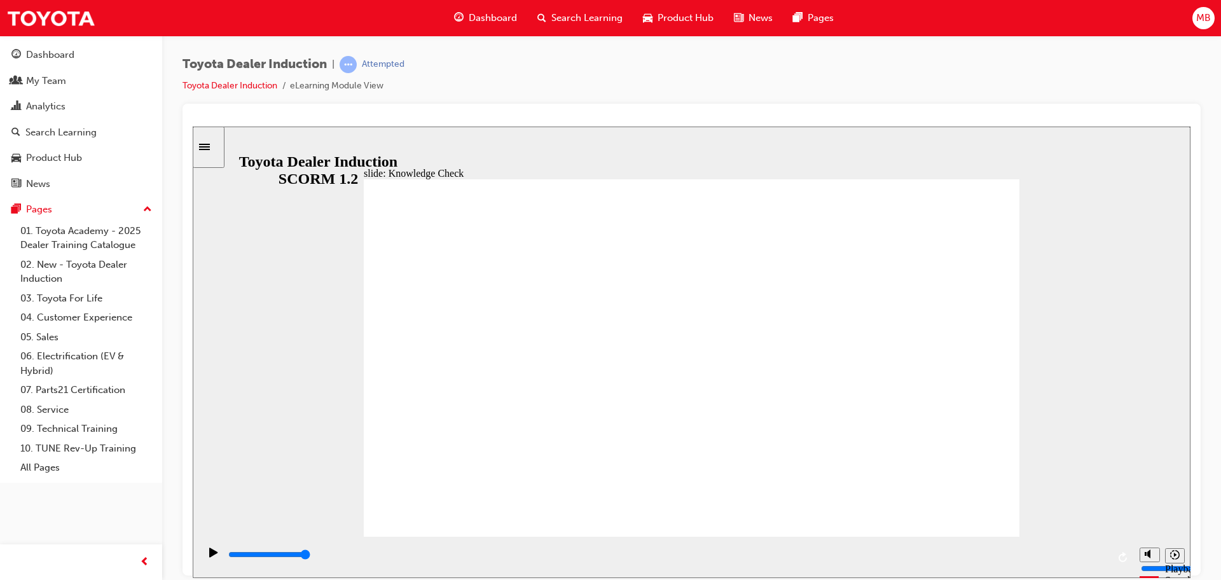
type input "safe"
type input "800"
type input "safe"
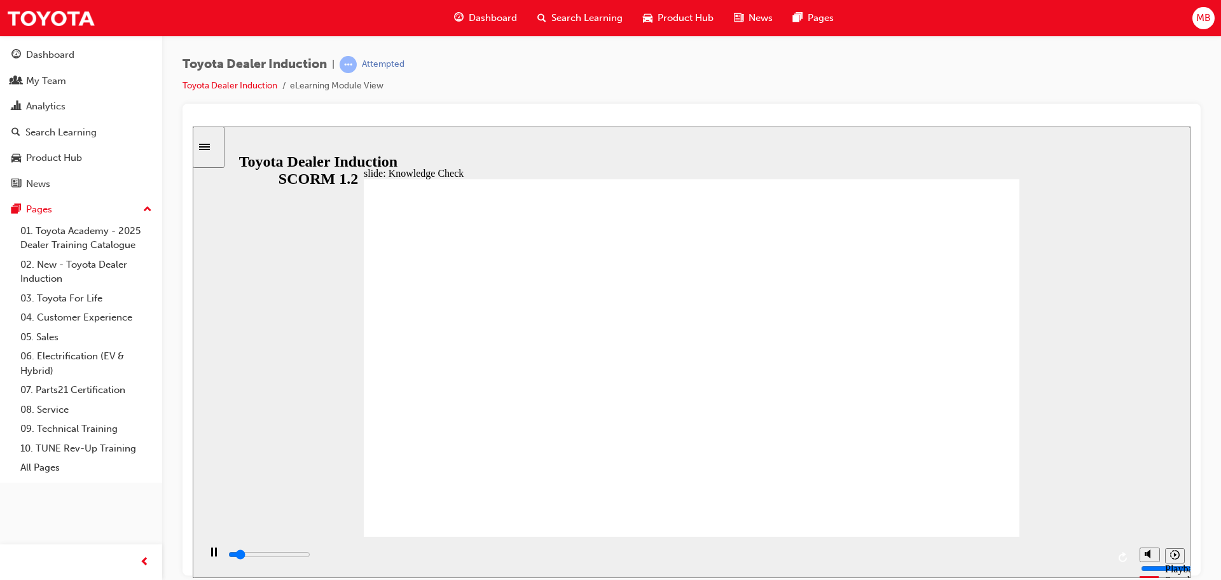
type input "500"
type input "happiness"
type input "800"
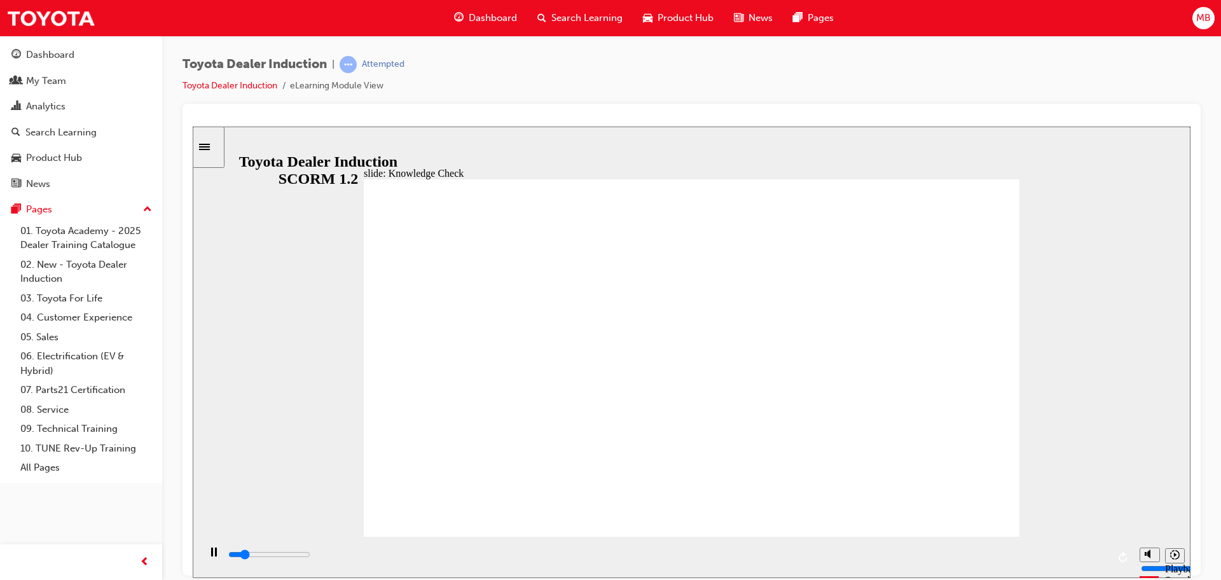
type input "happiness"
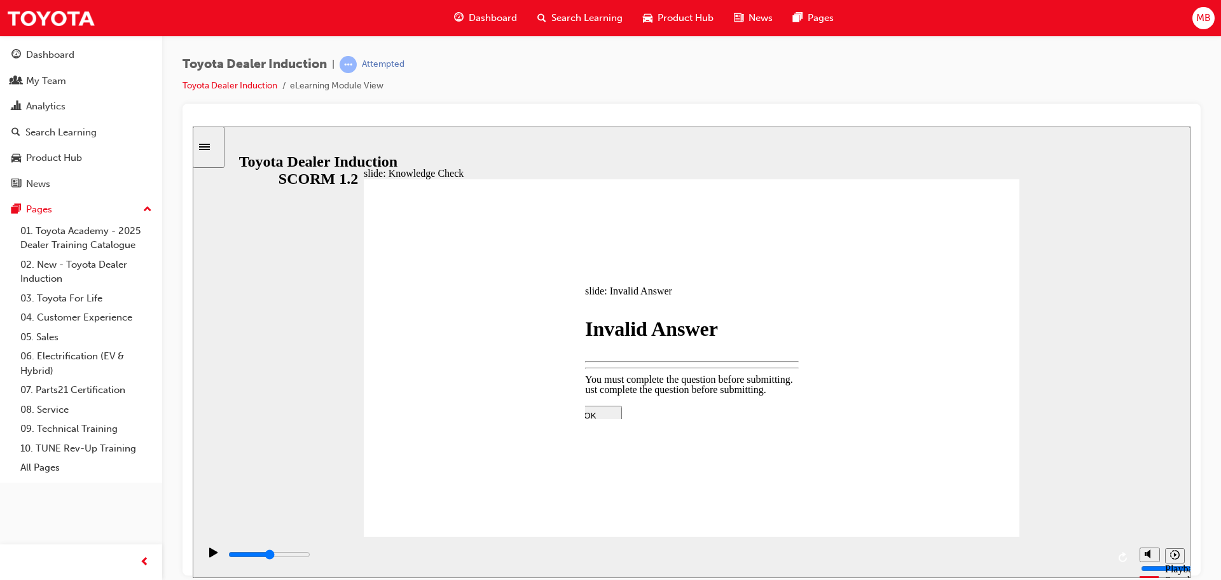
type input "2500"
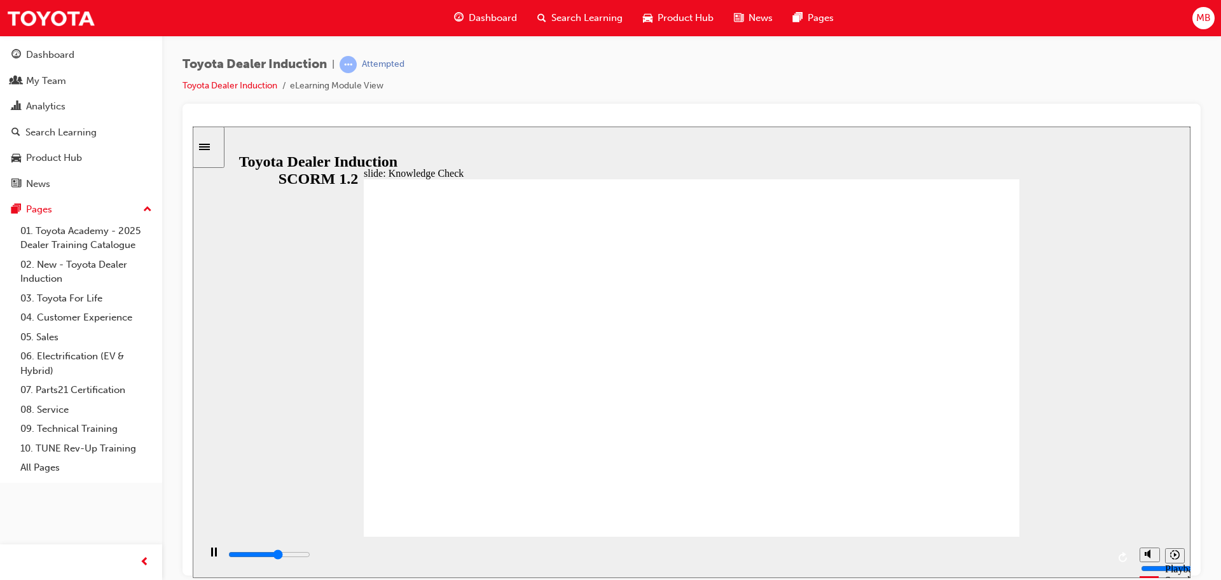
type input "800"
type input "safe"
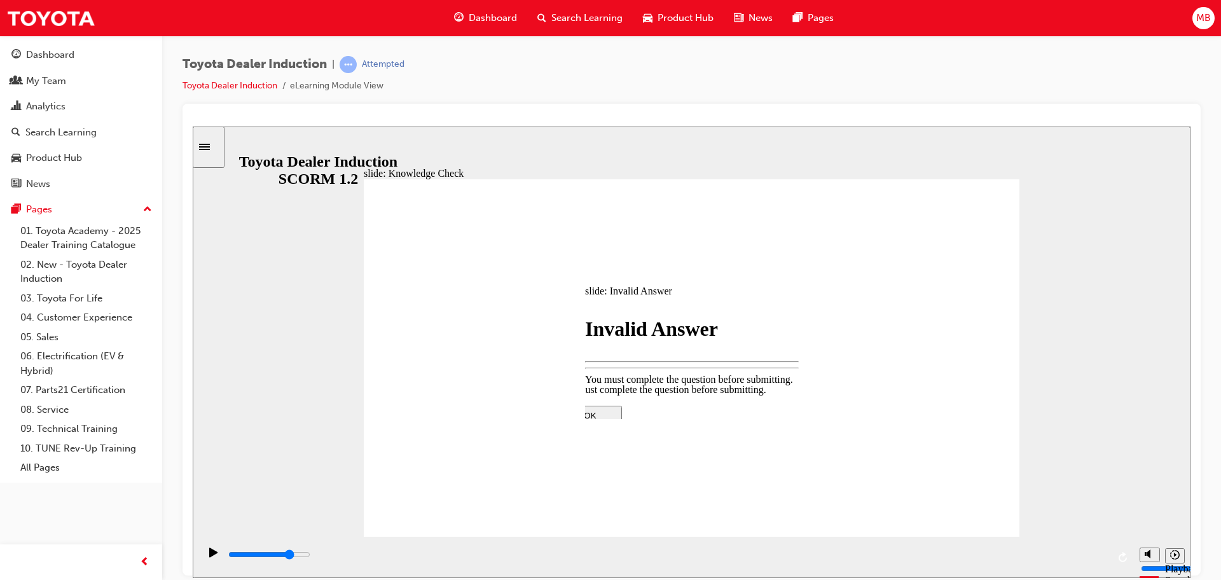
type input "3900"
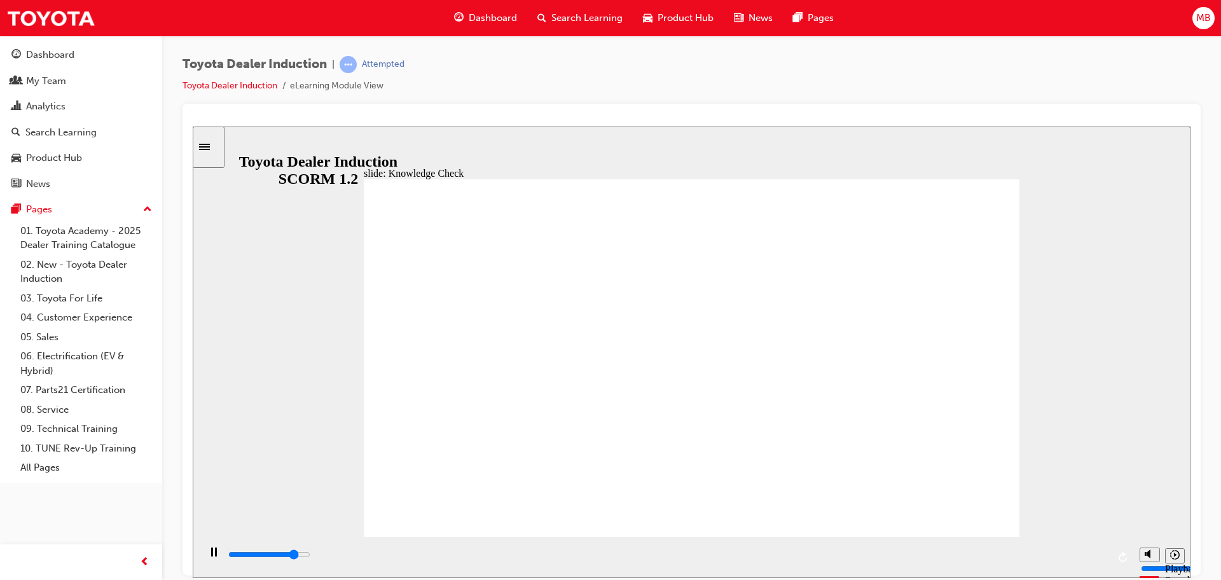
type input "5000"
type input "safe"
type input "6500"
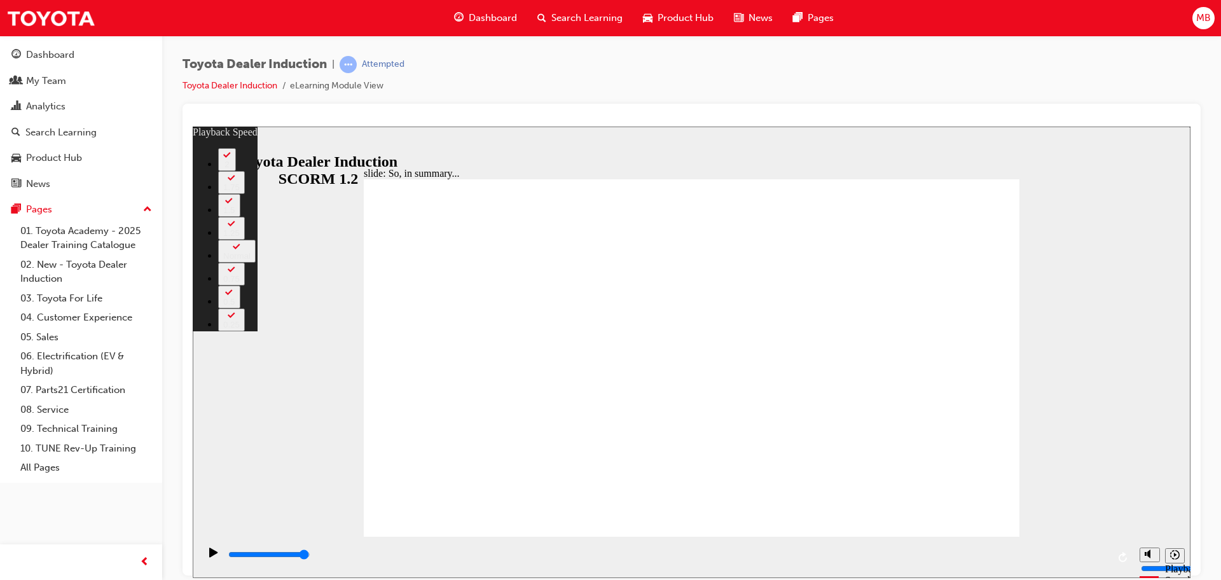
drag, startPoint x: 795, startPoint y: 506, endPoint x: 827, endPoint y: 506, distance: 32.4
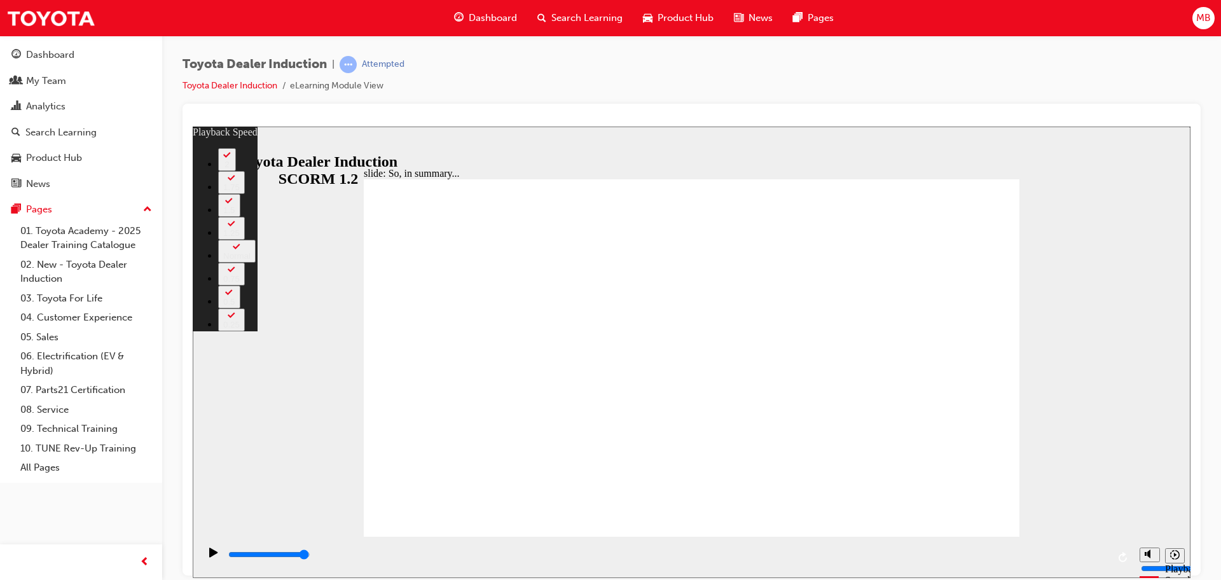
drag, startPoint x: 881, startPoint y: 505, endPoint x: 933, endPoint y: 509, distance: 51.7
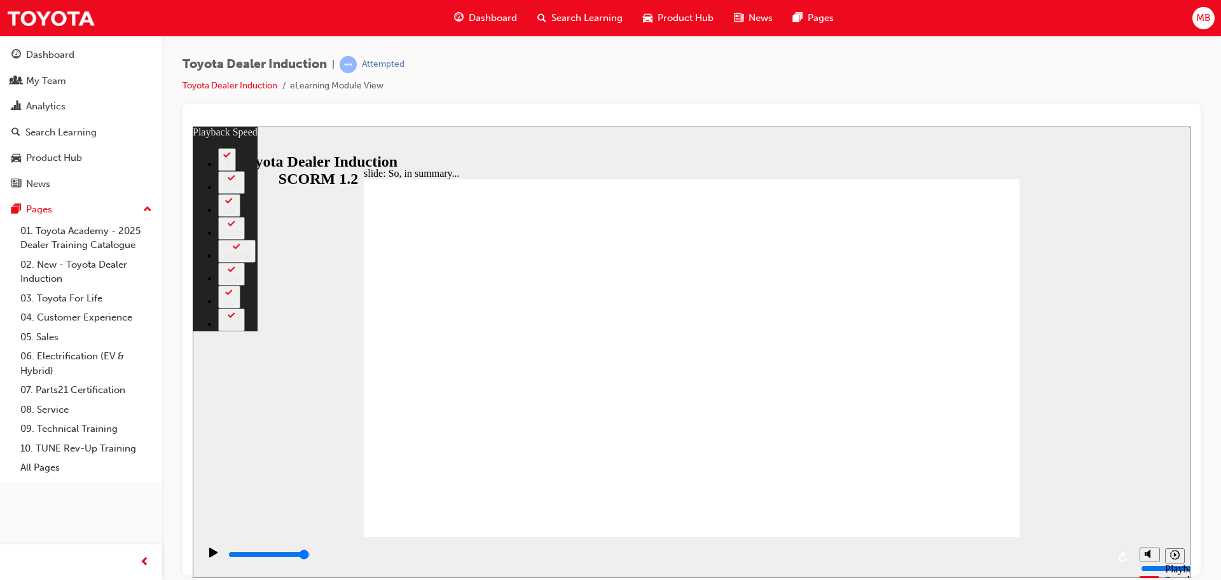
type input "128"
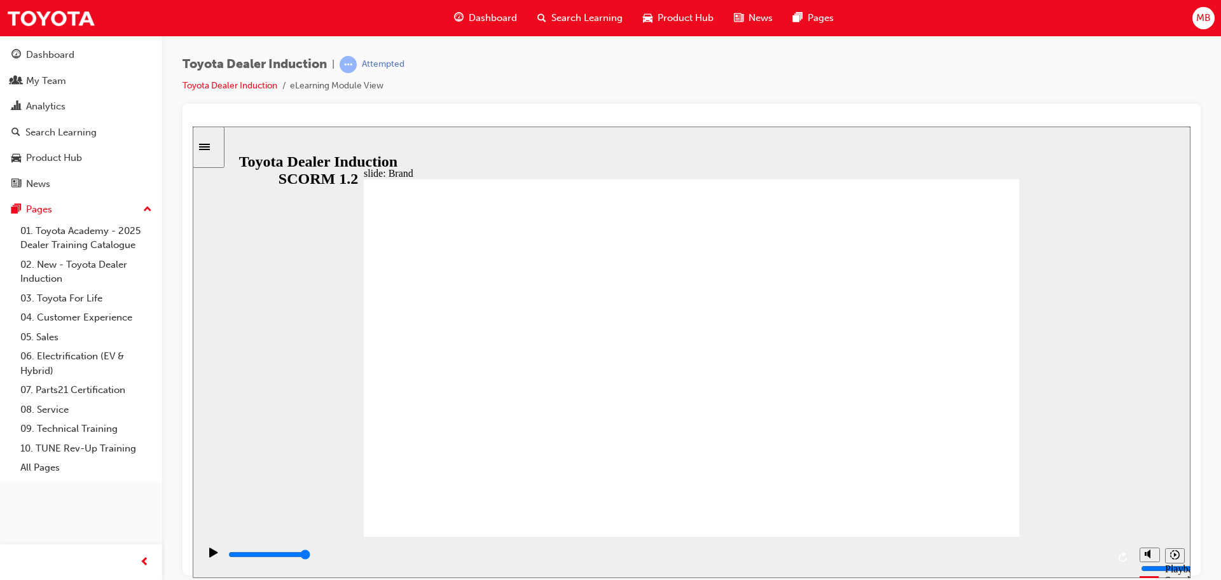
click at [758, 551] on div "playback controls" at bounding box center [667, 554] width 880 height 14
click at [894, 552] on div "playback controls" at bounding box center [667, 554] width 880 height 14
click at [993, 560] on div "playback controls" at bounding box center [667, 554] width 880 height 14
click at [1058, 558] on div "playback controls" at bounding box center [667, 554] width 880 height 14
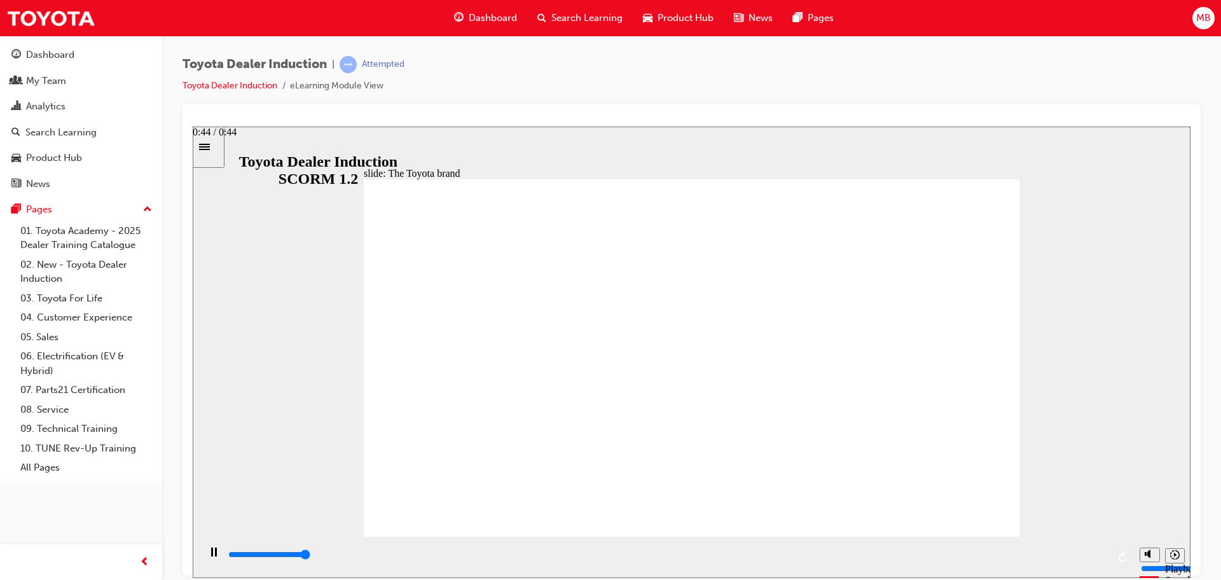
click at [1107, 554] on div "playback controls" at bounding box center [667, 554] width 880 height 14
drag, startPoint x: 768, startPoint y: 552, endPoint x: 791, endPoint y: 555, distance: 23.7
click at [771, 554] on div "playback controls" at bounding box center [667, 554] width 880 height 14
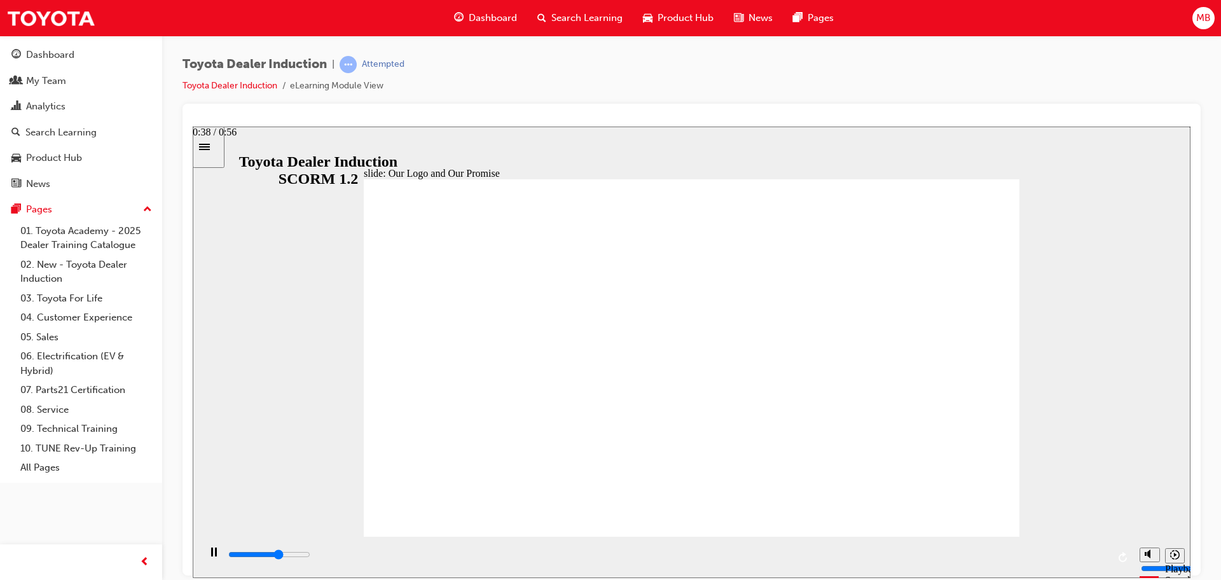
click at [310, 557] on input "slide progress" at bounding box center [269, 554] width 82 height 10
drag, startPoint x: 917, startPoint y: 558, endPoint x: 971, endPoint y: 561, distance: 53.5
click at [923, 559] on div "playback controls" at bounding box center [667, 554] width 880 height 14
drag, startPoint x: 985, startPoint y: 556, endPoint x: 1046, endPoint y: 559, distance: 60.5
click at [310, 556] on input "slide progress" at bounding box center [269, 554] width 82 height 10
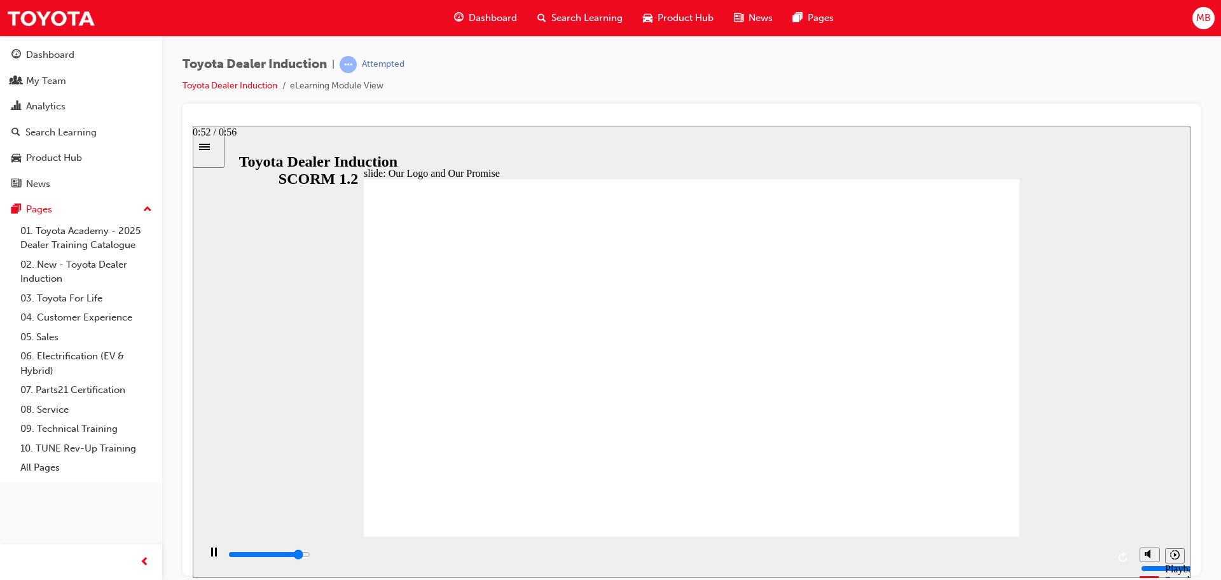
click at [1062, 559] on div "playback controls" at bounding box center [667, 554] width 880 height 14
click at [1088, 556] on div "playback controls" at bounding box center [667, 554] width 880 height 14
click at [1110, 557] on div "playback controls" at bounding box center [666, 556] width 934 height 41
click at [606, 549] on div "playback controls" at bounding box center [667, 556] width 880 height 19
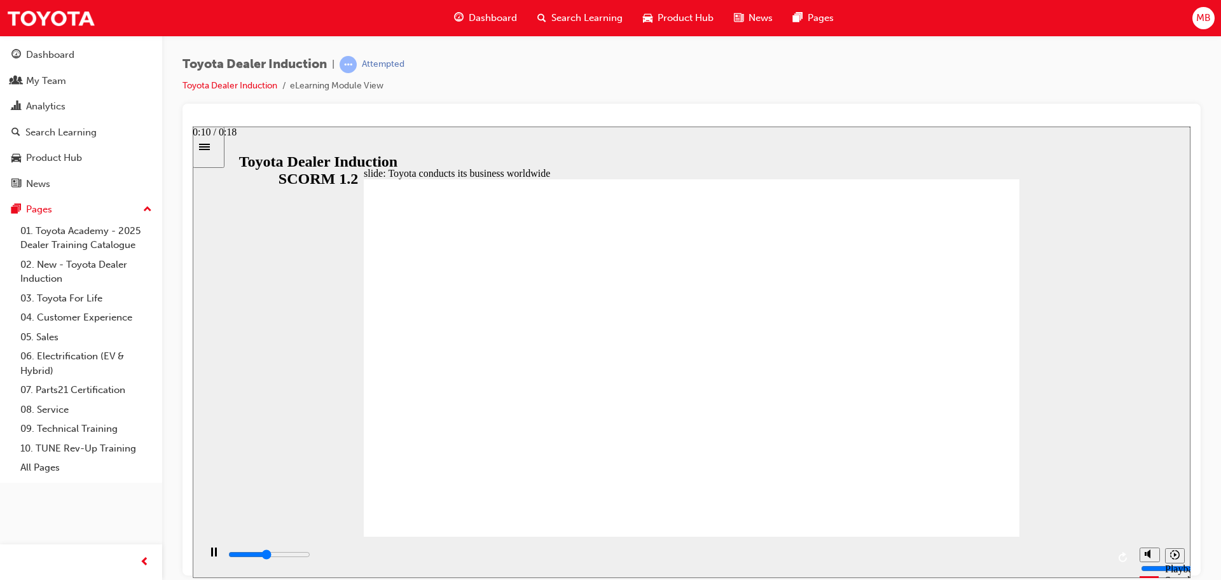
drag, startPoint x: 731, startPoint y: 549, endPoint x: 798, endPoint y: 554, distance: 67.6
click at [757, 552] on div "playback controls" at bounding box center [667, 556] width 880 height 19
click at [860, 554] on div "playback controls" at bounding box center [667, 554] width 880 height 14
click at [894, 557] on div "playback controls" at bounding box center [667, 554] width 880 height 14
click at [310, 556] on input "slide progress" at bounding box center [269, 554] width 82 height 10
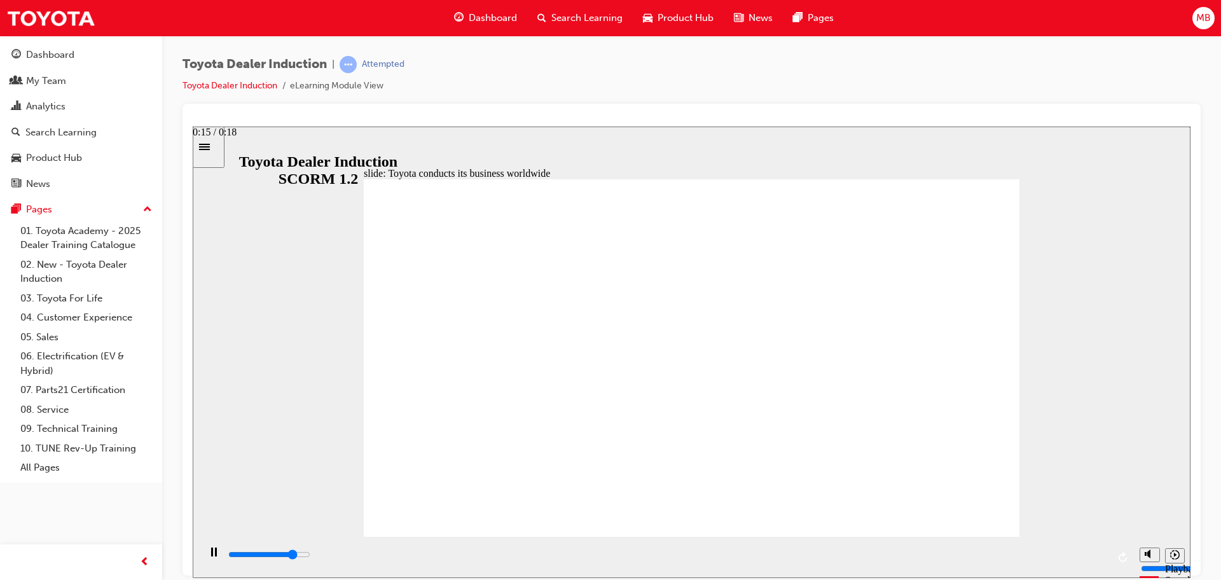
drag, startPoint x: 994, startPoint y: 555, endPoint x: 1084, endPoint y: 554, distance: 90.3
click at [1012, 554] on div "playback controls" at bounding box center [667, 554] width 880 height 14
click at [1085, 554] on div "playback controls" at bounding box center [667, 554] width 880 height 14
click at [875, 558] on div "playback controls" at bounding box center [667, 554] width 880 height 14
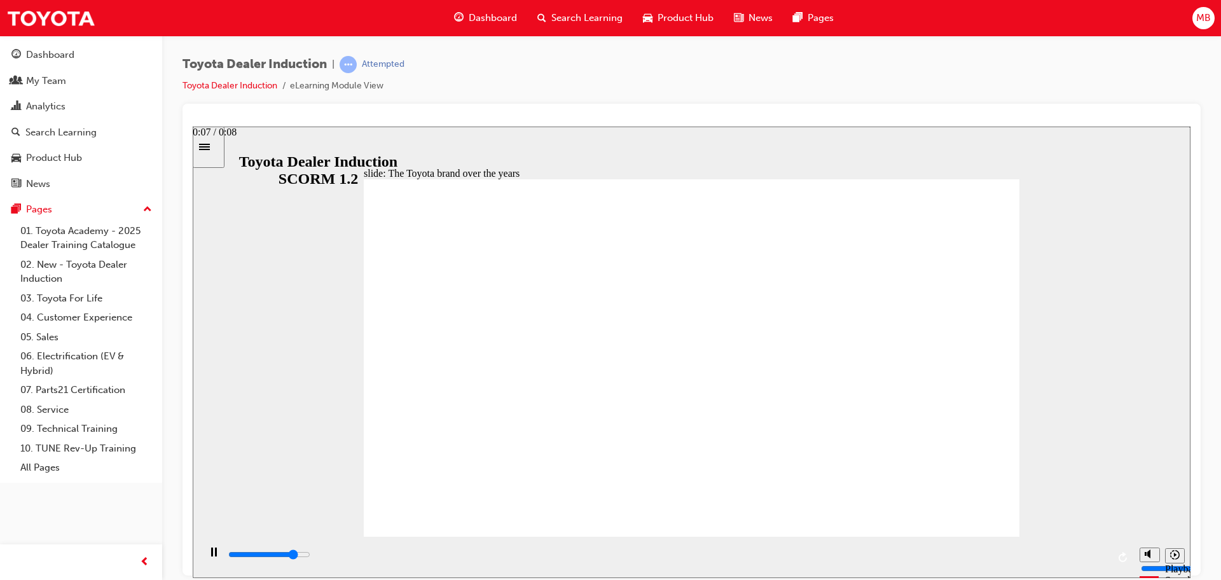
drag, startPoint x: 959, startPoint y: 557, endPoint x: 985, endPoint y: 558, distance: 26.1
click at [310, 557] on input "slide progress" at bounding box center [269, 554] width 82 height 10
click at [1081, 558] on div "playback controls" at bounding box center [667, 554] width 880 height 14
click at [1101, 557] on div "playback controls" at bounding box center [667, 554] width 880 height 14
type input "8400"
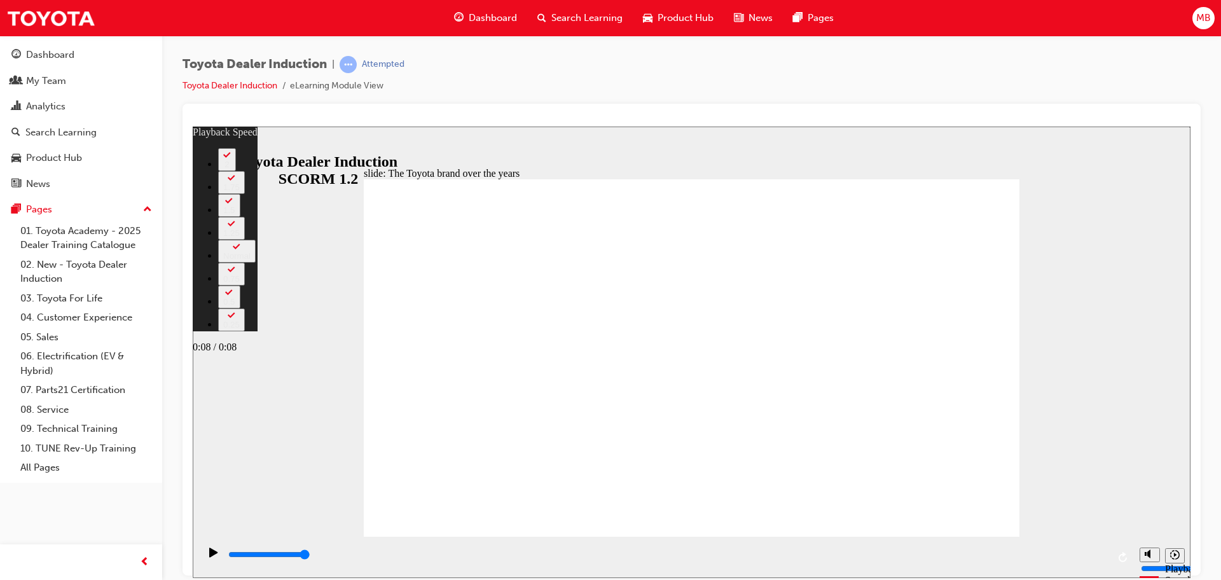
type input "30"
click at [310, 556] on input "slide progress" at bounding box center [269, 554] width 82 height 10
type input "8400"
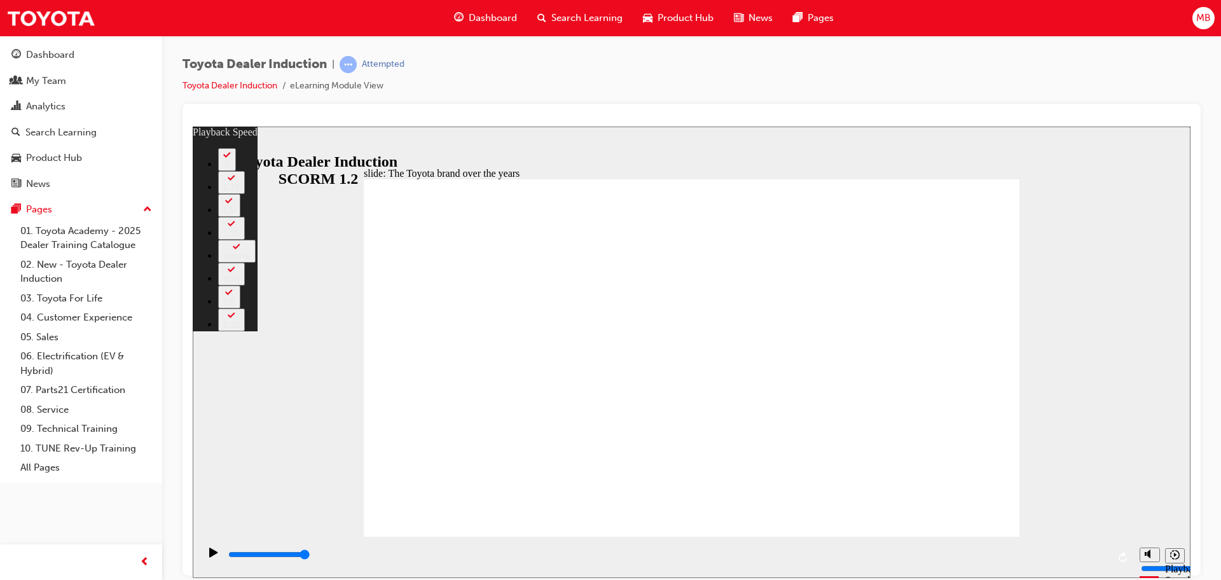
drag, startPoint x: 989, startPoint y: 510, endPoint x: 1003, endPoint y: 512, distance: 14.1
type input "165"
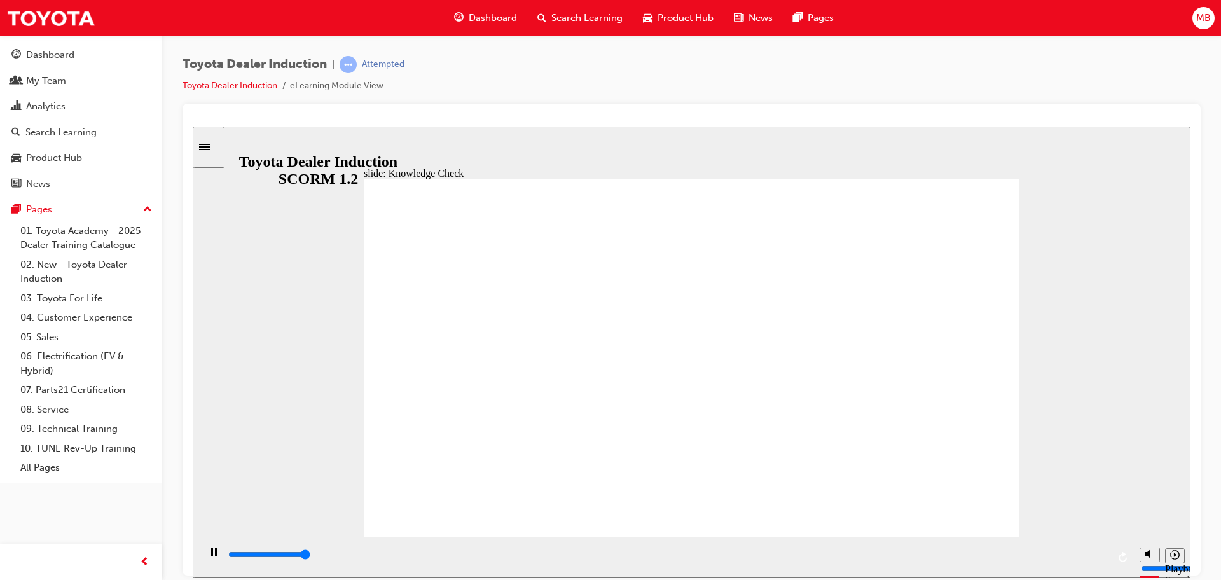
type input "5000"
radio input "true"
click at [901, 545] on div "playback controls" at bounding box center [666, 556] width 934 height 41
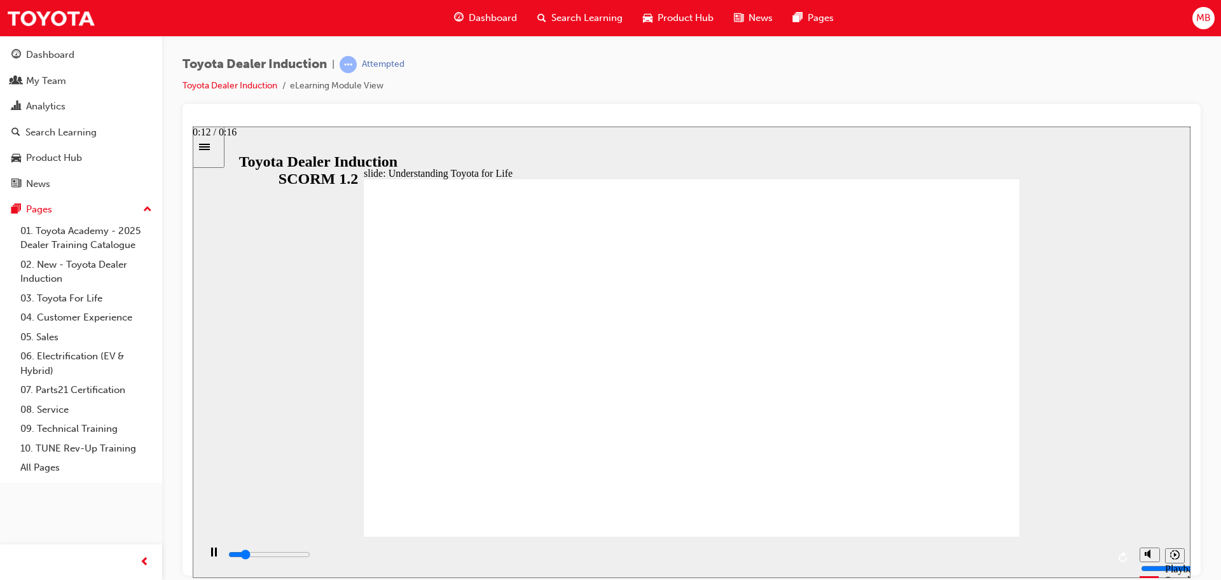
click at [930, 554] on div "playback controls" at bounding box center [667, 554] width 880 height 14
drag, startPoint x: 1013, startPoint y: 553, endPoint x: 1027, endPoint y: 554, distance: 14.0
click at [1016, 552] on div "playback controls" at bounding box center [667, 554] width 880 height 14
click at [310, 556] on input "slide progress" at bounding box center [269, 554] width 82 height 10
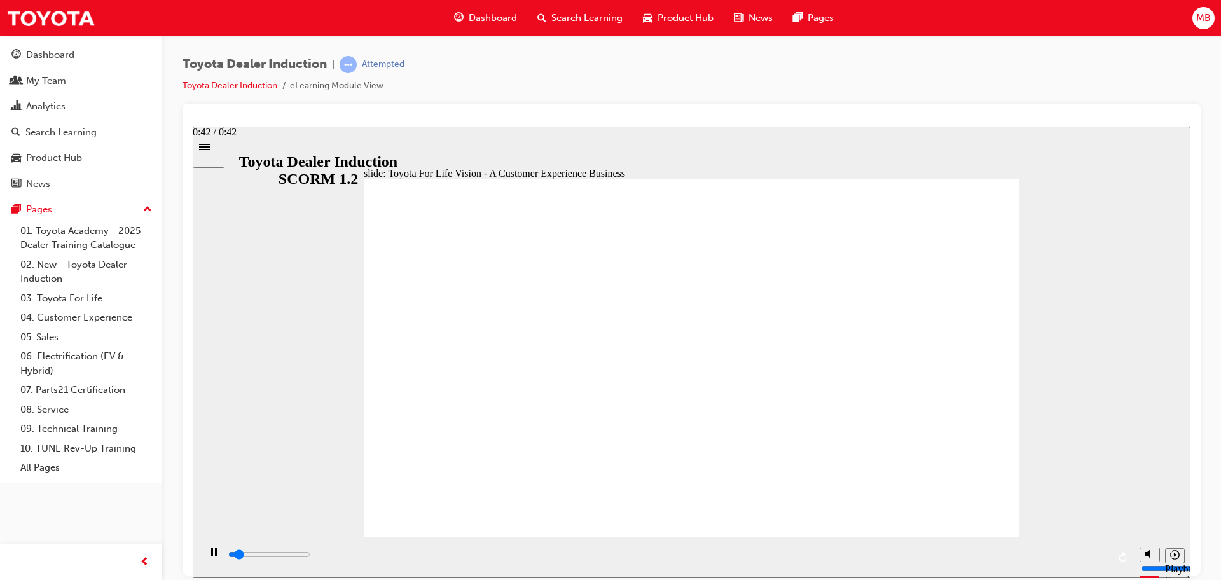
click at [1094, 558] on div "playback controls" at bounding box center [667, 554] width 880 height 14
click at [1078, 558] on div "playback controls" at bounding box center [667, 554] width 880 height 14
drag, startPoint x: 654, startPoint y: 488, endPoint x: 665, endPoint y: 493, distance: 12.3
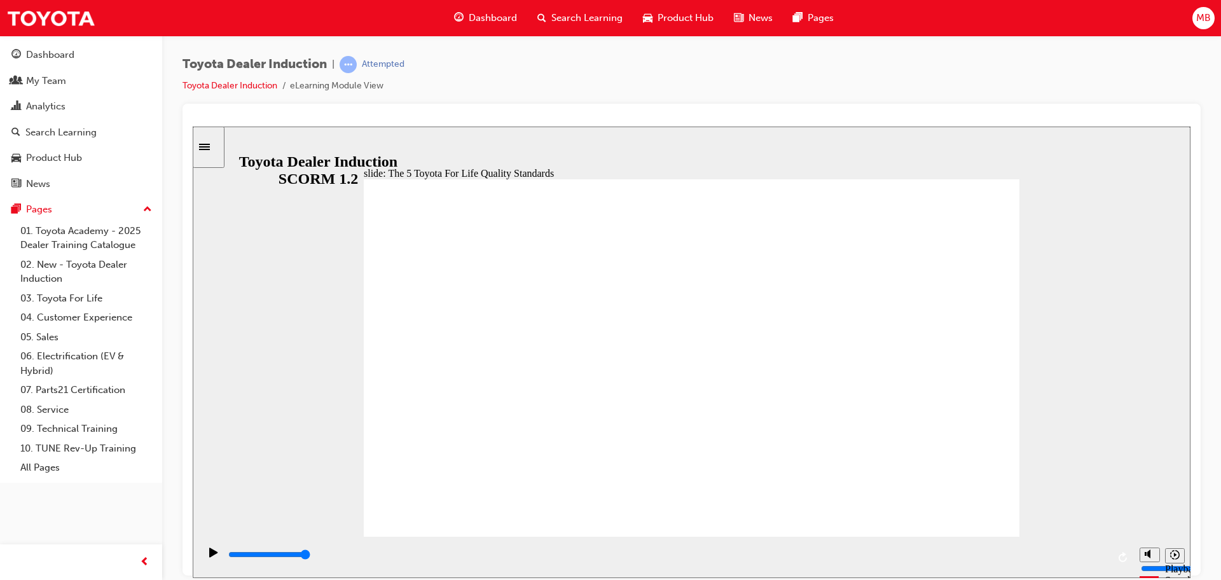
drag, startPoint x: 685, startPoint y: 495, endPoint x: 723, endPoint y: 504, distance: 38.5
drag, startPoint x: 751, startPoint y: 500, endPoint x: 775, endPoint y: 504, distance: 23.7
drag, startPoint x: 795, startPoint y: 500, endPoint x: 801, endPoint y: 501, distance: 6.4
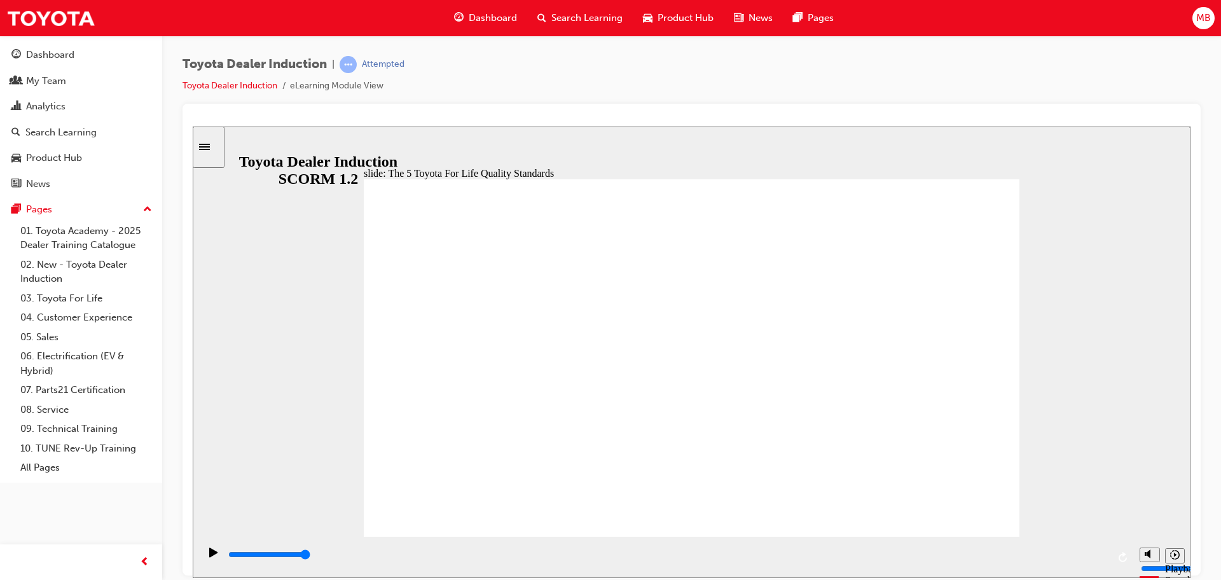
click at [1050, 549] on div "playback controls" at bounding box center [667, 556] width 880 height 19
click at [310, 556] on input "slide progress" at bounding box center [269, 554] width 82 height 10
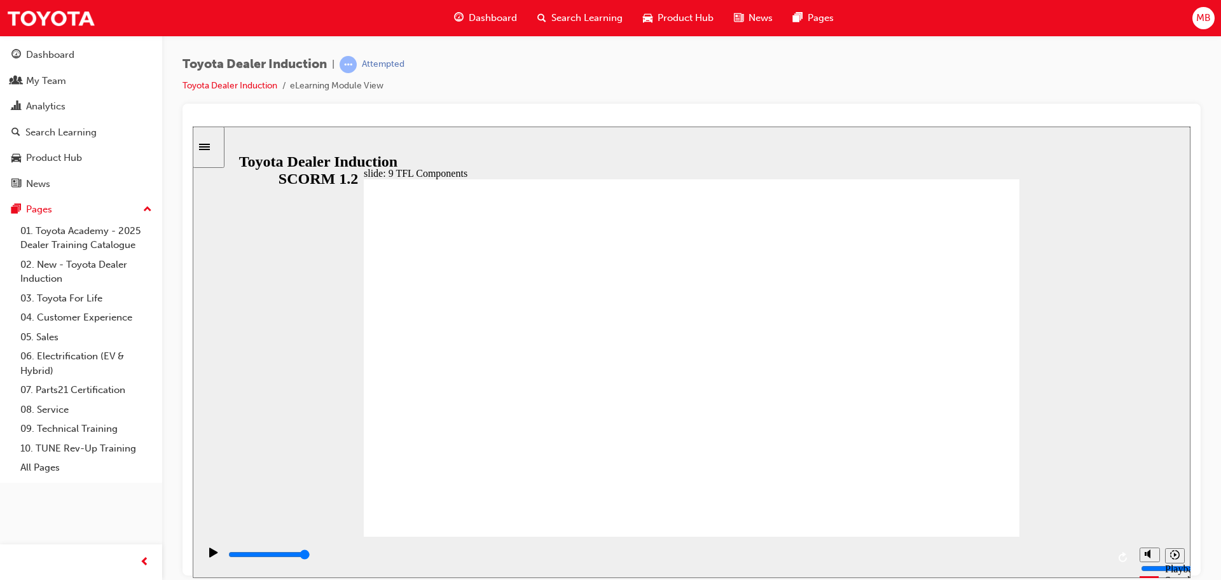
drag, startPoint x: 937, startPoint y: 248, endPoint x: 957, endPoint y: 261, distance: 24.0
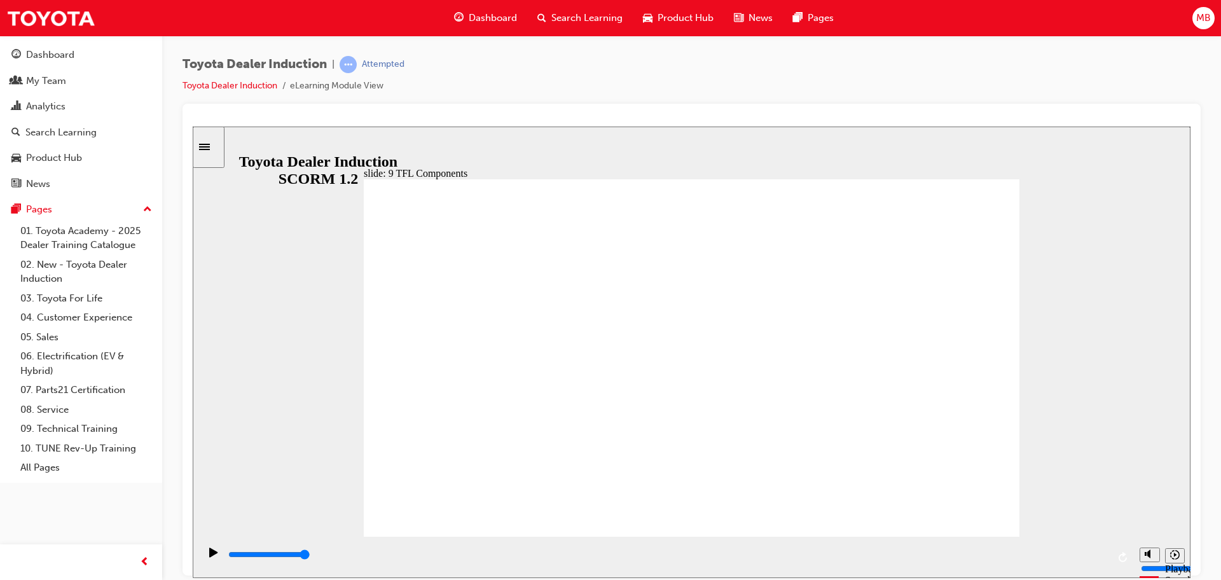
click at [956, 552] on div "playback controls" at bounding box center [667, 554] width 880 height 14
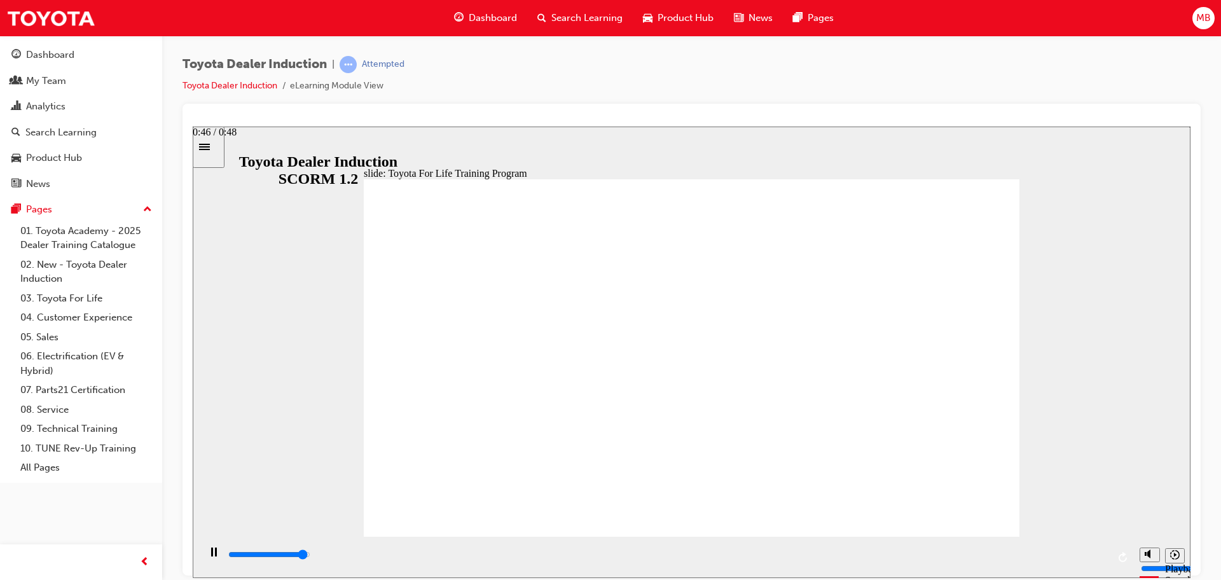
click at [310, 556] on input "slide progress" at bounding box center [269, 554] width 82 height 10
click at [1100, 554] on div "playback controls" at bounding box center [667, 554] width 880 height 14
click at [945, 545] on div "playback controls" at bounding box center [666, 556] width 934 height 41
click at [948, 551] on div "playback controls" at bounding box center [667, 554] width 880 height 14
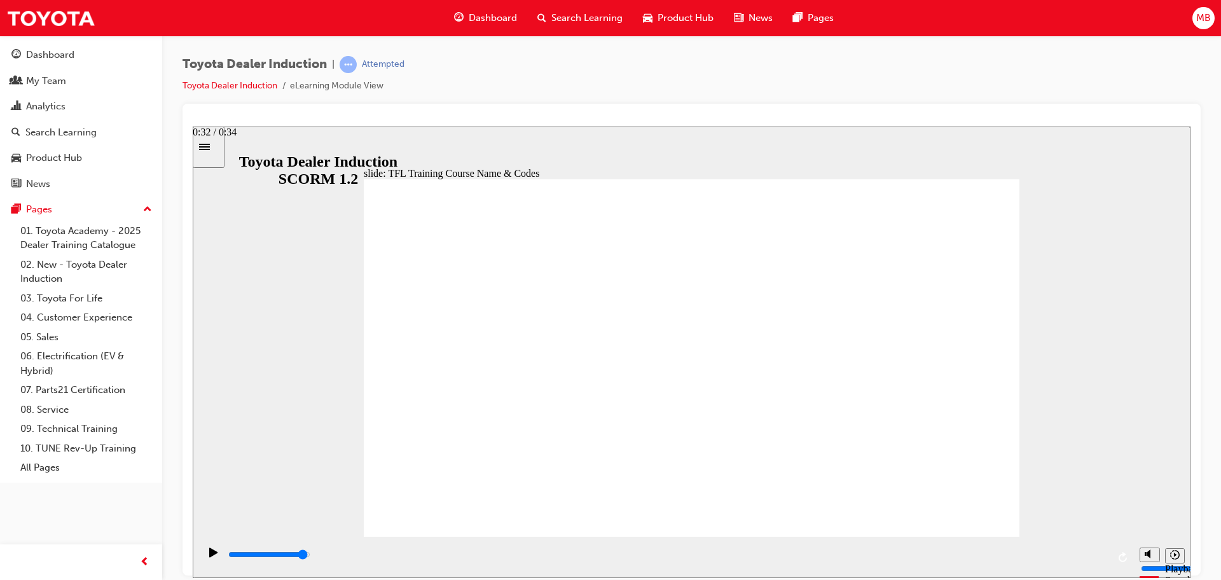
drag, startPoint x: 1071, startPoint y: 556, endPoint x: 1088, endPoint y: 557, distance: 17.2
click at [310, 556] on input "slide progress" at bounding box center [269, 554] width 82 height 10
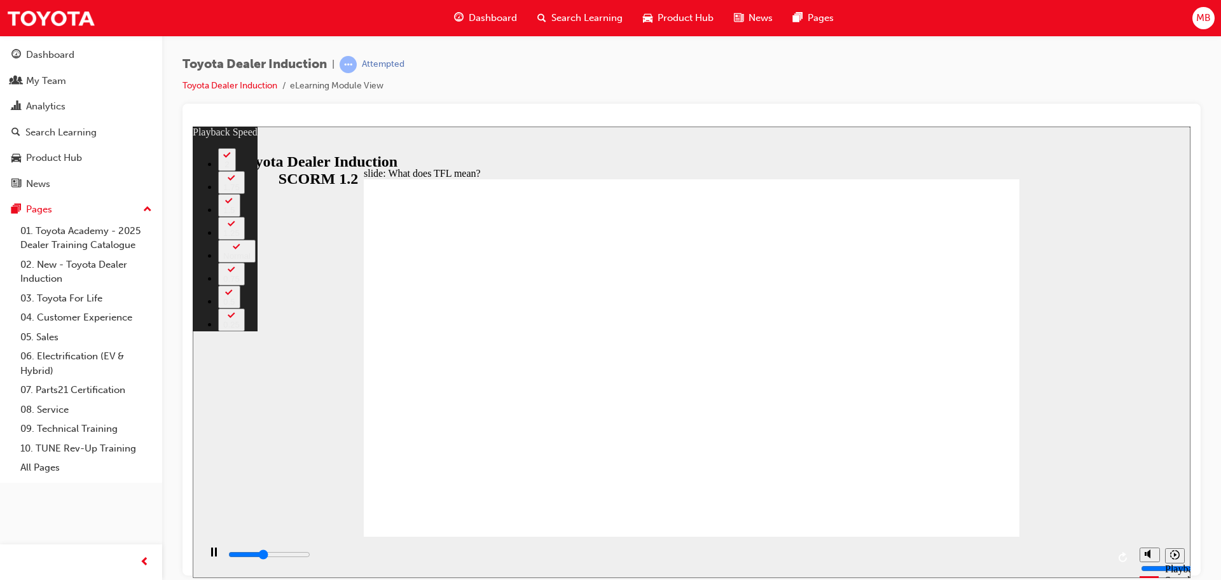
type input "4500"
type input "0"
type input "4800"
type input "0"
type input "5100"
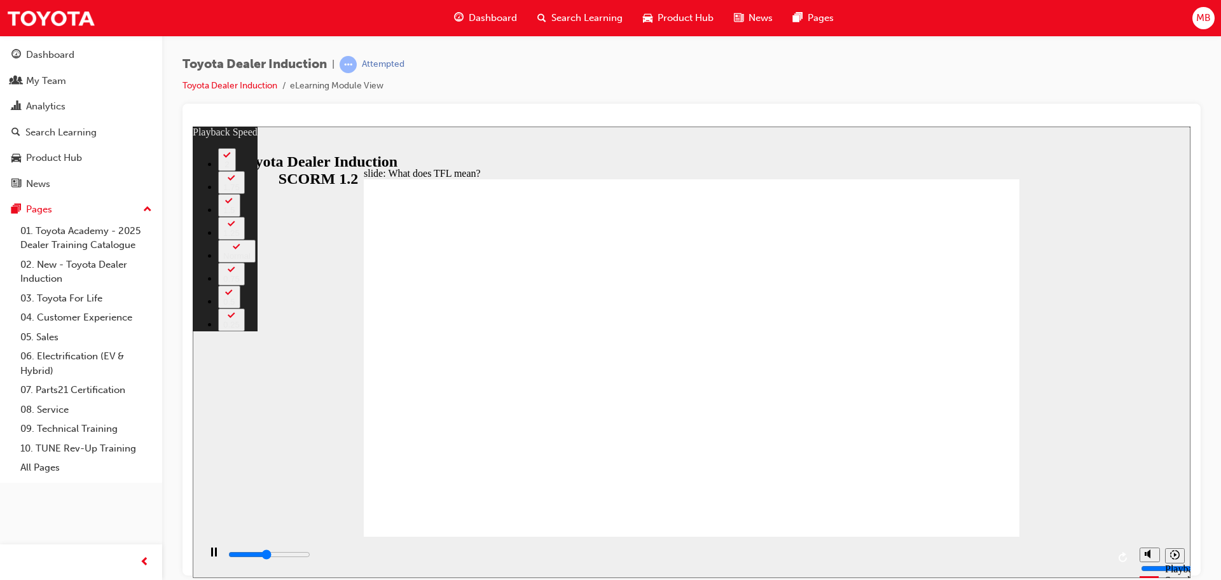
type input "1"
type input "5100"
type input "1"
type input "5400"
type input "1"
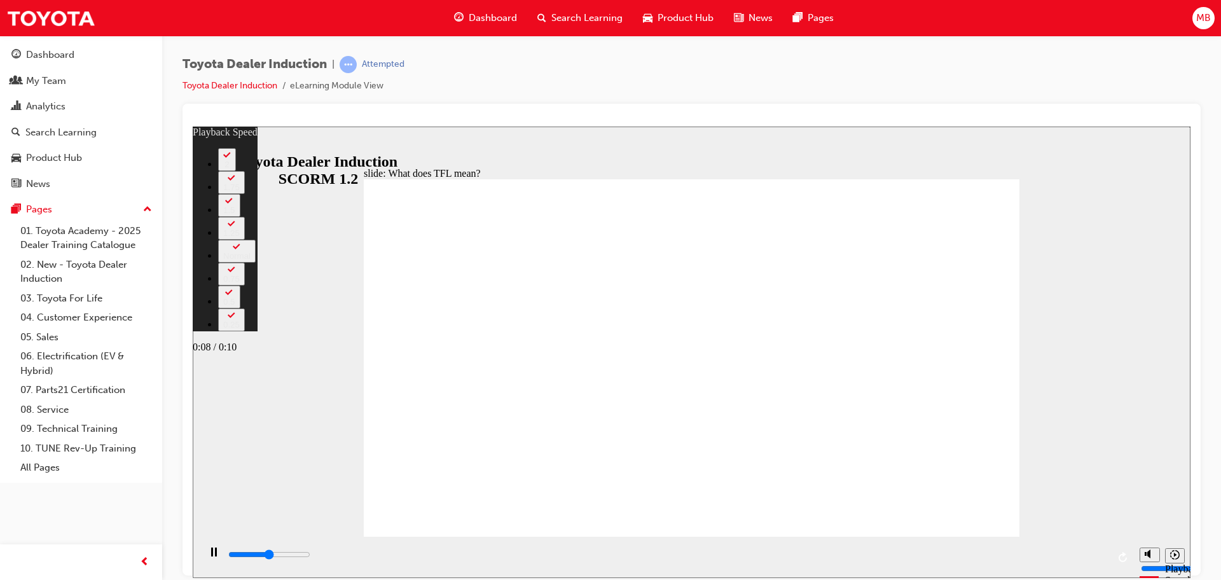
type input "5400"
type input "1"
type input "5800"
type input "1"
type input "6100"
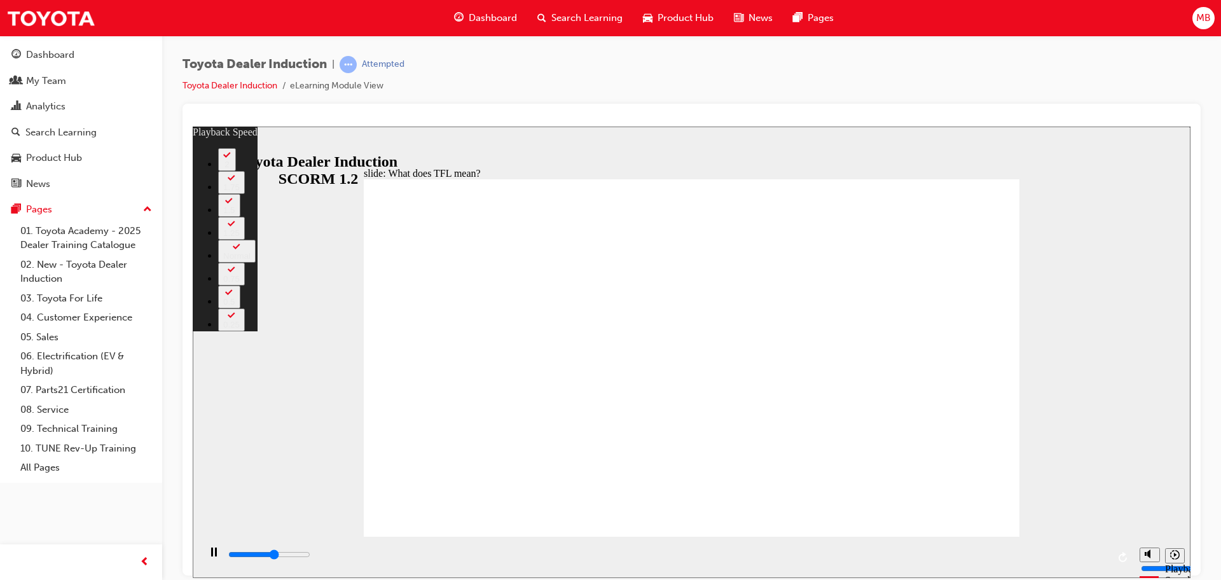
type input "2"
type input "6200"
type input "2"
type input "6200"
type input "112"
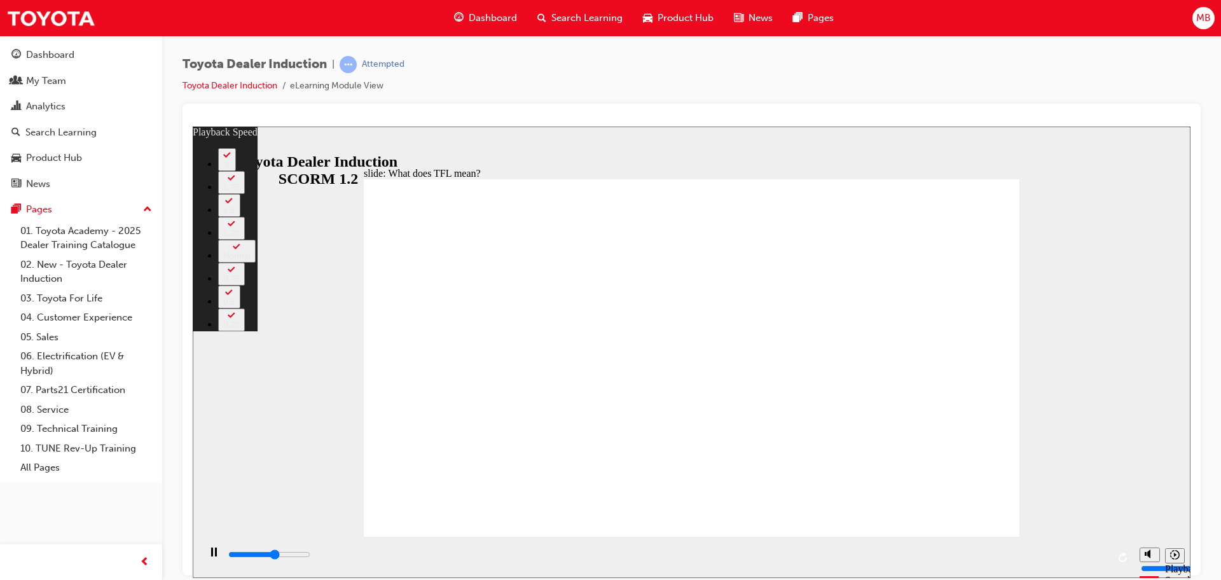
type input "6300"
type input "112"
type input "6600"
type input "112"
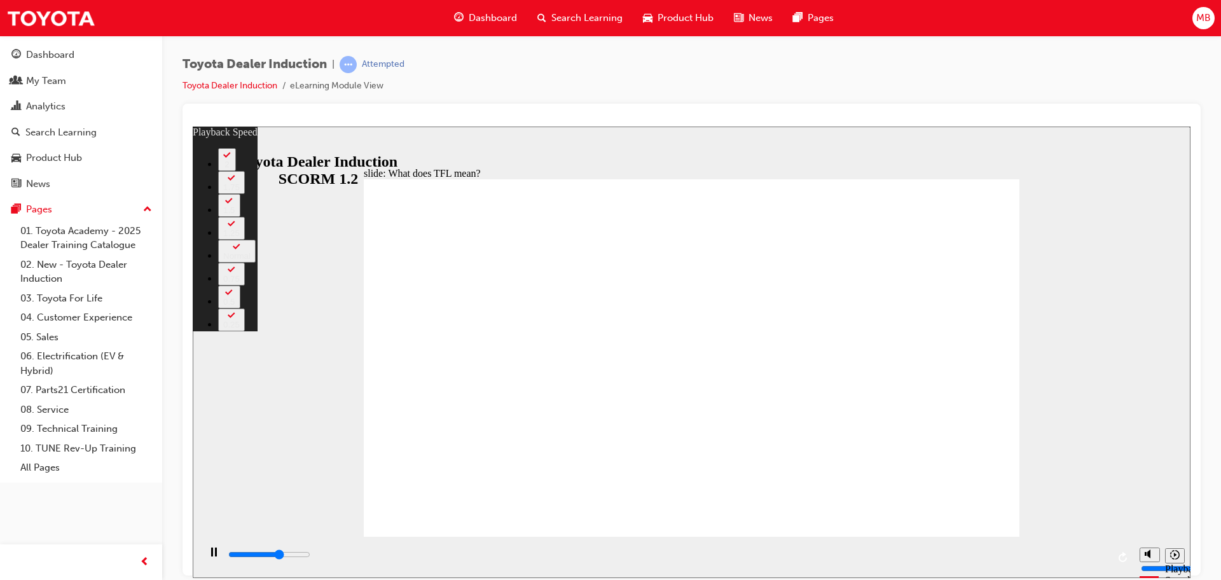
type input "7000"
type input "113"
type input "7200"
type input "113"
type input "7300"
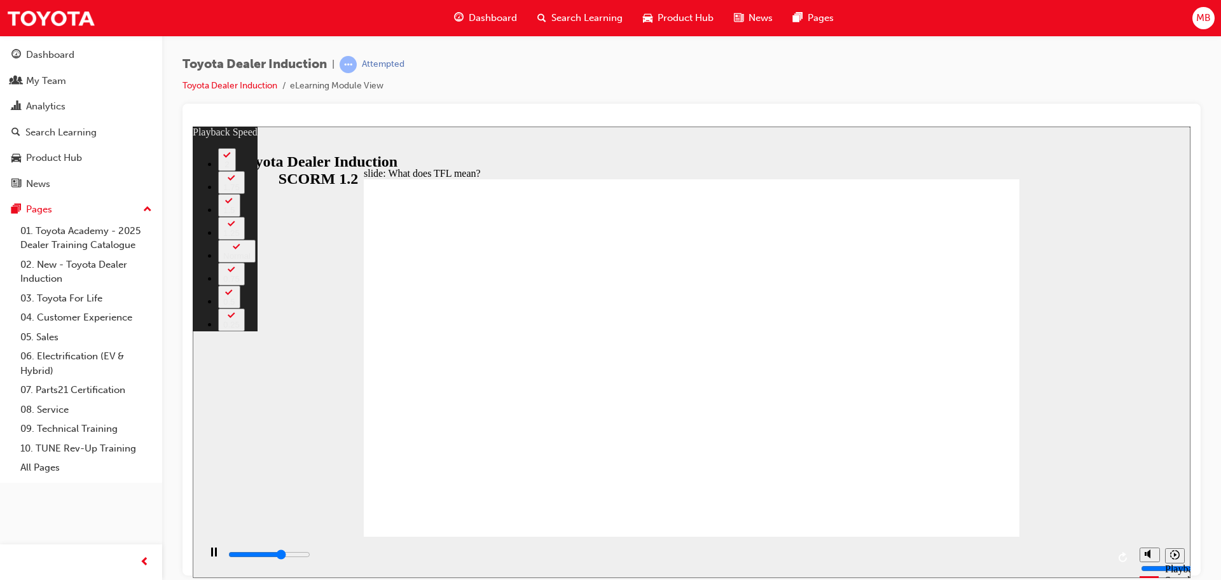
type input "134"
type input "7400"
type input "134"
type input "7700"
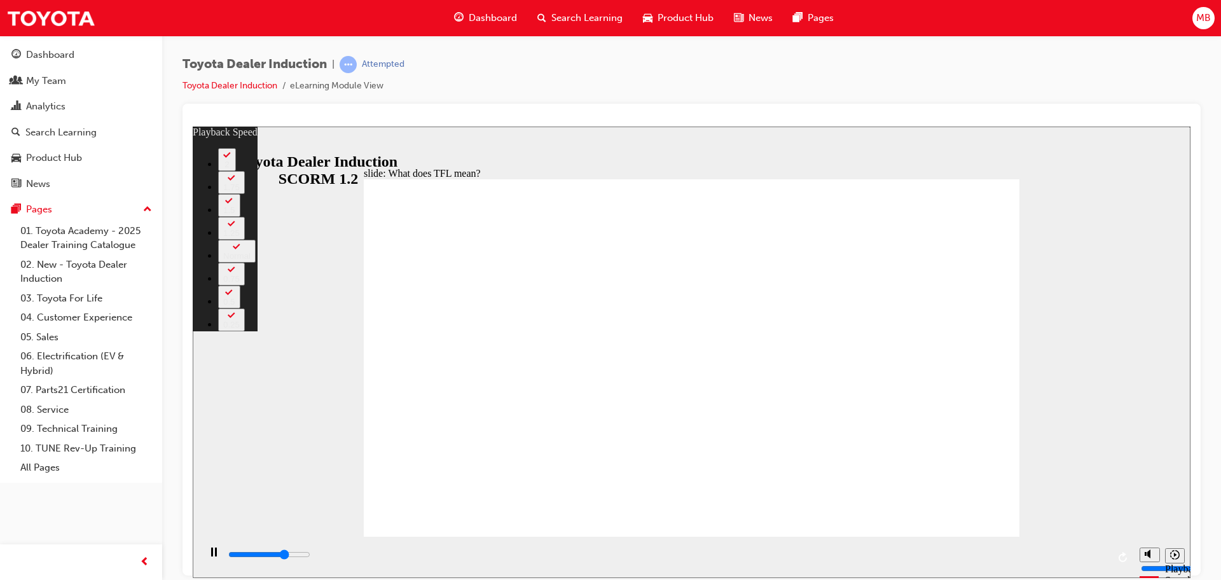
type input "134"
type input "8000"
type input "134"
type input "8300"
type input "136"
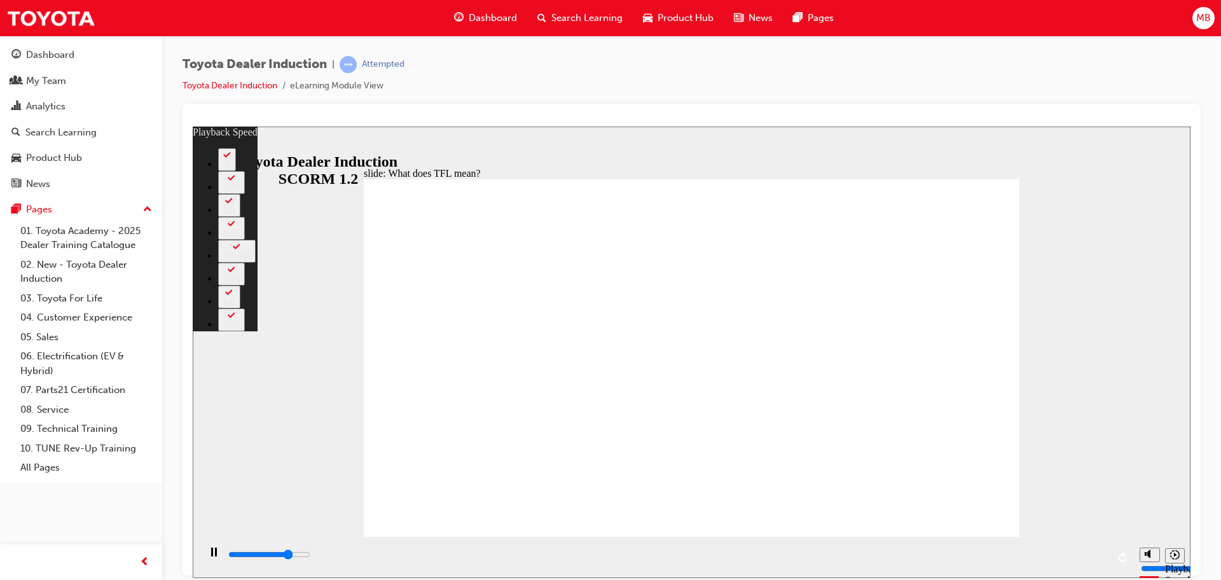
type input "8300"
type input "136"
type input "8400"
type input "136"
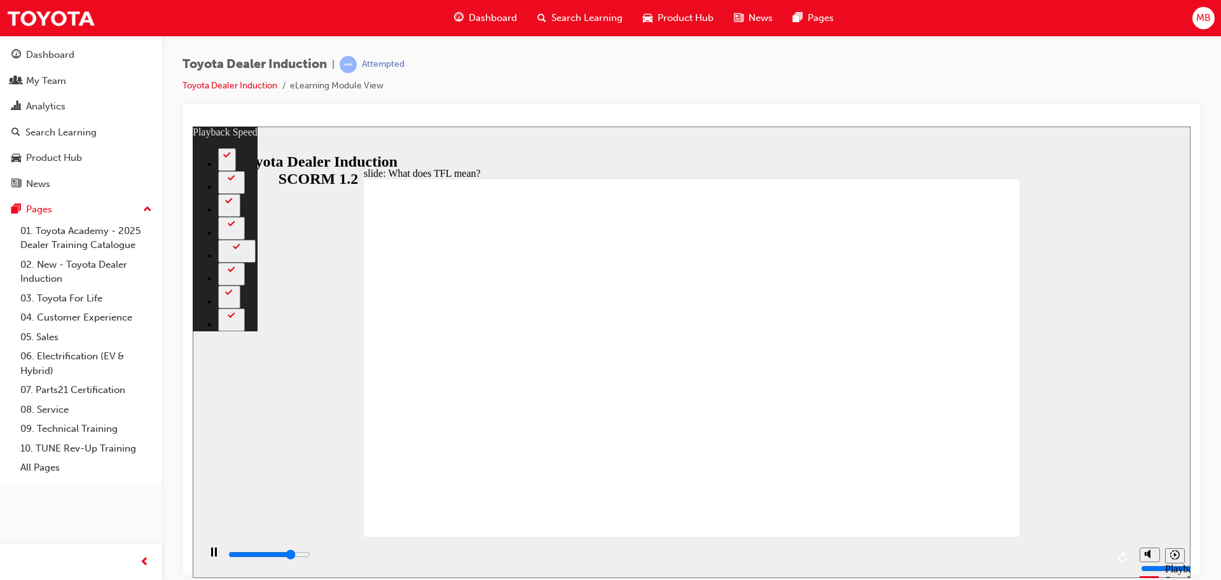
type input "8600"
type input "136"
type input "8700"
type input "136"
type input "9000"
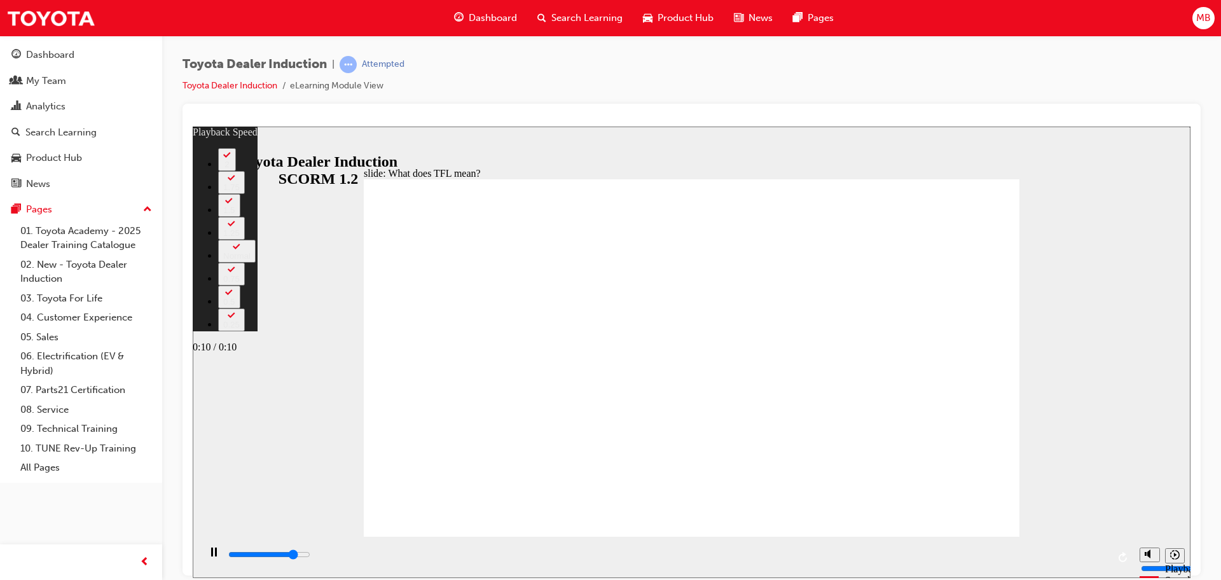
type input "137"
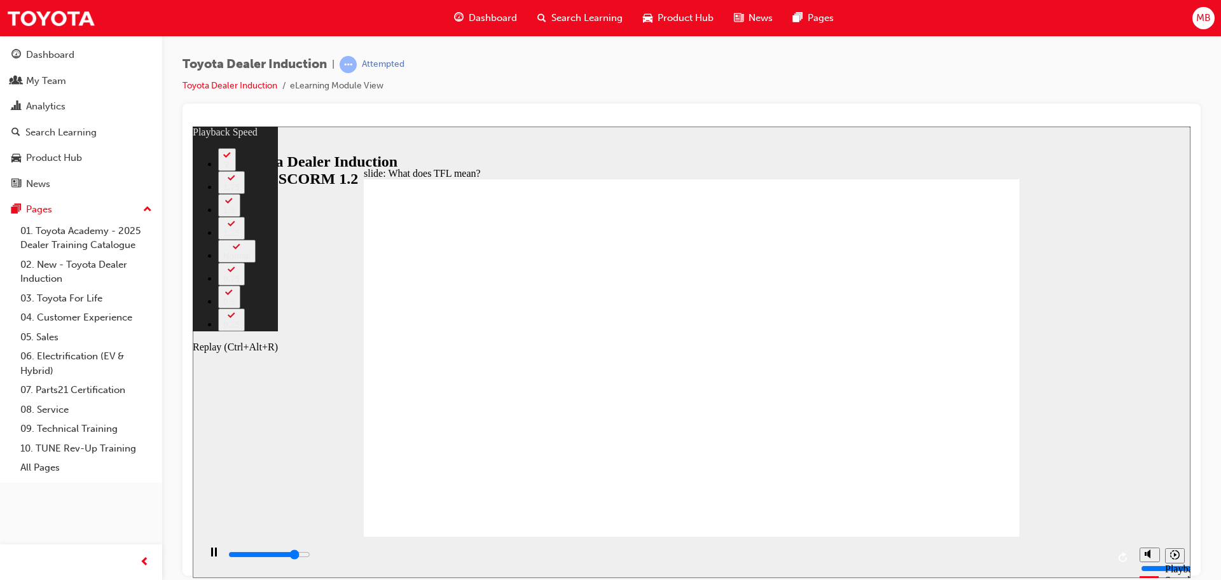
type input "10800"
type input "137"
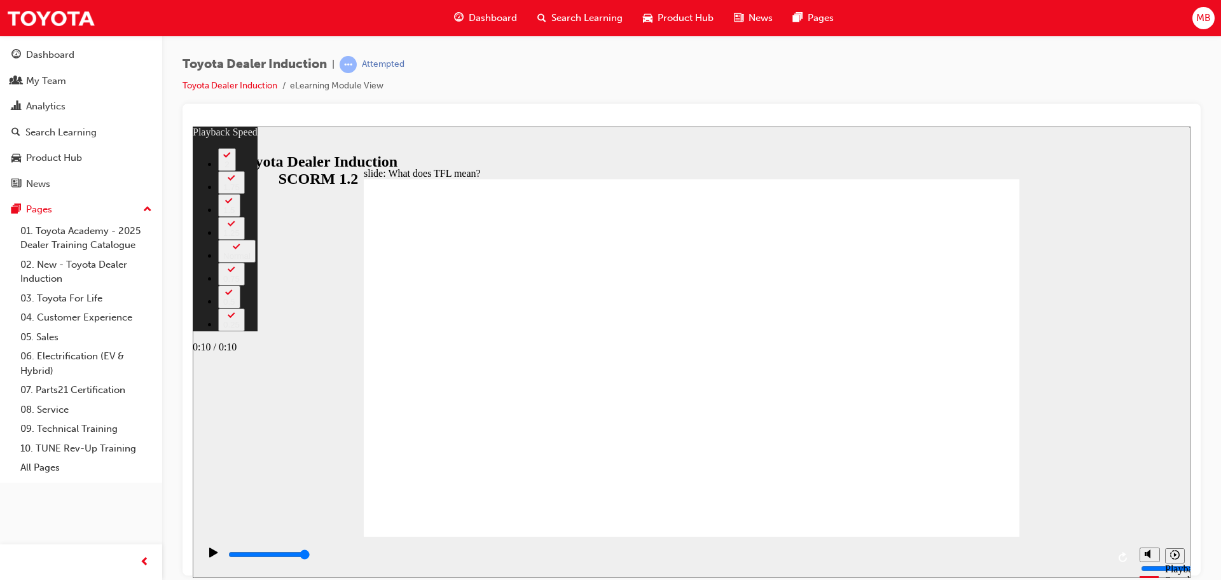
click at [310, 556] on input "slide progress" at bounding box center [269, 554] width 82 height 10
type input "10800"
type input "139"
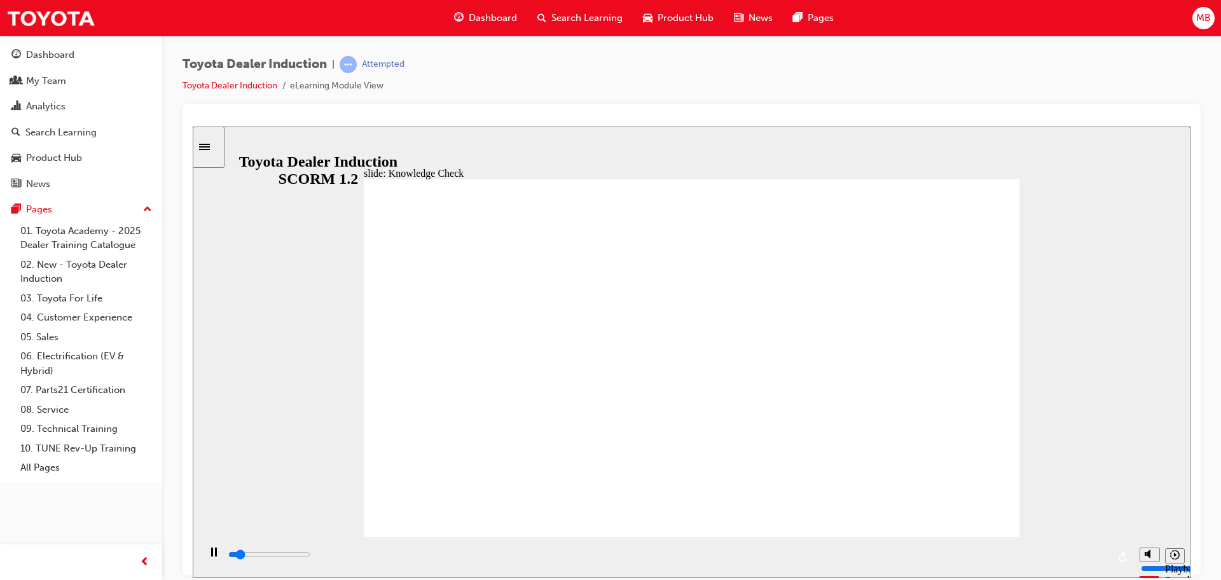
type input "5000"
radio input "true"
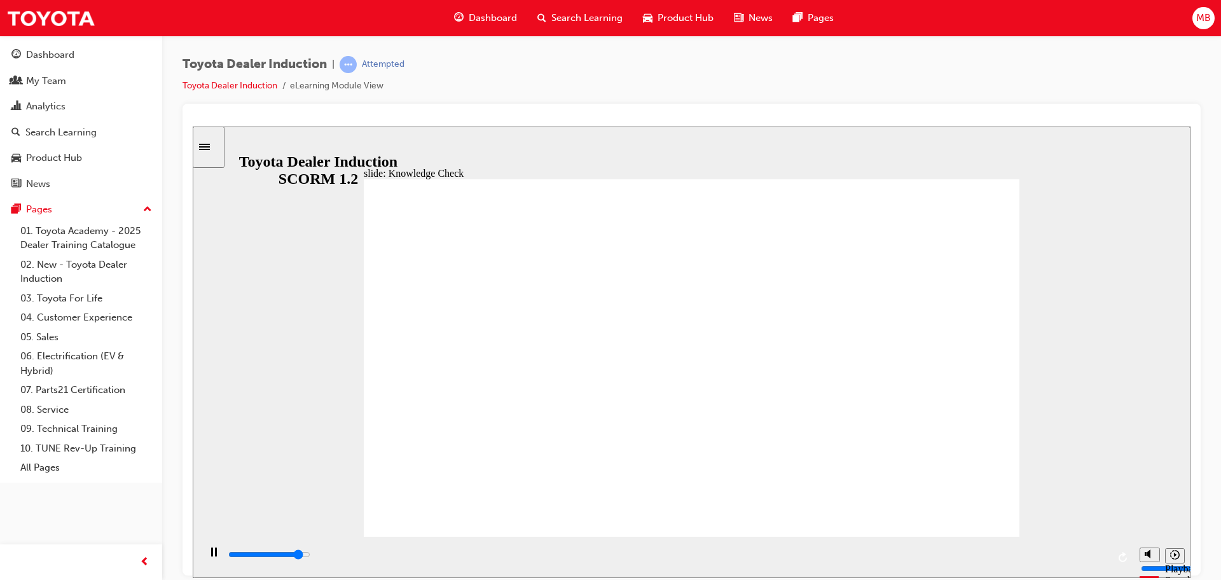
type input "4500"
radio input "true"
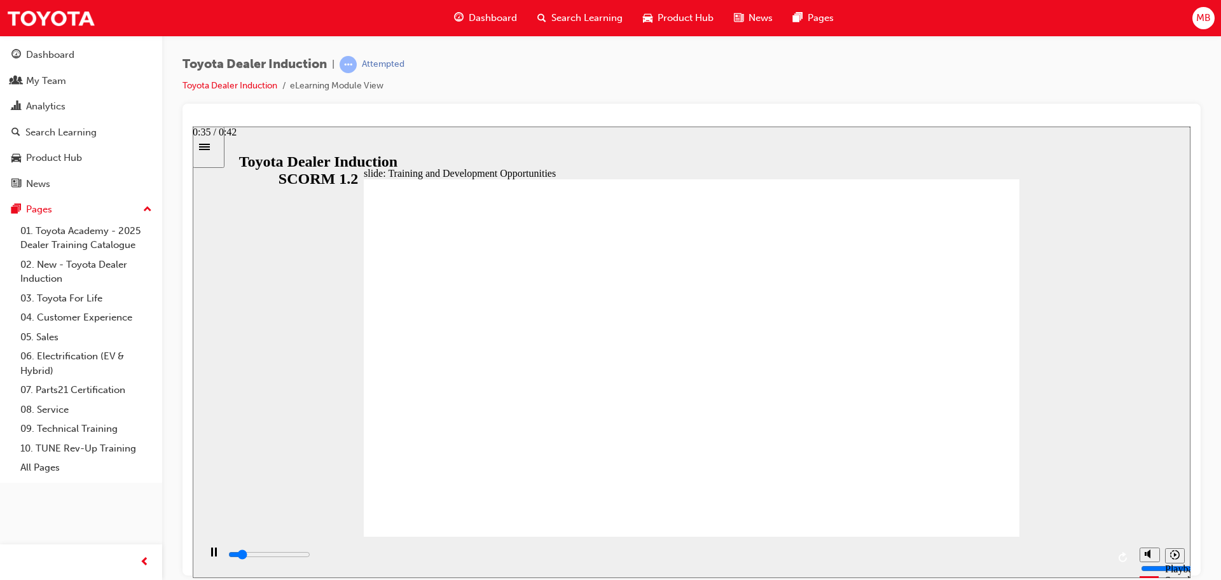
click at [310, 556] on input "slide progress" at bounding box center [269, 554] width 82 height 10
click at [1099, 558] on div "playback controls" at bounding box center [667, 554] width 880 height 14
drag, startPoint x: 882, startPoint y: 317, endPoint x: 882, endPoint y: 324, distance: 7.0
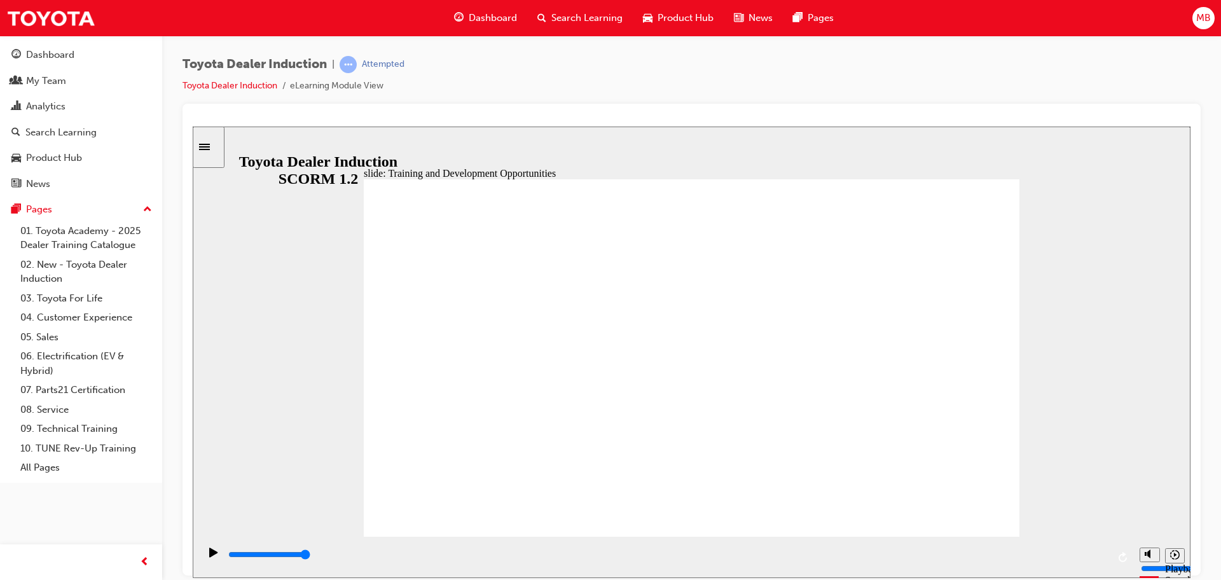
click at [1104, 329] on div "slide: Training and Development Opportunities Group 1 Round Single Corner Recta…" at bounding box center [691, 351] width 997 height 451
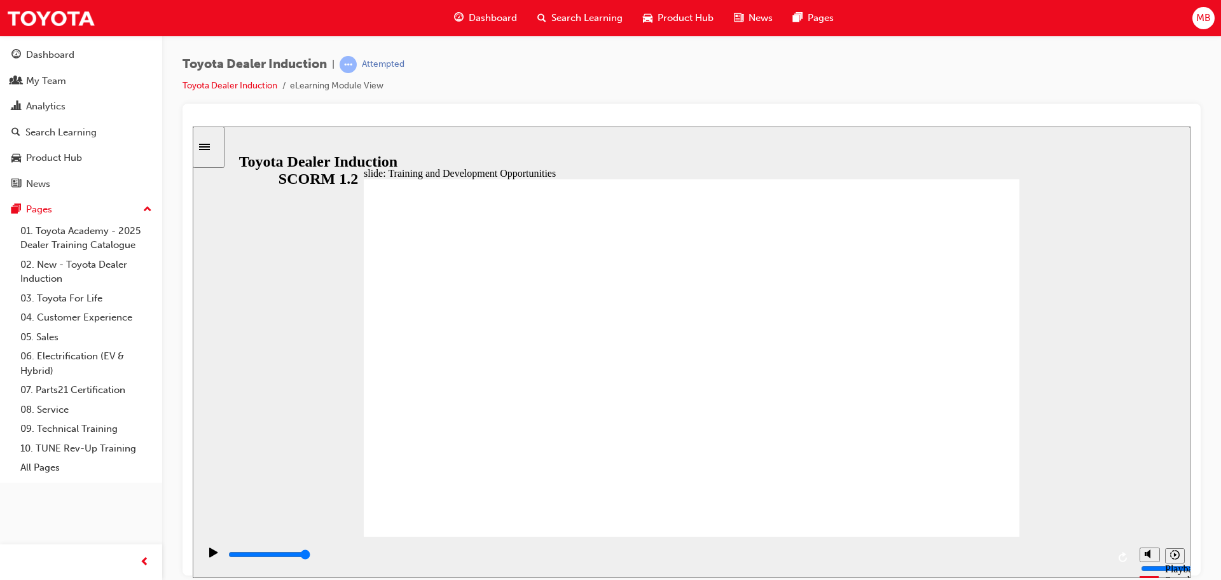
click at [1093, 558] on div "playback controls" at bounding box center [667, 554] width 880 height 14
type input "5000"
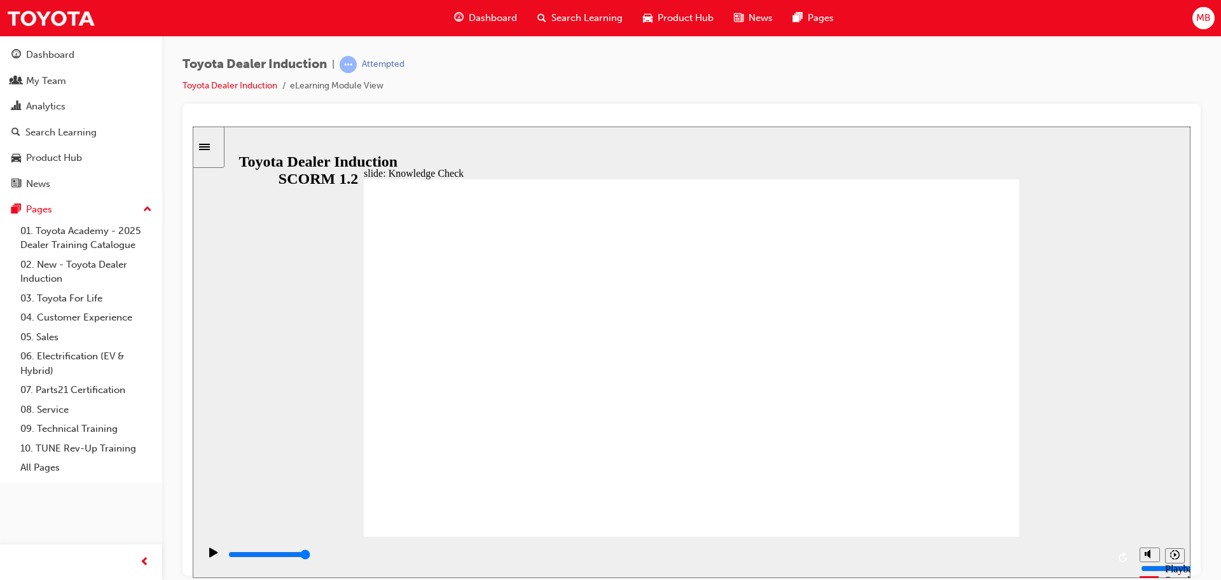
radio input "true"
click at [1099, 558] on div "playback controls" at bounding box center [667, 554] width 880 height 14
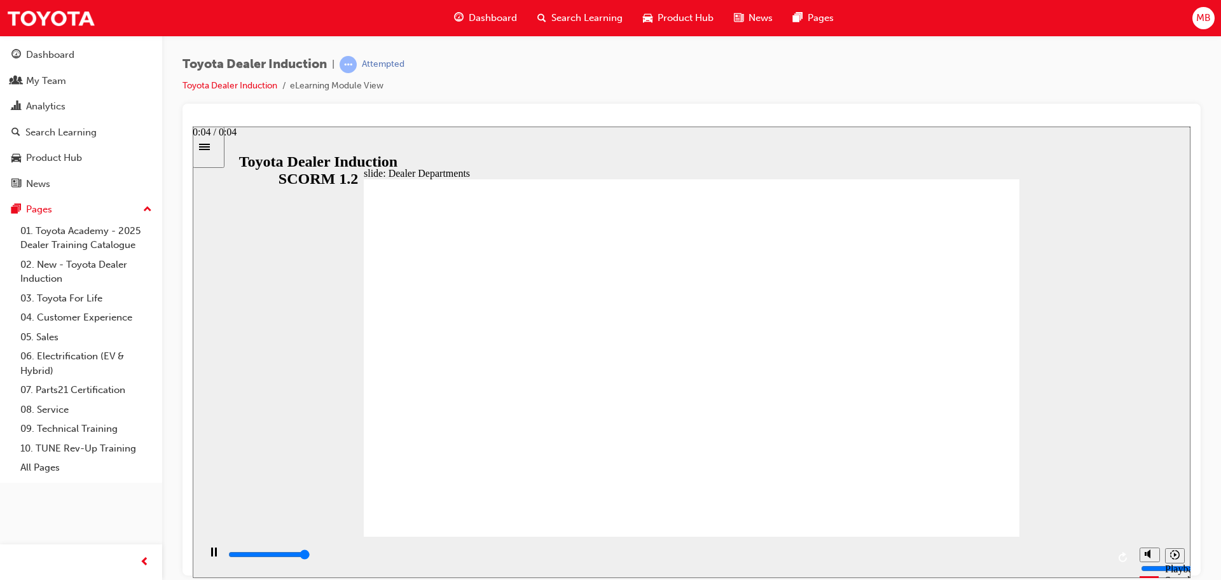
click at [1098, 559] on div "playback controls" at bounding box center [667, 554] width 880 height 14
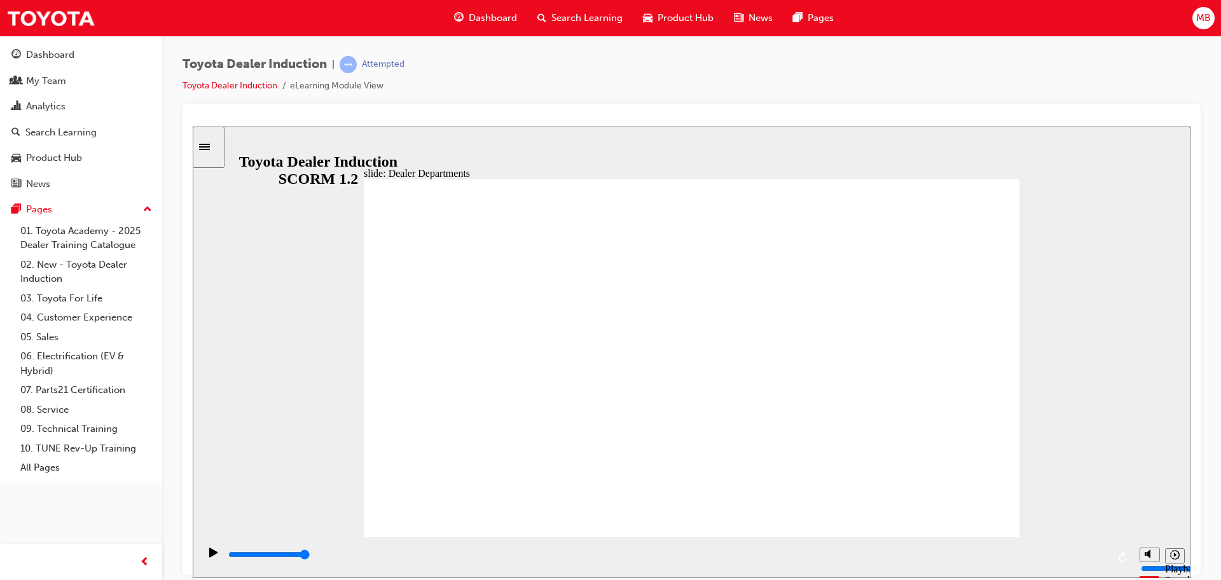
click at [310, 556] on input "slide progress" at bounding box center [269, 554] width 82 height 10
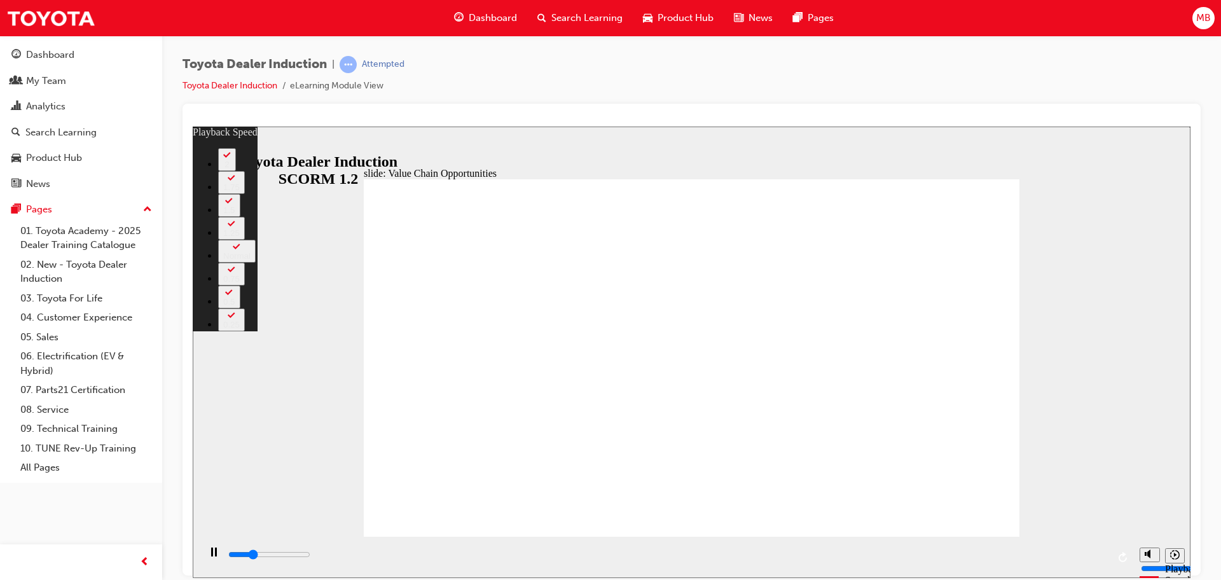
type input "3100"
type input "0"
type input "3400"
type input "0"
type input "3700"
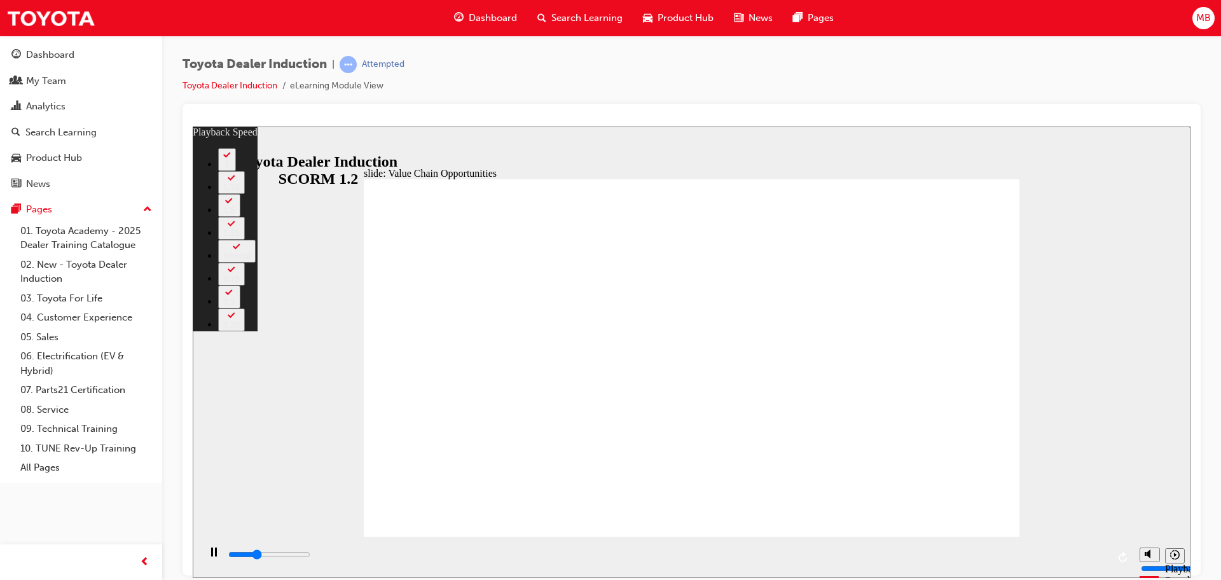
type input "1"
type input "4100"
type input "1"
type input "4400"
type input "1"
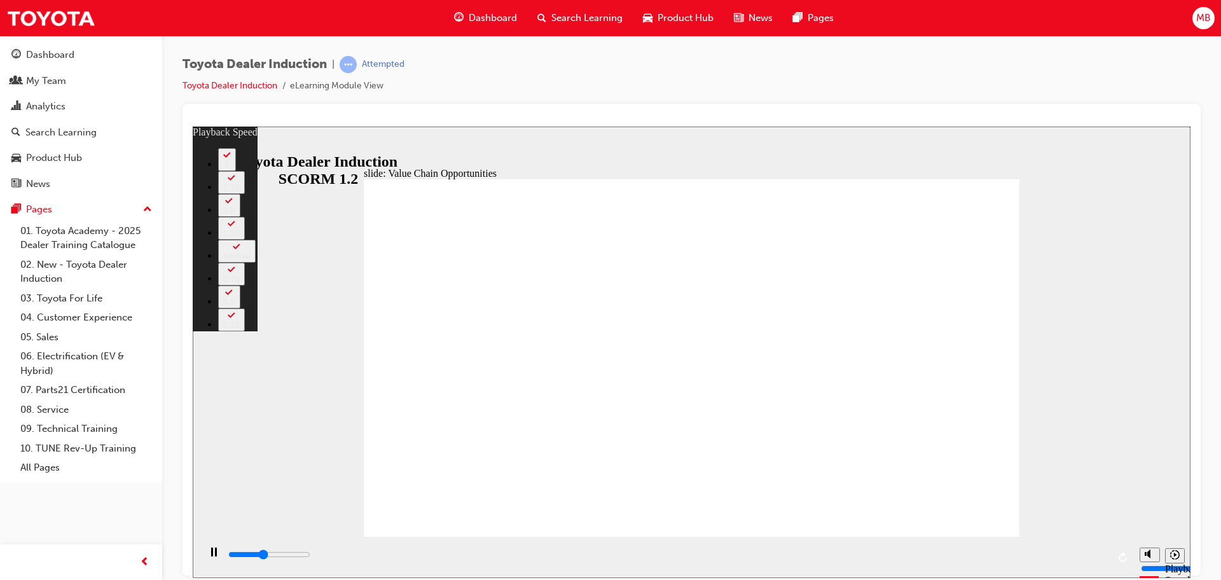
type input "4700"
type input "2"
type input "5000"
type input "2"
type input "5300"
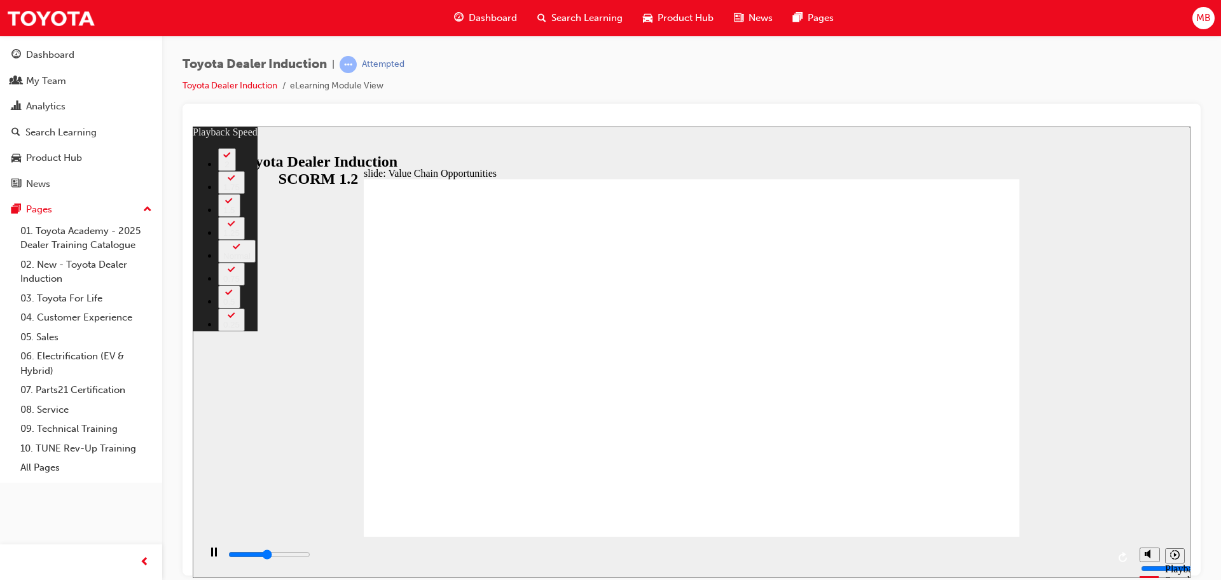
type input "63"
type input "5400"
type input "63"
type input "5400"
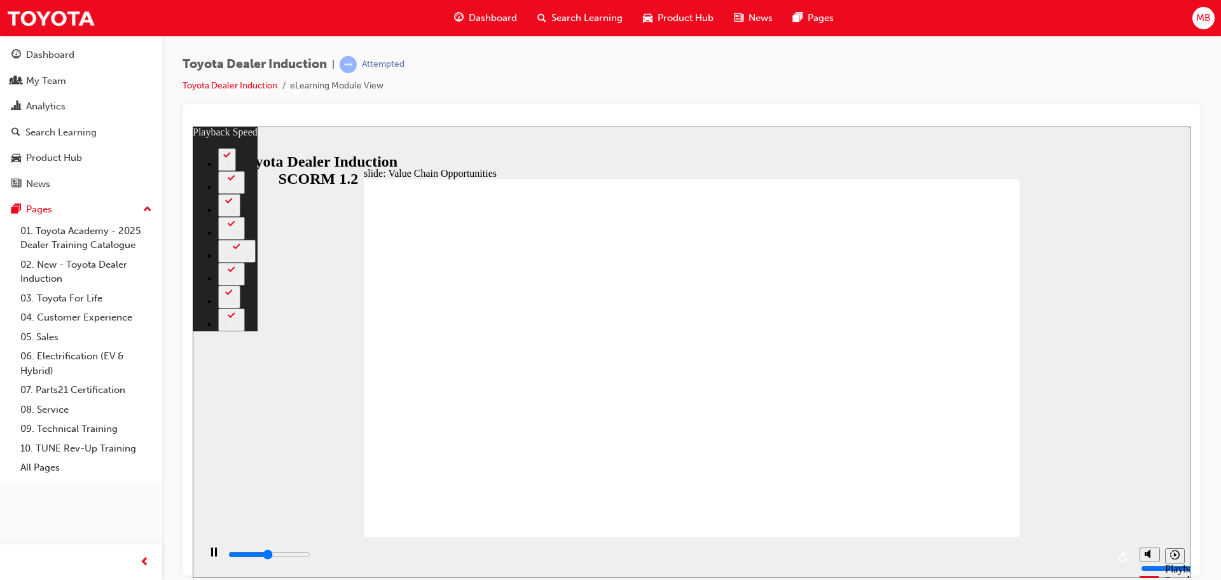
type input "63"
type input "5800"
type input "63"
type input "5900"
type input "63"
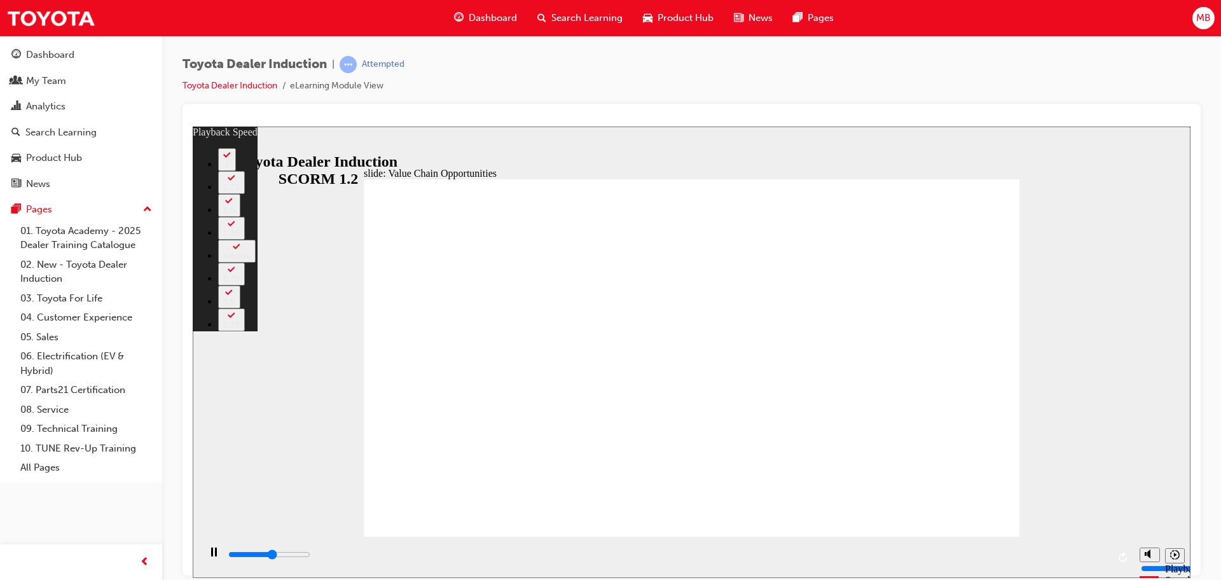
type input "6100"
type input "63"
type input "6500"
type input "64"
type input "6800"
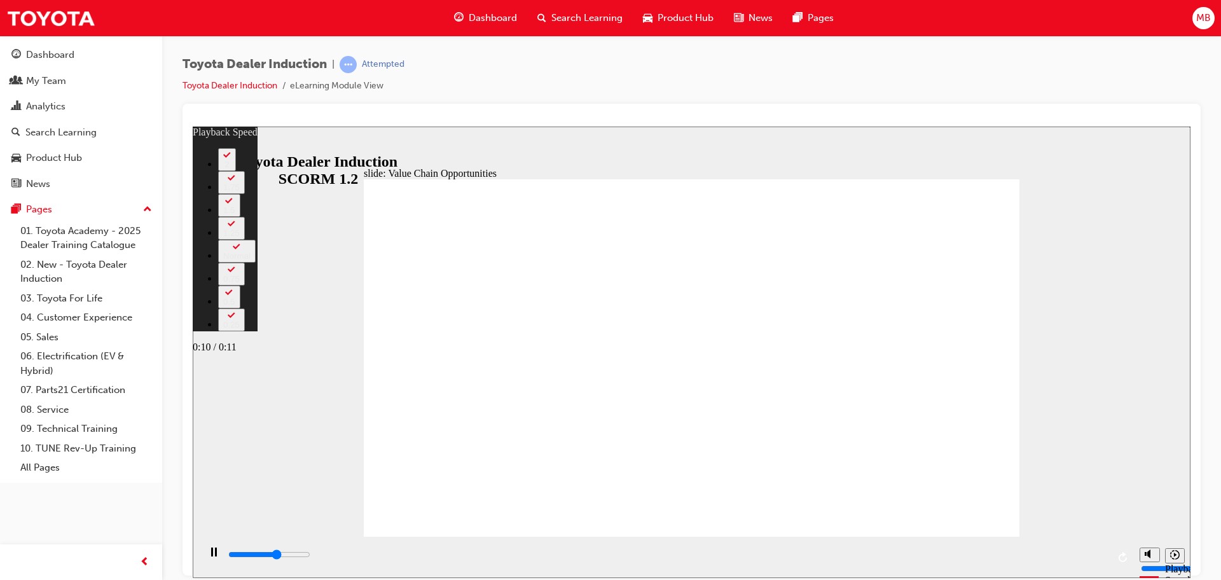
type input "64"
type input "7100"
type input "64"
click at [310, 557] on input "slide progress" at bounding box center [269, 554] width 82 height 10
type input "11300"
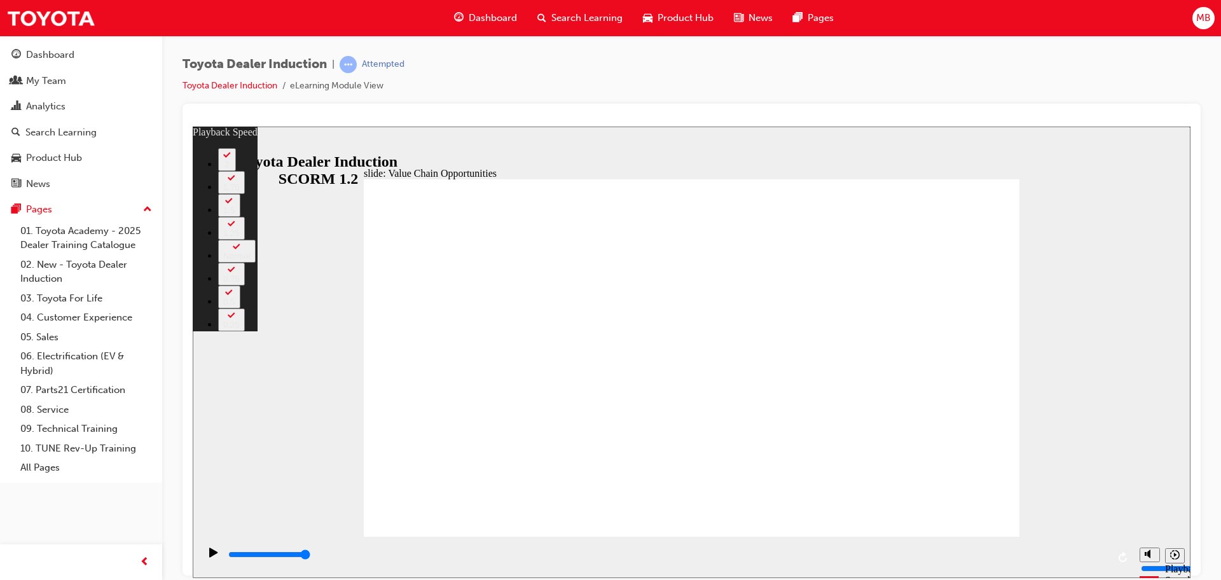
type input "64"
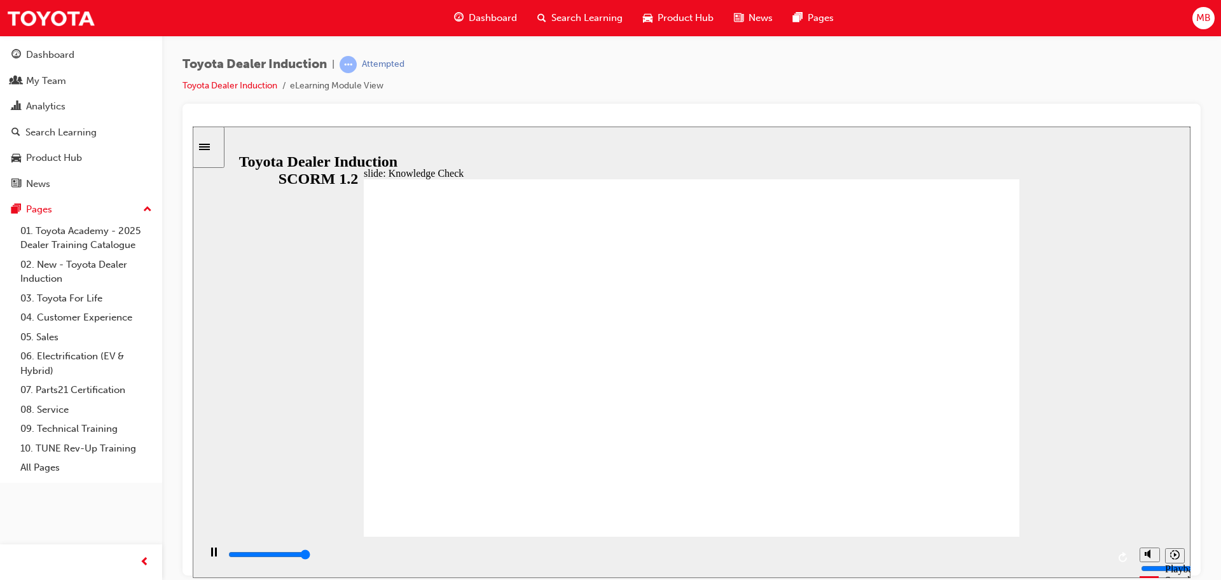
type input "5000"
radio input "true"
type input "5000"
radio input "true"
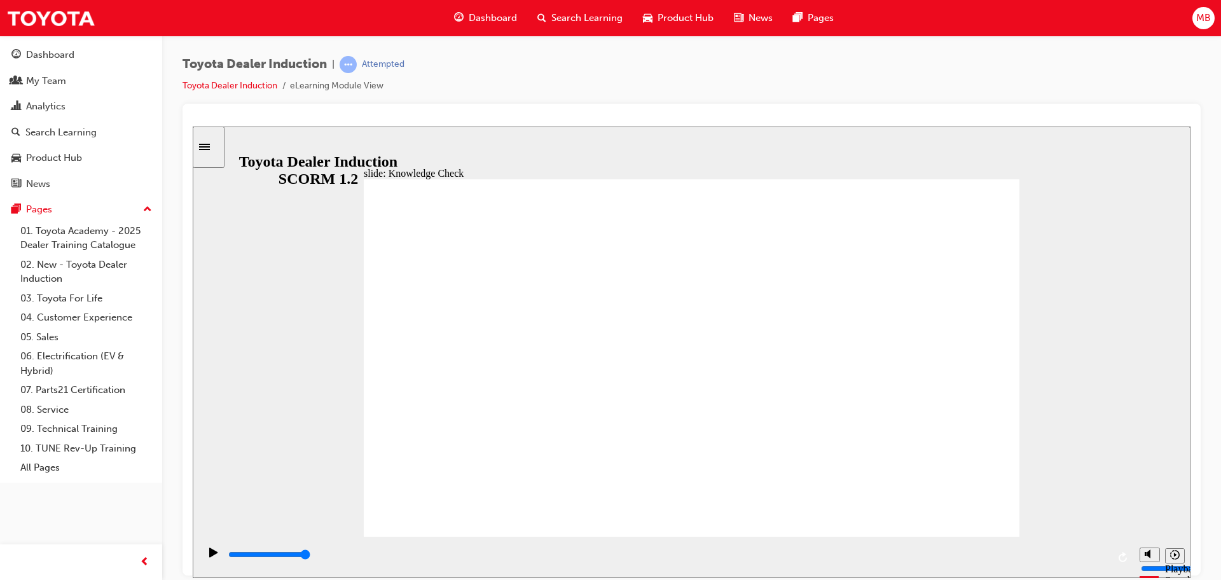
click at [310, 556] on input "slide progress" at bounding box center [269, 554] width 82 height 10
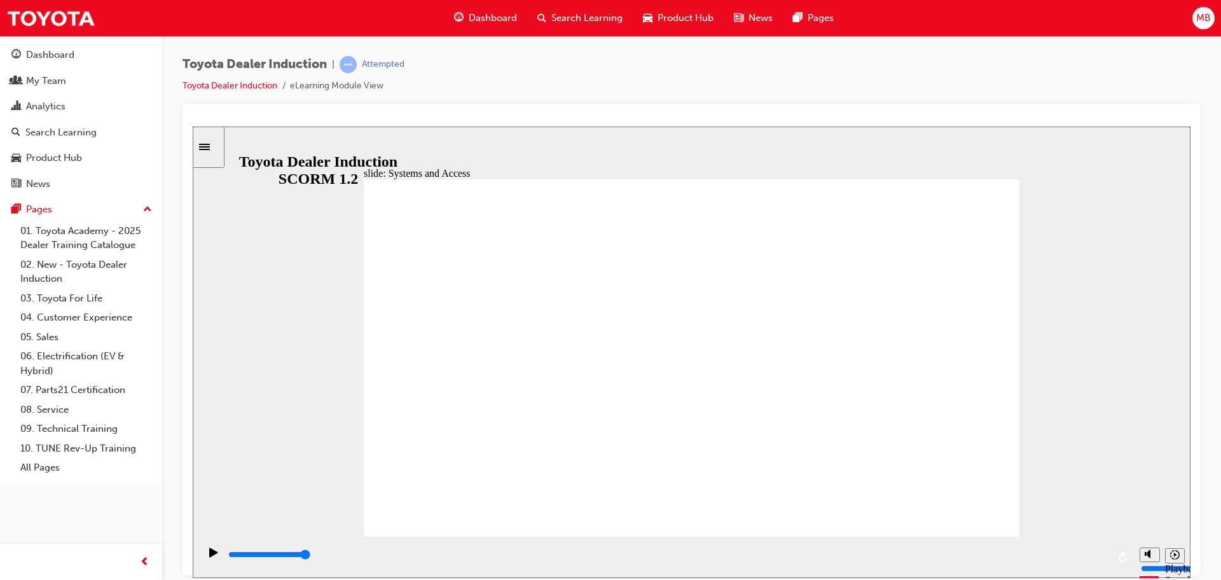
click at [310, 556] on input "slide progress" at bounding box center [269, 554] width 82 height 10
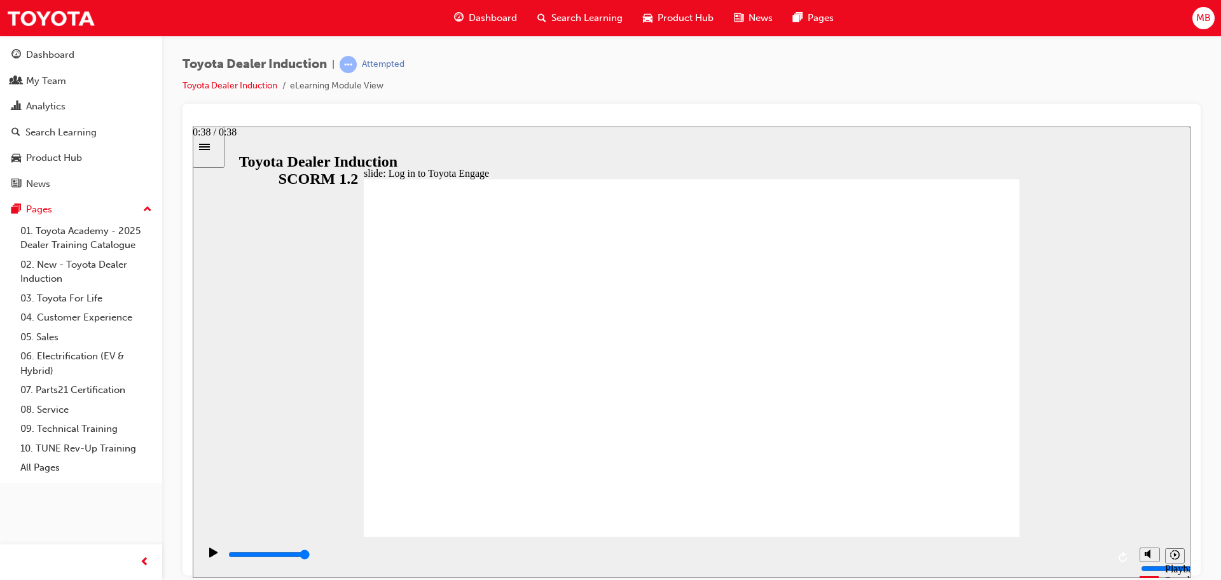
click at [1101, 554] on div "playback controls" at bounding box center [667, 554] width 880 height 14
click at [310, 556] on input "slide progress" at bounding box center [269, 554] width 82 height 10
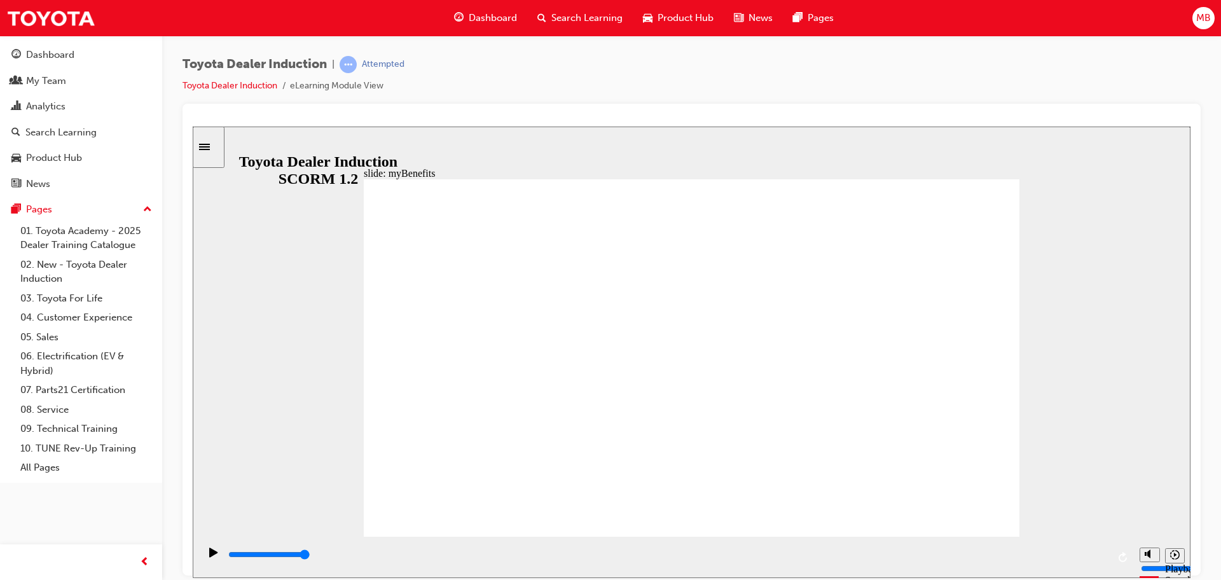
click at [310, 557] on input "slide progress" at bounding box center [269, 554] width 82 height 10
type input "5000"
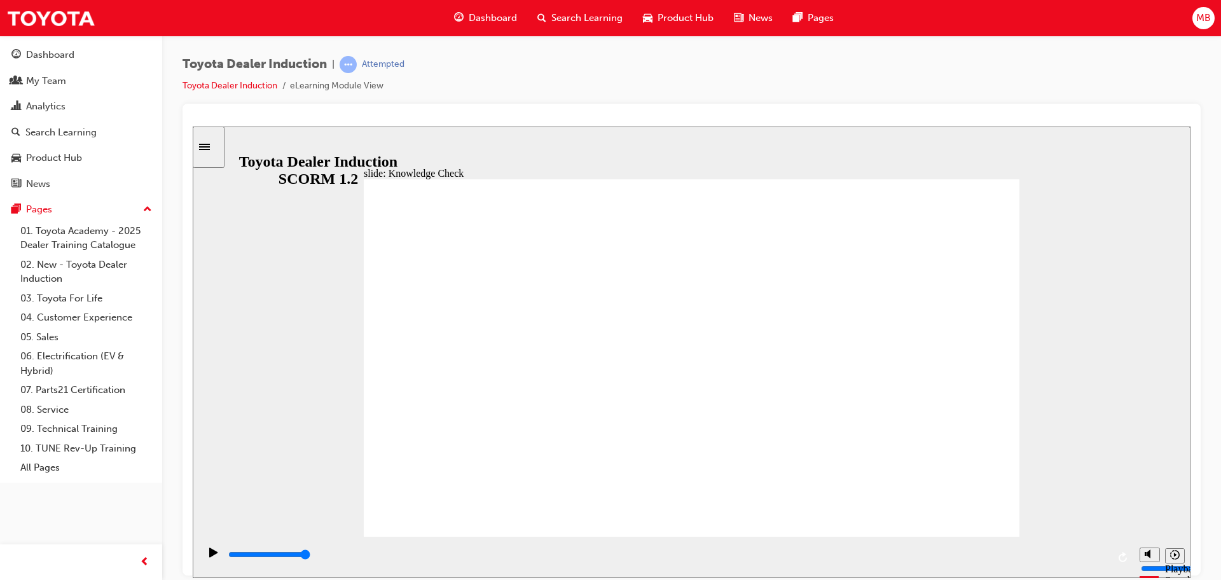
type input "E"
type input "En"
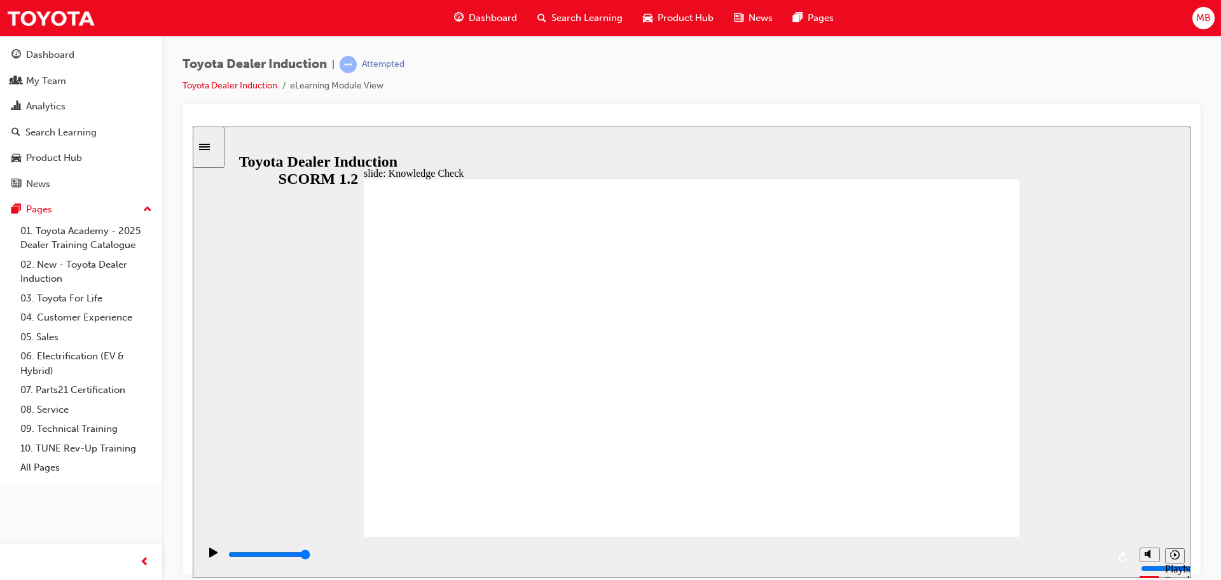
type input "En"
type input "Eng"
type input "Enga"
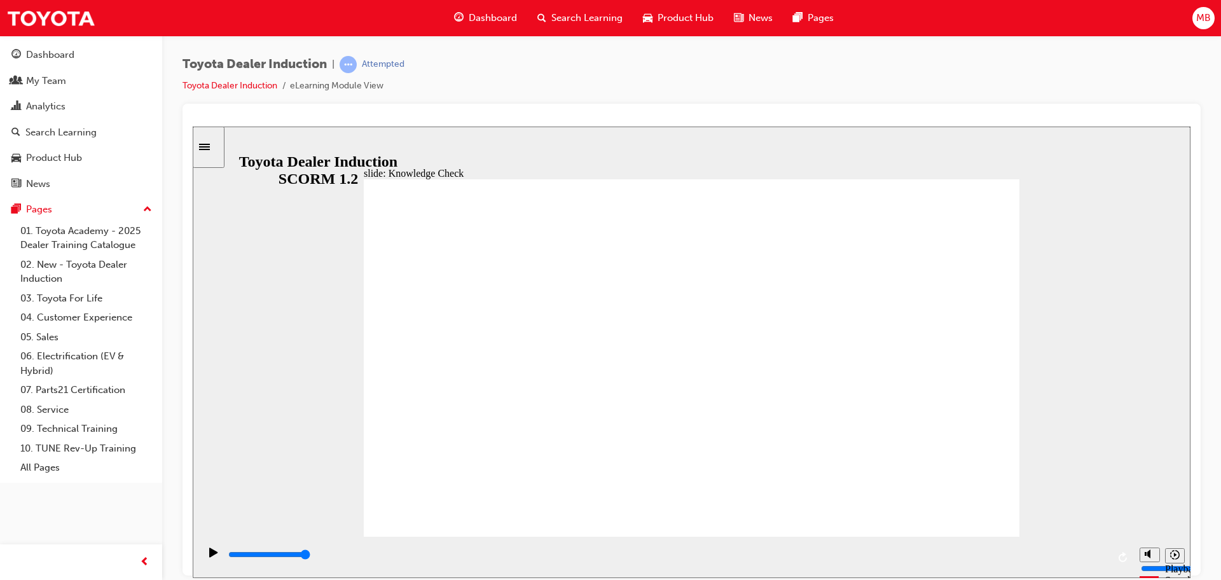
type input "Engagh"
type input "Engaghe"
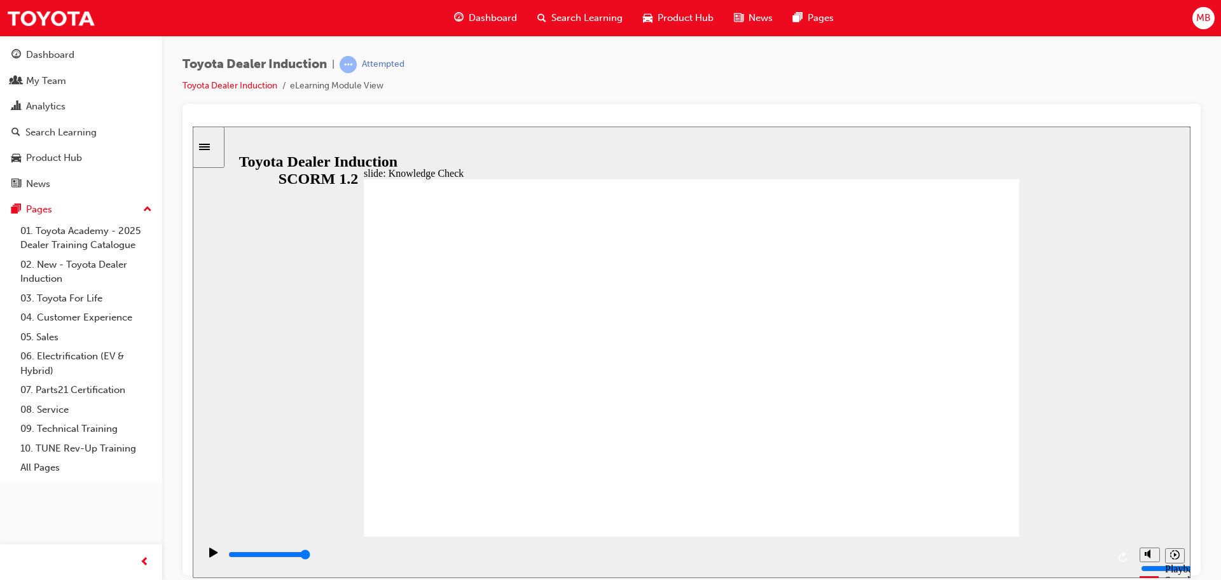
type input "Engaghe"
type input "Engagh"
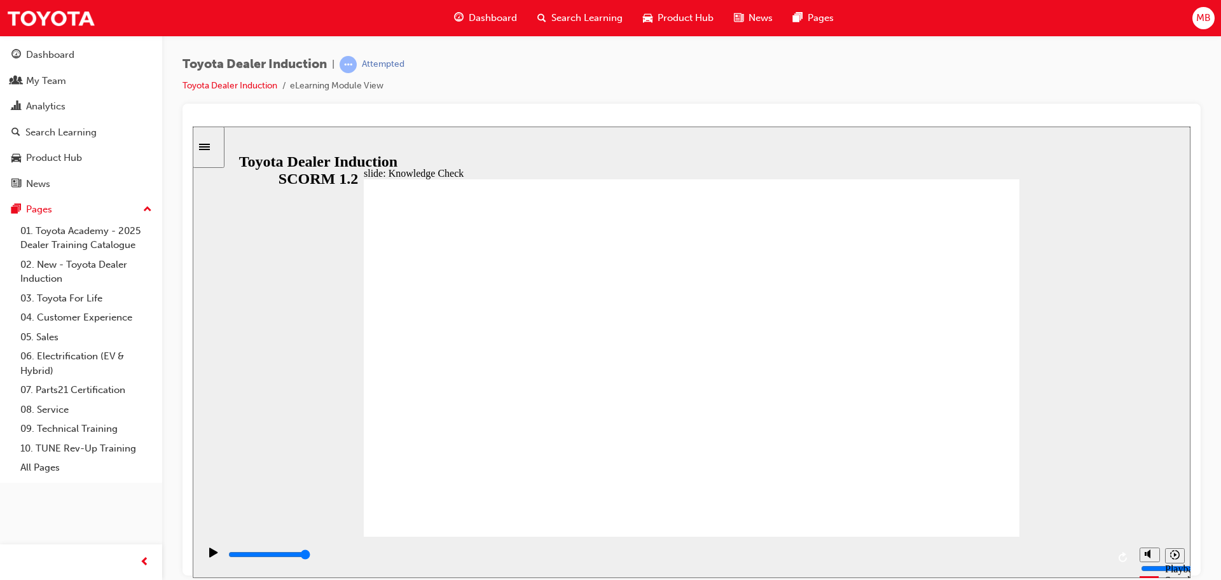
type input "Engag"
type input "Engage"
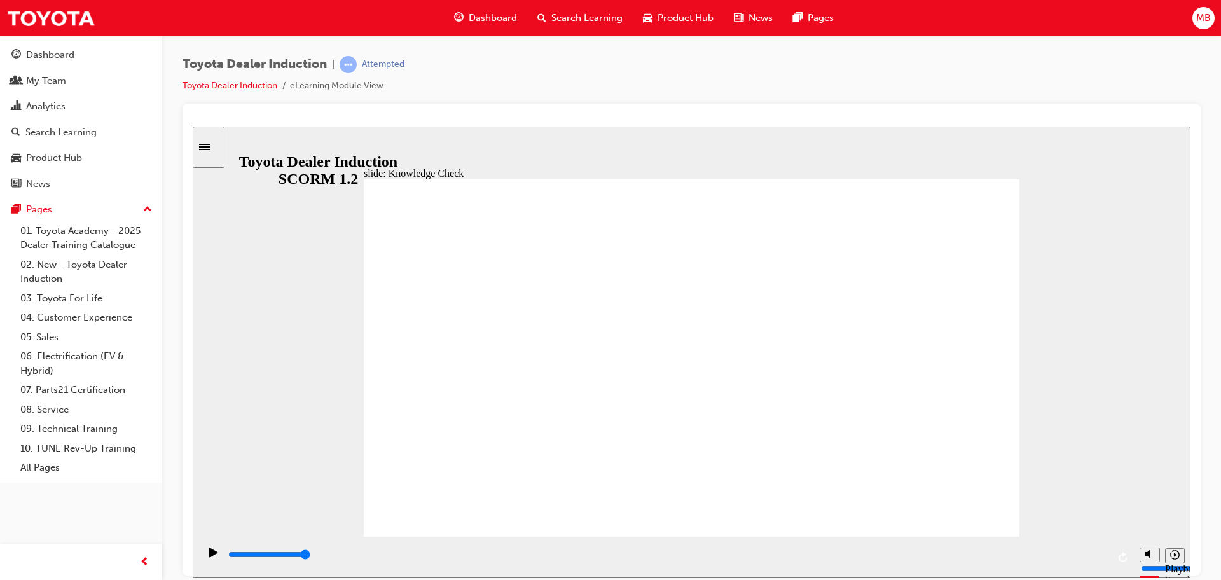
type input "Engage"
type input "Engage A"
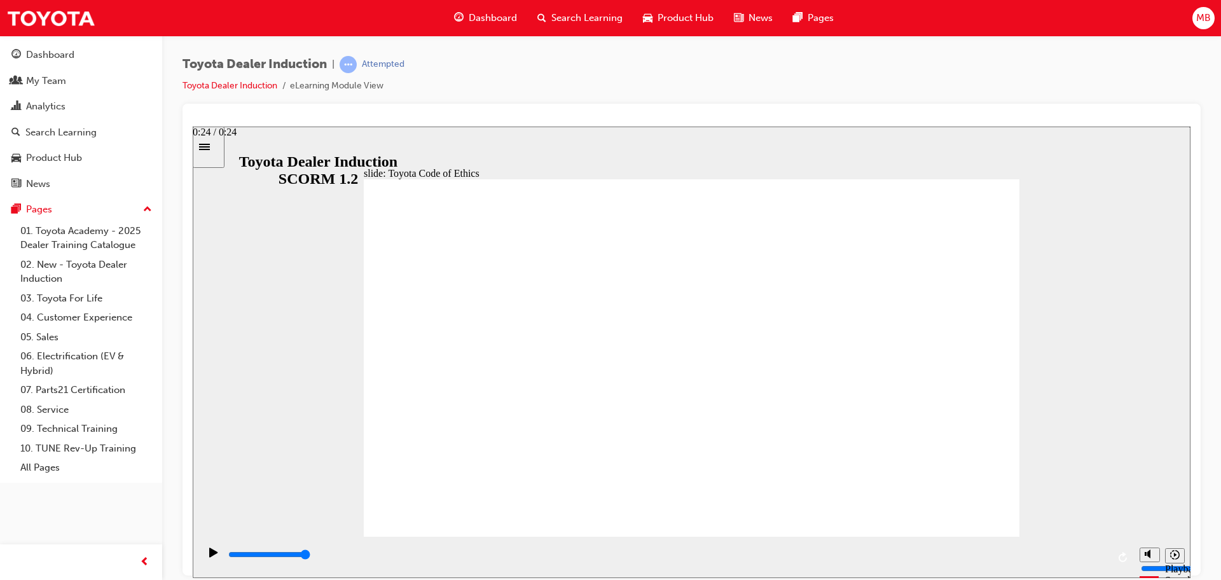
click at [1104, 558] on div "playback controls" at bounding box center [667, 554] width 880 height 14
click at [1104, 554] on div "playback controls" at bounding box center [667, 554] width 880 height 14
click at [1101, 558] on div "playback controls" at bounding box center [667, 554] width 880 height 14
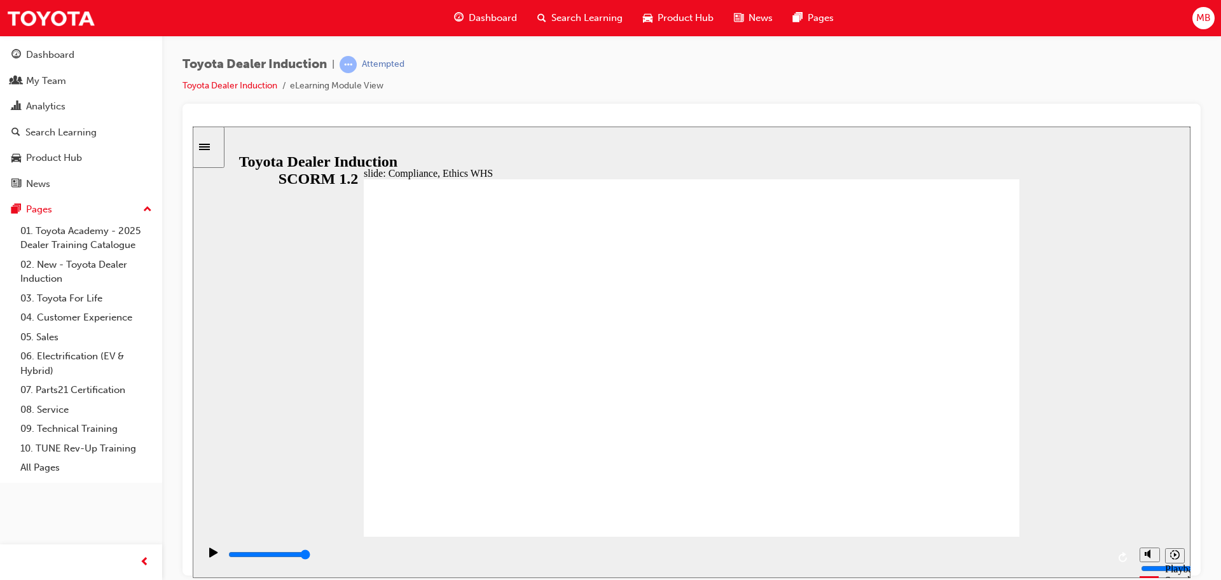
type input "7200"
checkbox input "true"
type input "8100"
checkbox input "true"
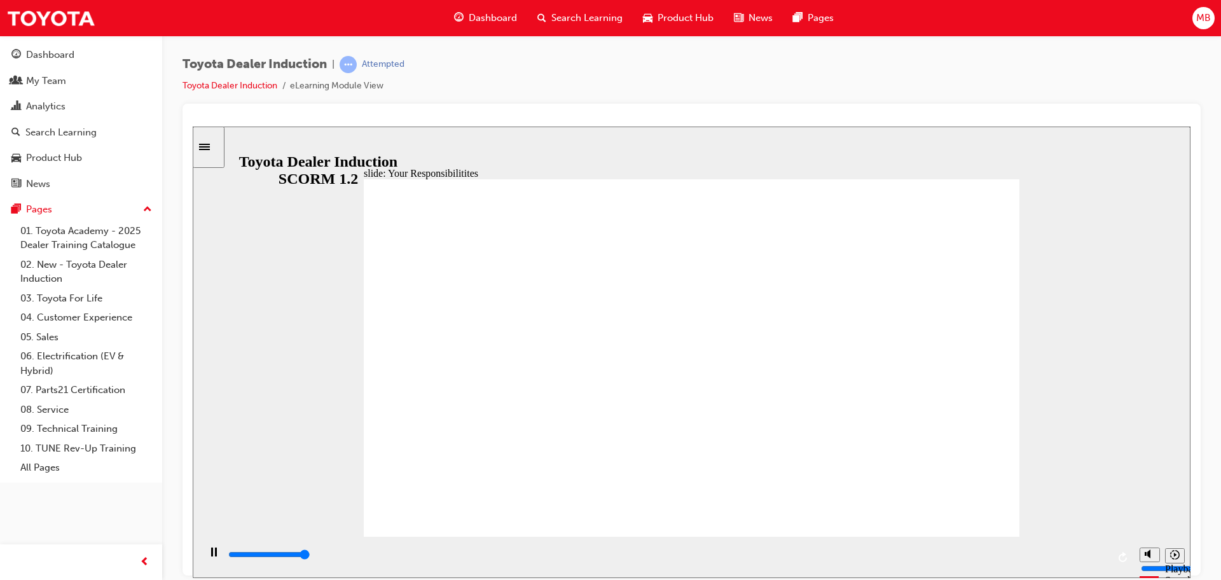
type input "8400"
checkbox input "true"
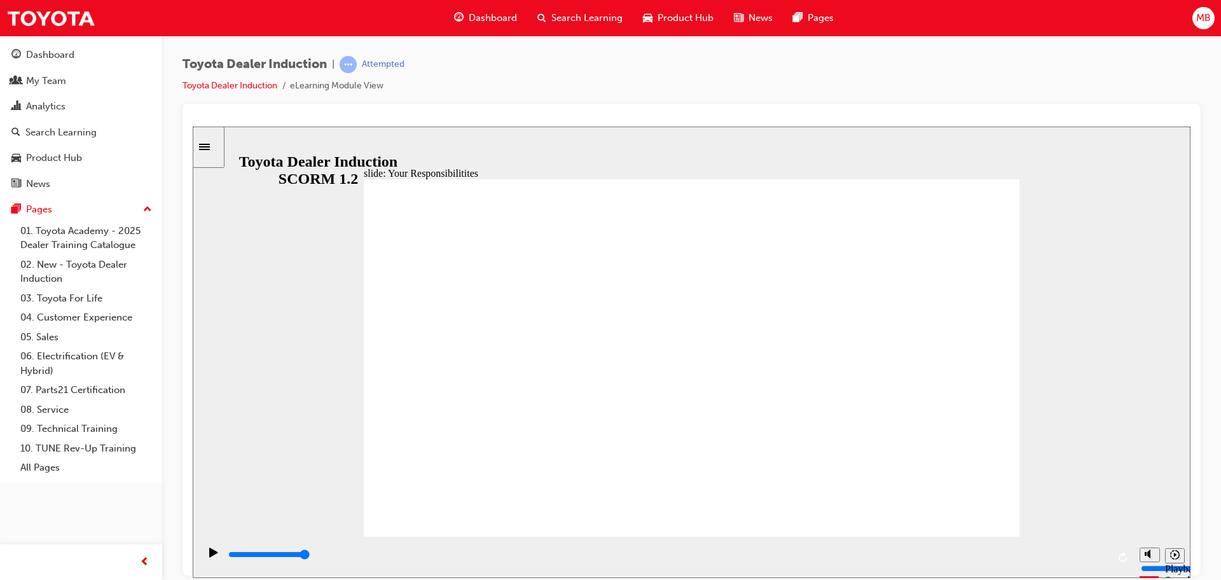
checkbox input "true"
click at [1100, 554] on div "playback controls" at bounding box center [667, 554] width 880 height 14
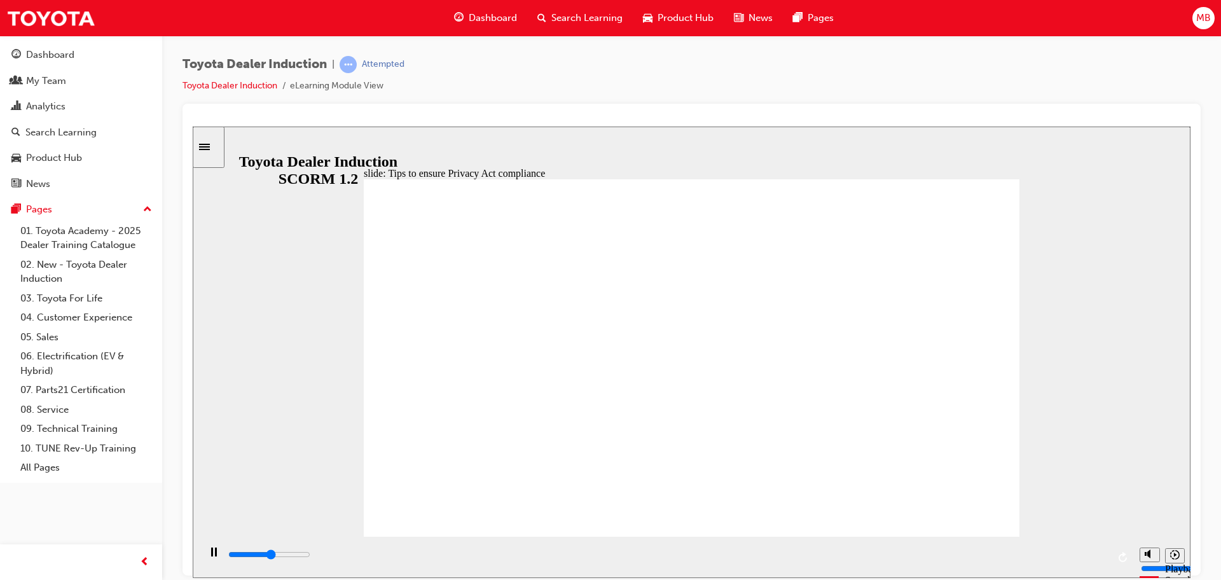
drag, startPoint x: 607, startPoint y: 305, endPoint x: 607, endPoint y: 313, distance: 8.9
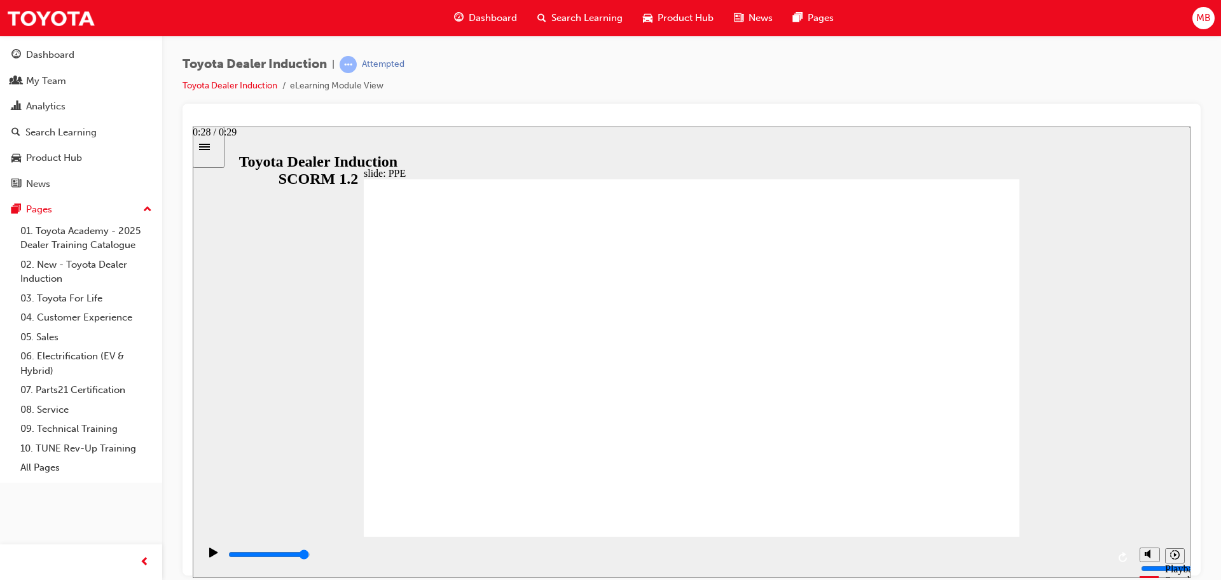
click at [1095, 554] on div "playback controls" at bounding box center [667, 554] width 880 height 14
click at [310, 555] on input "slide progress" at bounding box center [269, 554] width 82 height 10
drag, startPoint x: 655, startPoint y: 470, endPoint x: 720, endPoint y: 474, distance: 64.3
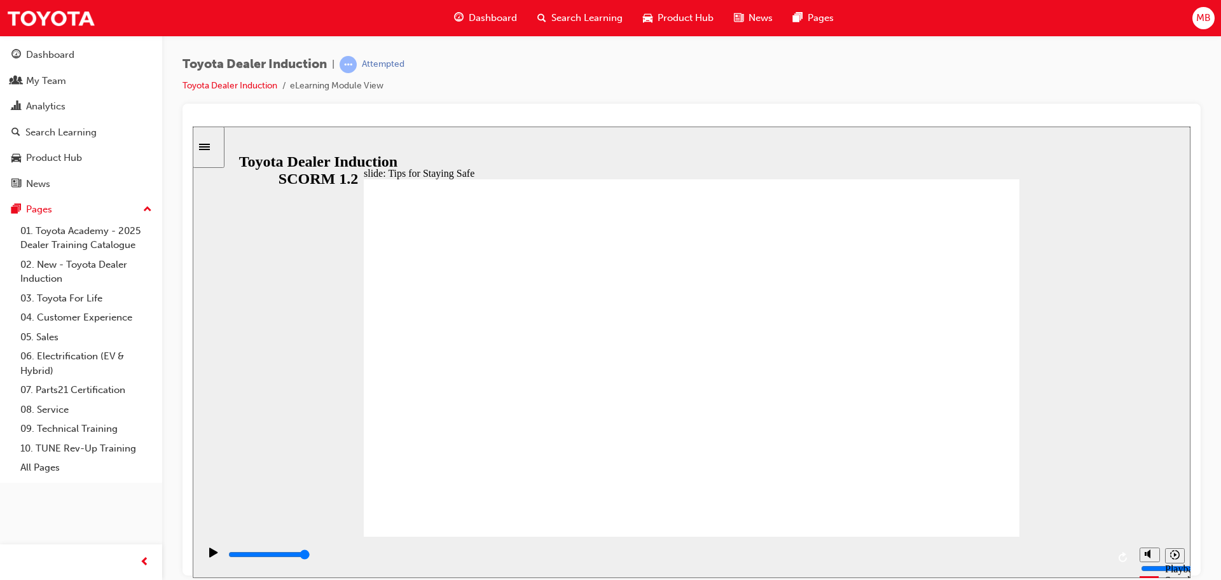
drag, startPoint x: 784, startPoint y: 455, endPoint x: 718, endPoint y: 460, distance: 66.3
type input "5000"
checkbox input "true"
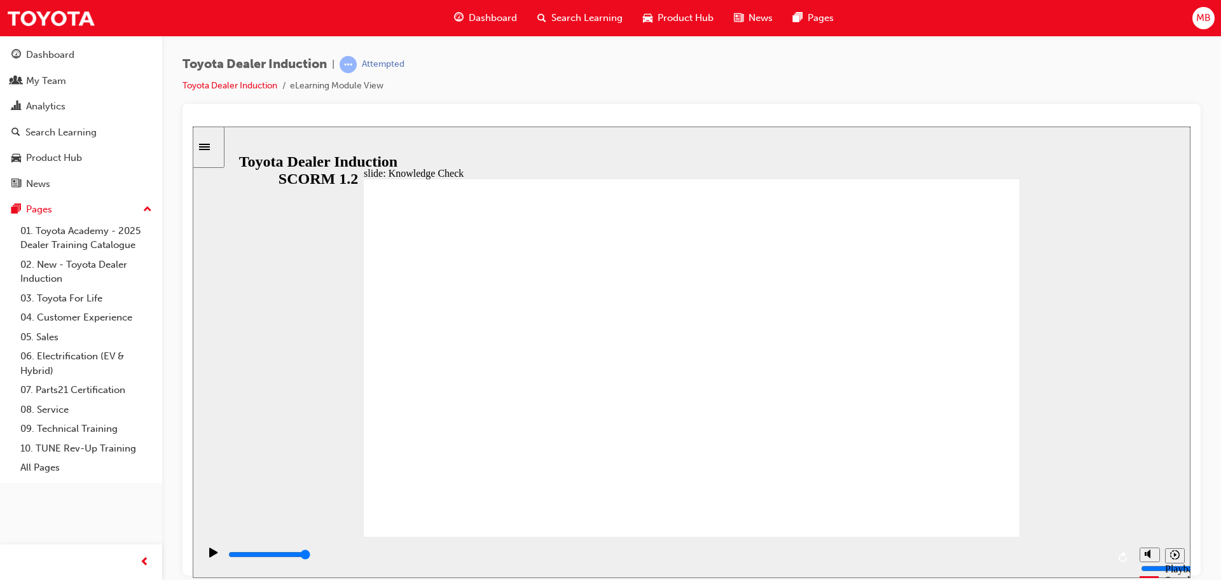
checkbox input "true"
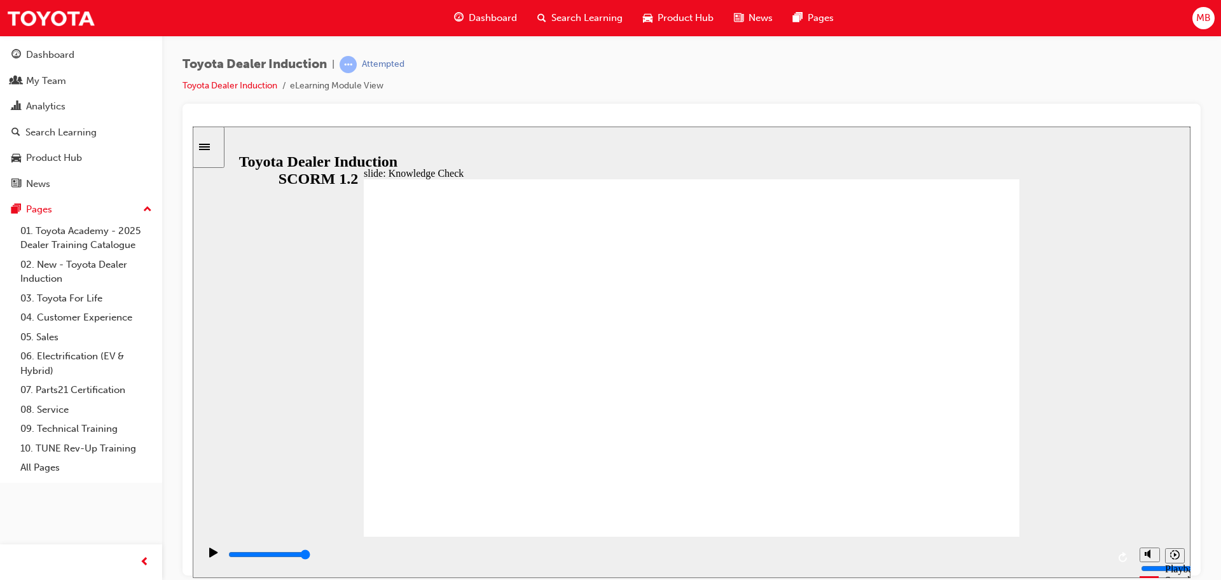
type input "5000"
radio input "true"
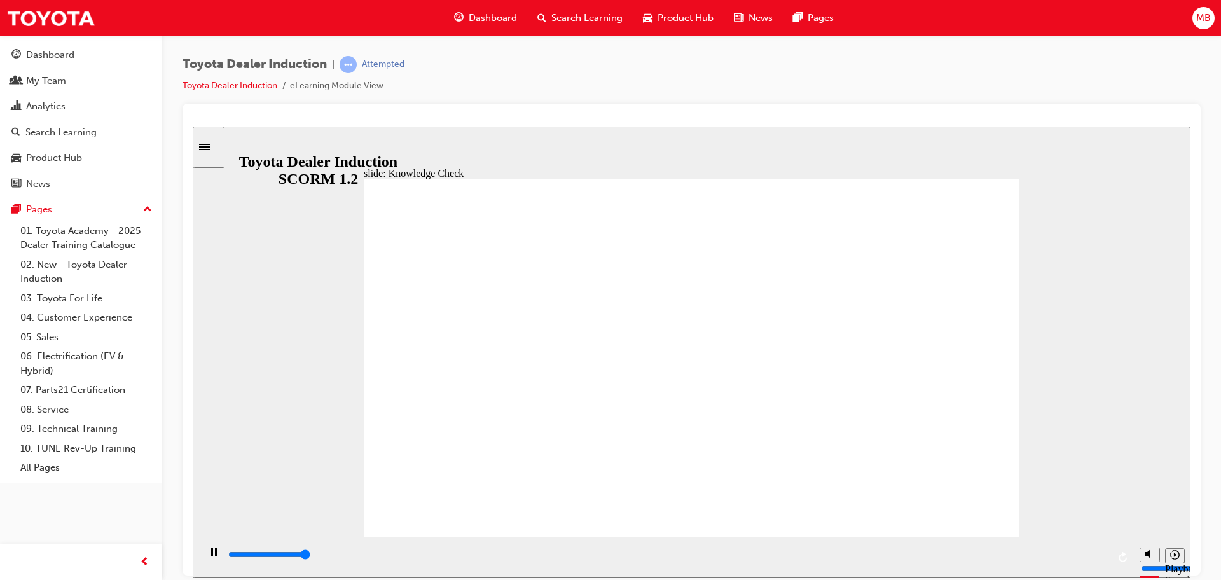
type input "5000"
checkbox input "true"
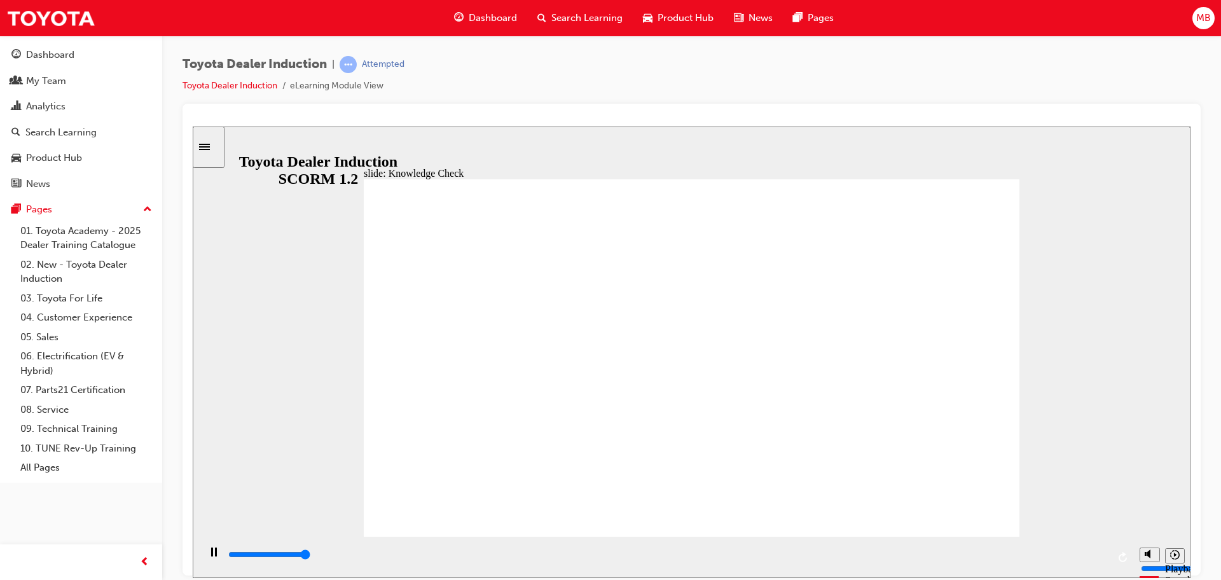
type input "5000"
checkbox input "true"
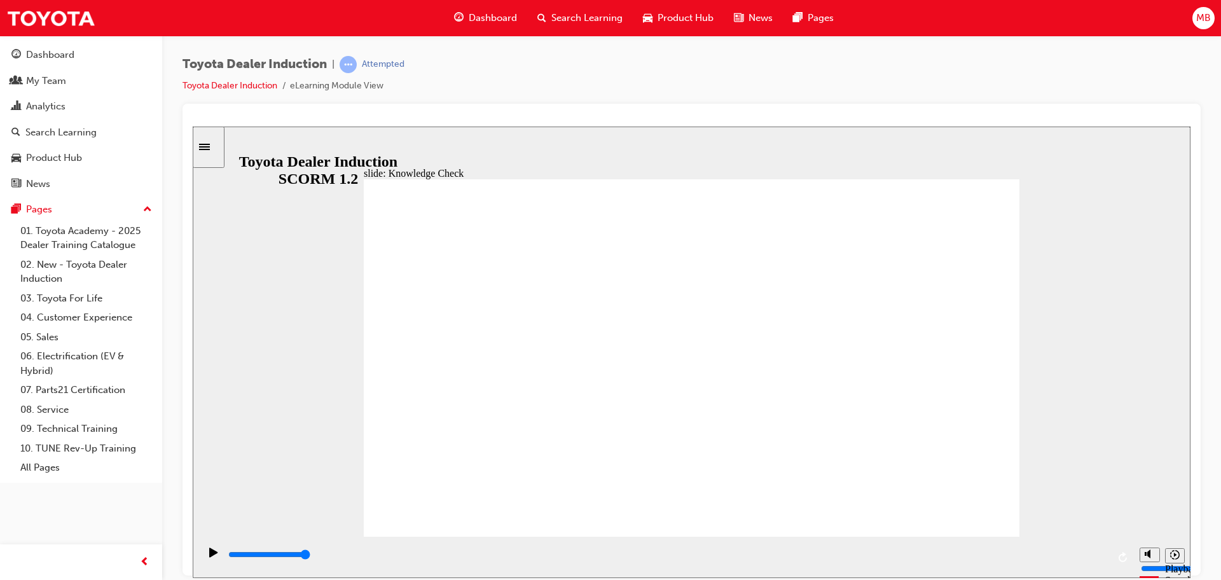
type input "9900"
